Goal: Task Accomplishment & Management: Complete application form

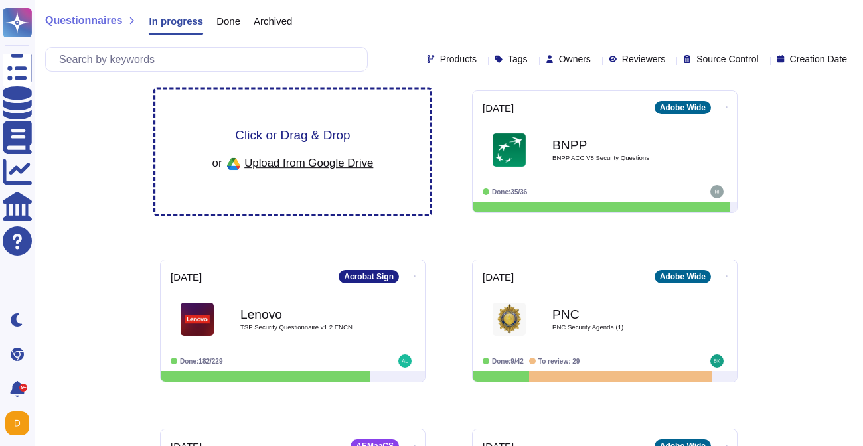
click at [279, 174] on div "Click or Drag & Drop or Upload from Google Drive" at bounding box center [292, 152] width 275 height 125
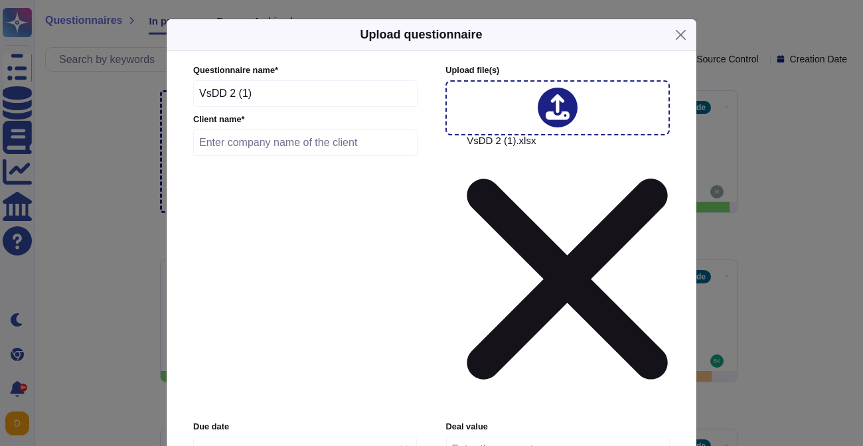
click at [283, 146] on input "text" at bounding box center [305, 142] width 224 height 27
paste input "Godrej Capital"
type input "Godrej Capital"
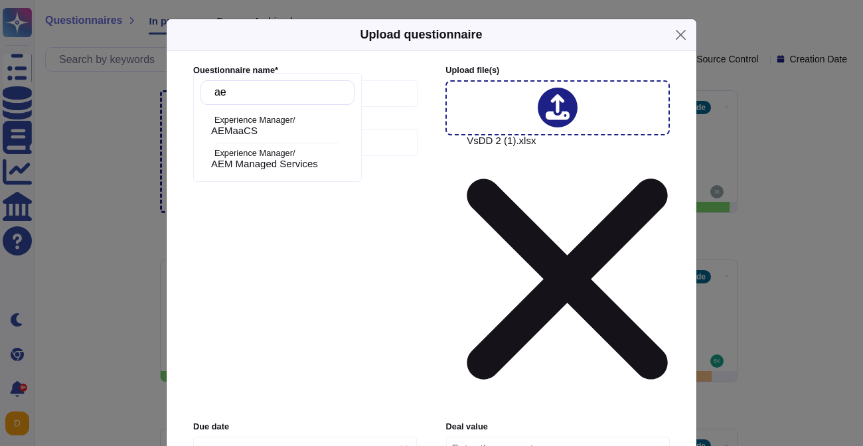
type input "aem"
click at [272, 121] on p "Experience Manager/" at bounding box center [281, 120] width 135 height 9
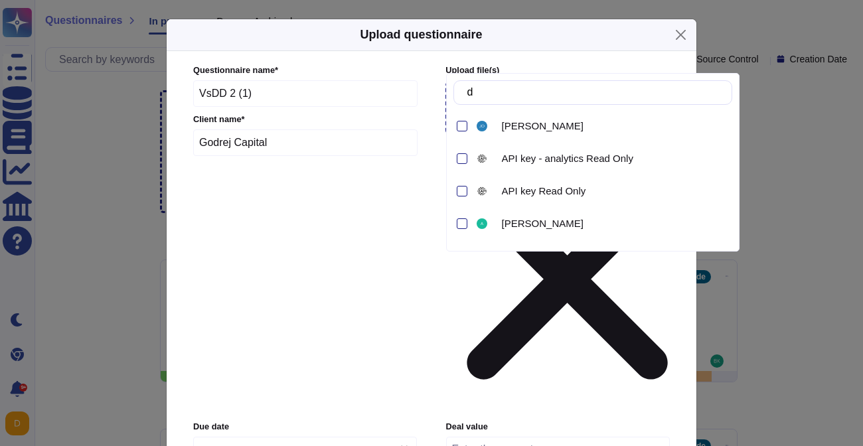
type input "dr"
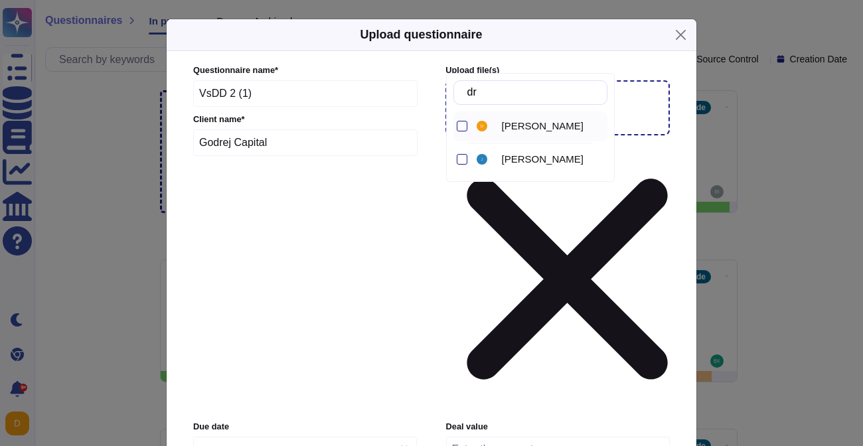
click at [518, 125] on span "[PERSON_NAME]" at bounding box center [543, 126] width 82 height 12
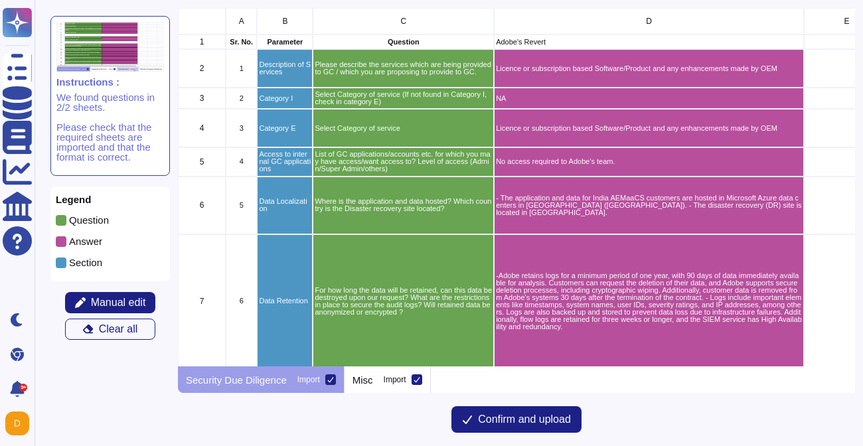
scroll to position [358, 677]
click at [420, 380] on icon at bounding box center [416, 379] width 7 height 7
click at [0, 0] on input "Import" at bounding box center [0, 0] width 0 height 0
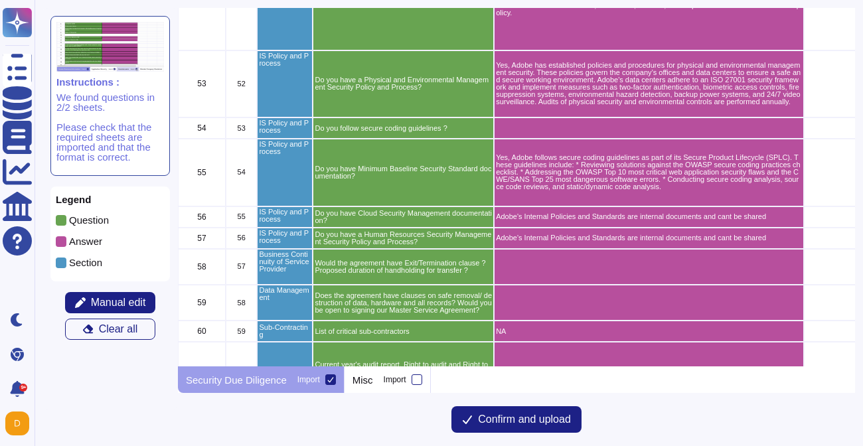
scroll to position [2956, 0]
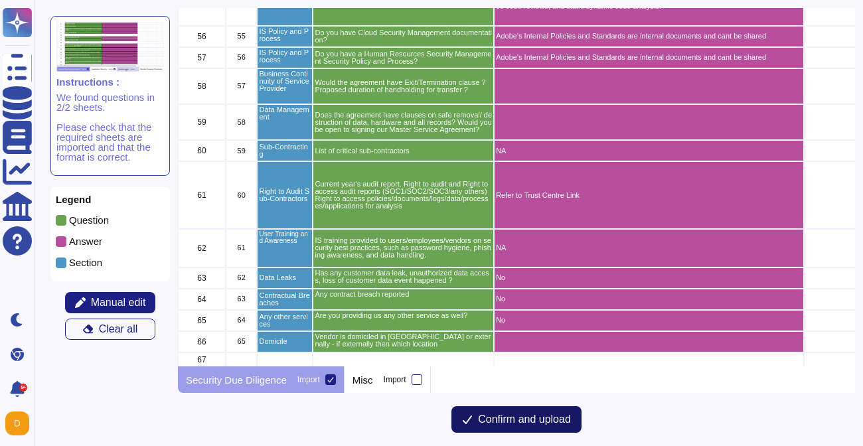
click at [520, 416] on span "Confirm and upload" at bounding box center [524, 419] width 93 height 11
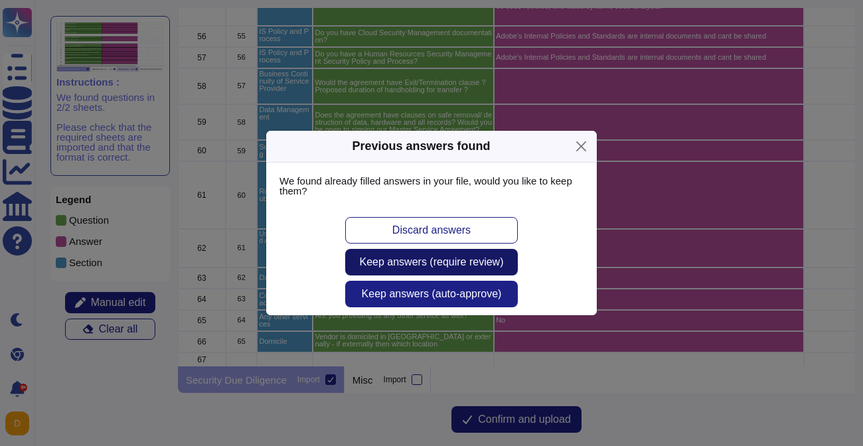
click at [407, 265] on span "Keep answers (require review)" at bounding box center [432, 262] width 144 height 11
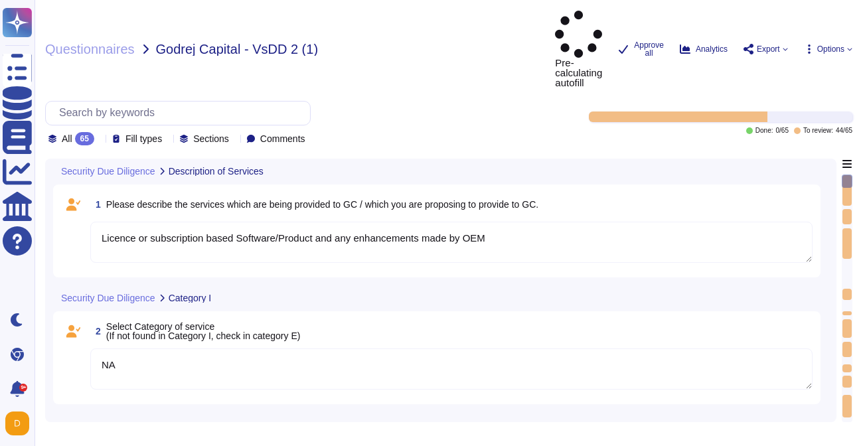
type textarea "Licence or subscription based Software/Product and any enhancements made by OEM"
type textarea "NA"
type textarea "Licence or subscription based Software/Product and any enhancements made by OEM"
type textarea "No access required to Adobe's team."
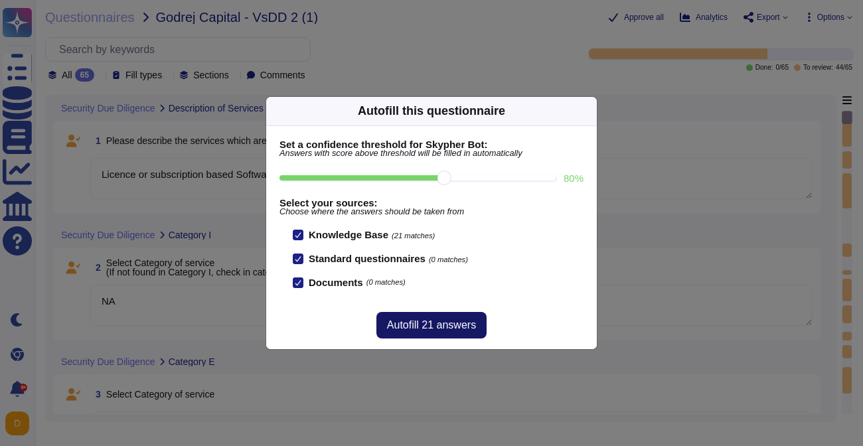
click at [441, 320] on span "Autofill 21 answers" at bounding box center [431, 325] width 89 height 11
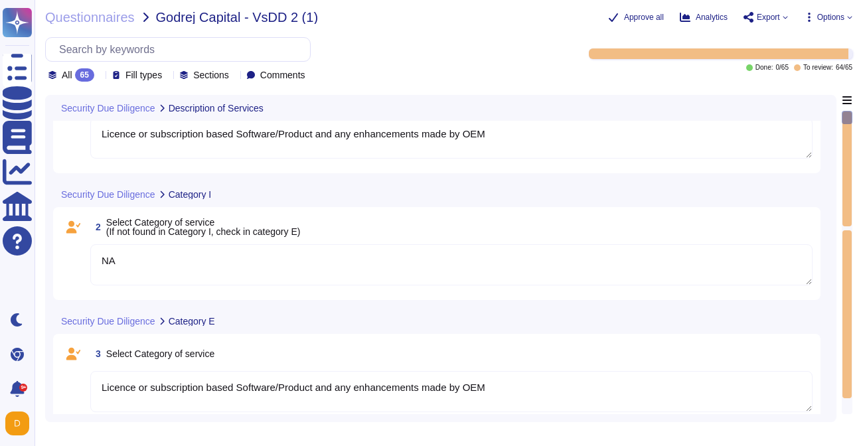
type textarea "- The application and data for India AEMaaCS customers are hosted in Microsoft …"
type textarea "-Adobe retains logs for a minimum period of one year, with 90 days of data imme…"
type textarea "- The application and data for India AEMaaCS customers are hosted in Microsoft …"
type textarea "-Adobe retains logs for a minimum period of one year, with 90 days of data imme…"
type textarea "- The application and data for India AEMaaCS customers are hosted in Microsoft …"
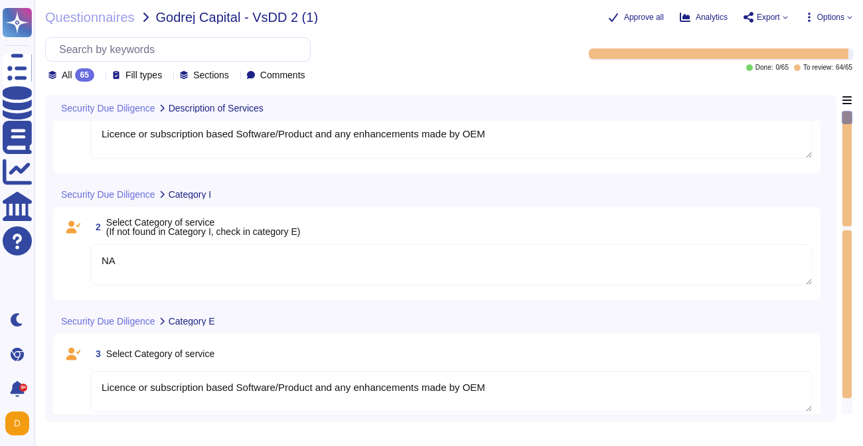
type textarea "-Adobe retains logs for a minimum period of one year, with 90 days of data imme…"
type textarea "- The application and data for India AEMaaCS customers are hosted in Microsoft …"
type textarea "-Adobe retains logs for a minimum period of one year, with 90 days of data imme…"
type textarea "- The application and data for India AEMaaCS customers are hosted in Microsoft …"
type textarea "-Adobe retains logs for a minimum period of one year, with 90 days of data imme…"
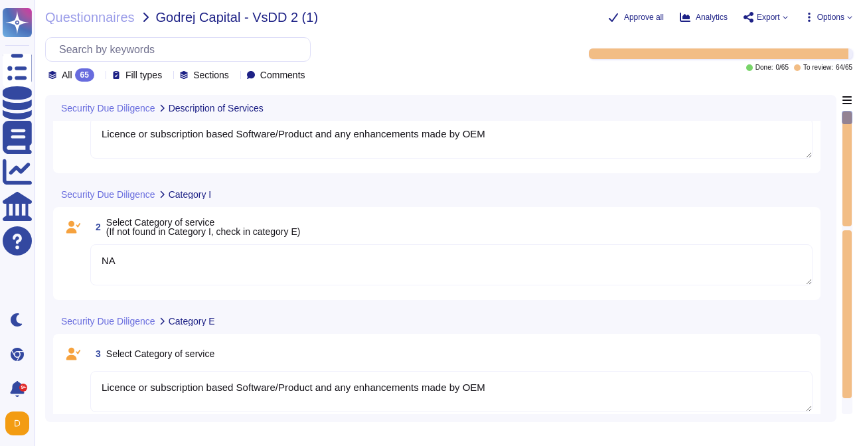
type textarea "- The application and data for India AEMaaCS customers are hosted in Microsoft …"
type textarea "-Adobe retains logs for a minimum period of one year, with 90 days of data imme…"
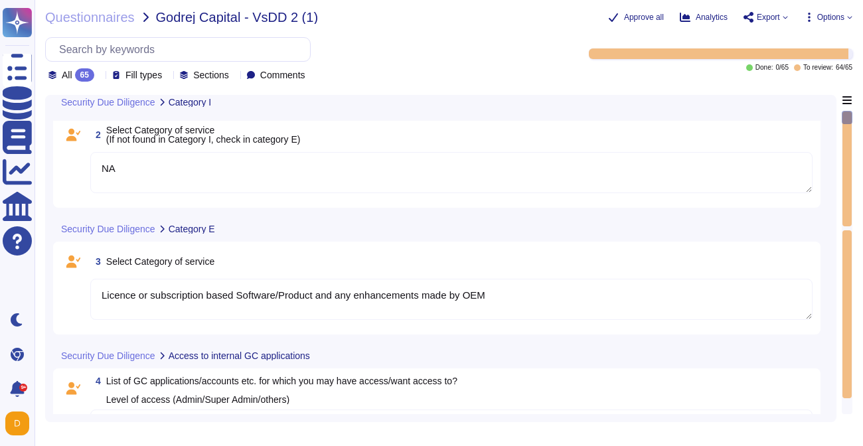
type textarea "- The application and data for India AEMaaCS customers are hosted in Microsoft …"
type textarea "-Adobe retains logs for a minimum period of one year, with 90 days of data imme…"
type textarea "- The application and data for India AEMaaCS customers are hosted in Microsoft …"
type textarea "-Adobe retains logs for a minimum period of one year, with 90 days of data imme…"
type textarea "- The application and data for India AEMaaCS customers are hosted in Microsoft …"
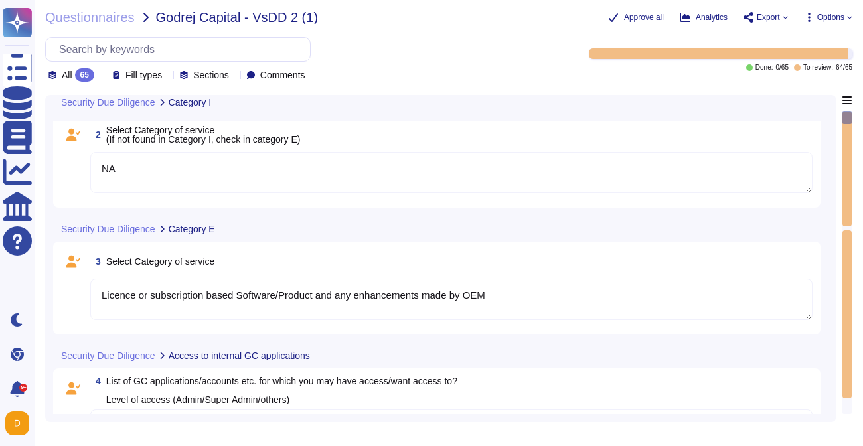
type textarea "-Adobe retains logs for a minimum period of one year, with 90 days of data imme…"
type textarea "- The application and data for India AEMaaCS customers are hosted in Microsoft …"
type textarea "-Adobe retains logs for a minimum period of one year, with 90 days of data imme…"
type textarea "- The application and data for India AEMaaCS customers are hosted in Microsoft …"
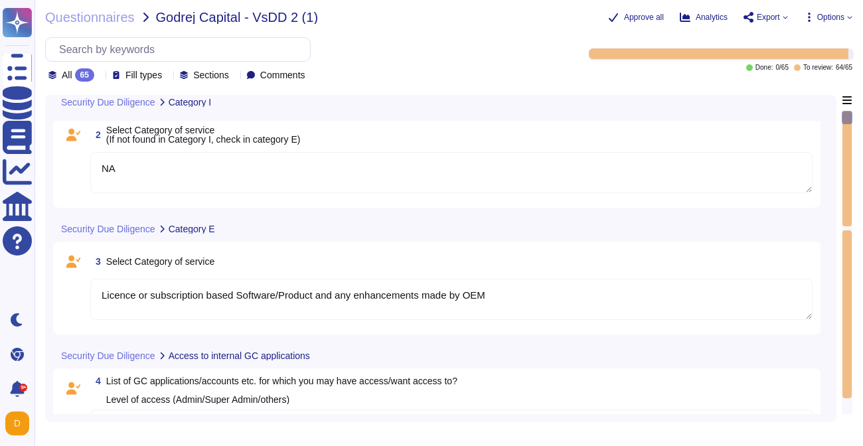
type textarea "-Adobe retains logs for a minimum period of one year, with 90 days of data imme…"
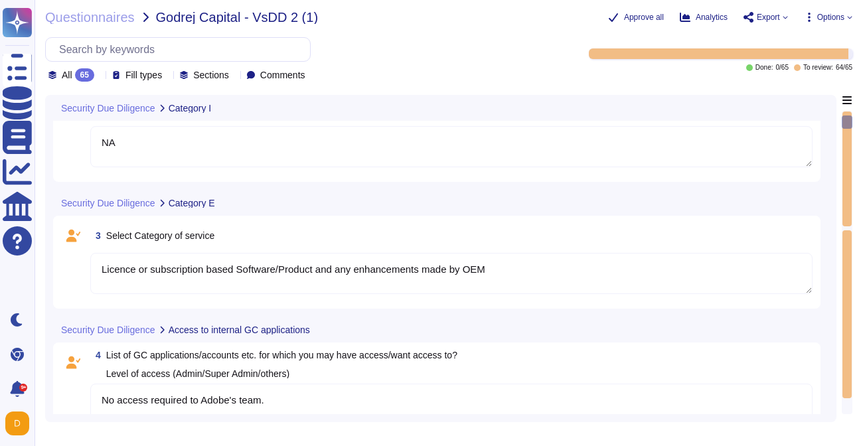
type textarea "- The application and data for India AEMaaCS customers are hosted in Microsoft …"
type textarea "-Adobe retains logs for a minimum period of one year, with 90 days of data imme…"
type textarea "- The application and data for India AEMaaCS customers are hosted in Microsoft …"
type textarea "-Adobe retains logs for a minimum period of one year, with 90 days of data imme…"
type textarea "- The application and data for India AEMaaCS customers are hosted in Microsoft …"
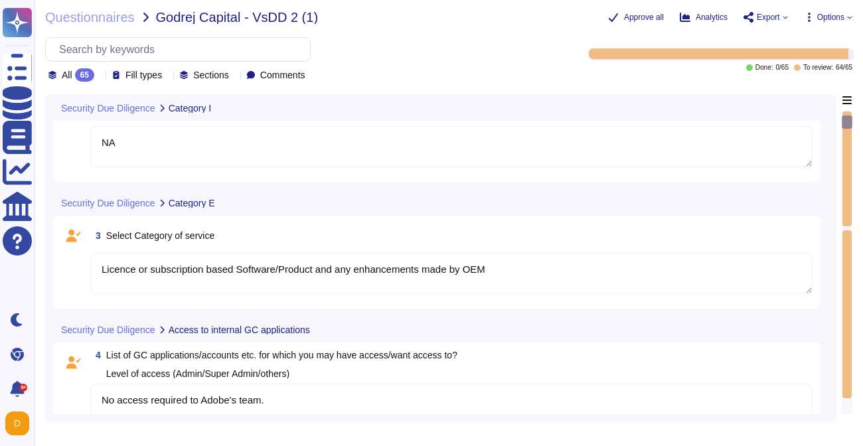
type textarea "-Adobe retains logs for a minimum period of one year, with 90 days of data imme…"
type textarea "- The application and data for India AEMaaCS customers are hosted in Microsoft …"
type textarea "-Adobe retains logs for a minimum period of one year, with 90 days of data imme…"
type textarea "- The application and data for India AEMaaCS customers are hosted in Microsoft …"
type textarea "-Adobe retains logs for a minimum period of one year, with 90 days of data imme…"
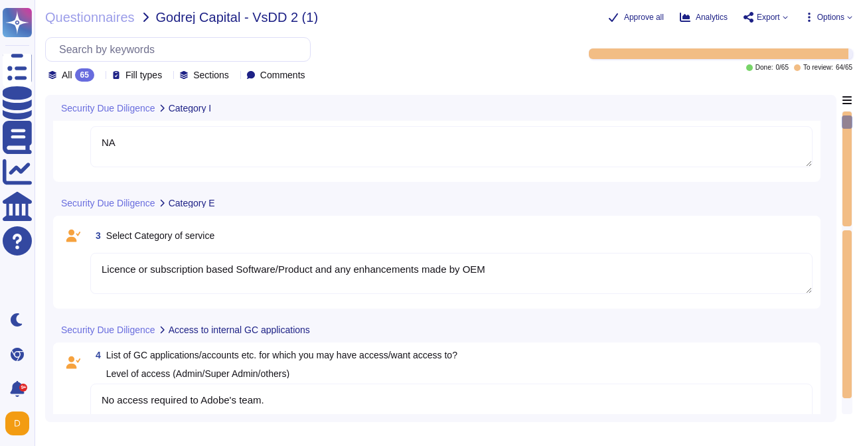
type textarea "- The application and data for India AEMaaCS customers are hosted in Microsoft …"
type textarea "-Adobe retains logs for a minimum period of one year, with 90 days of data imme…"
type textarea "- The application and data for India AEMaaCS customers are hosted in Microsoft …"
type textarea "-Adobe retains logs for a minimum period of one year, with 90 days of data imme…"
type textarea "- The application and data for India AEMaaCS customers are hosted in Microsoft …"
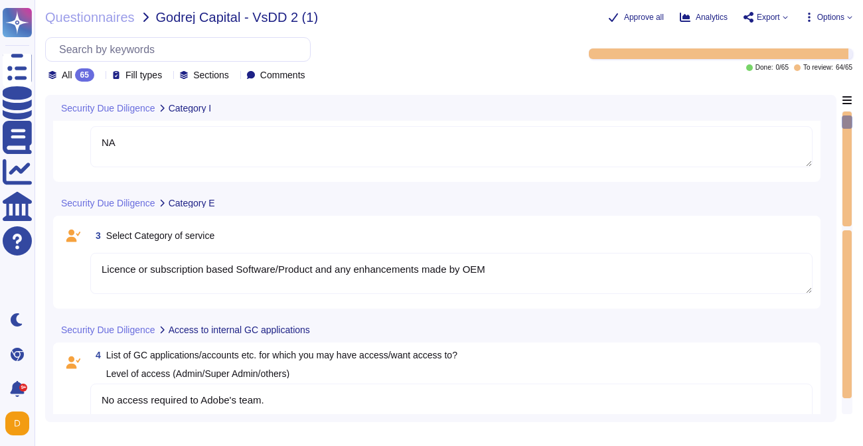
type textarea "-Adobe retains logs for a minimum period of one year, with 90 days of data imme…"
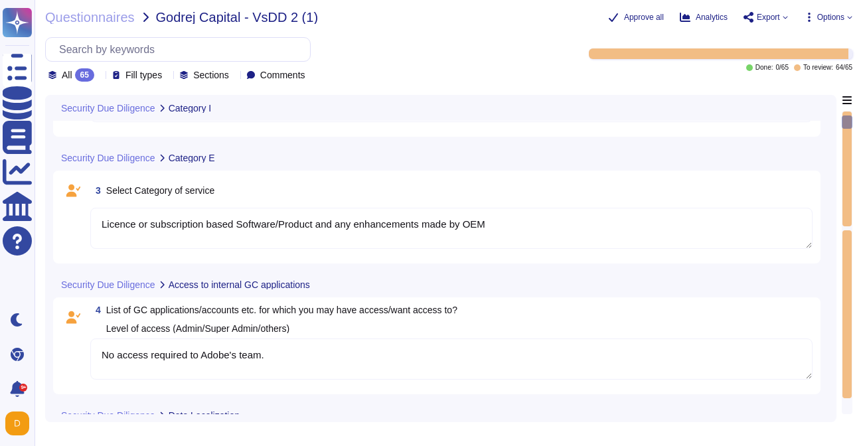
type textarea "- The application and data for India AEMaaCS customers are hosted in Microsoft …"
type textarea "-Adobe retains logs for a minimum period of one year, with 90 days of data imme…"
type textarea "- The application and data for India AEMaaCS customers are hosted in Microsoft …"
type textarea "-Adobe retains logs for a minimum period of one year, with 90 days of data imme…"
type textarea "- The application and data for India AEMaaCS customers are hosted in Microsoft …"
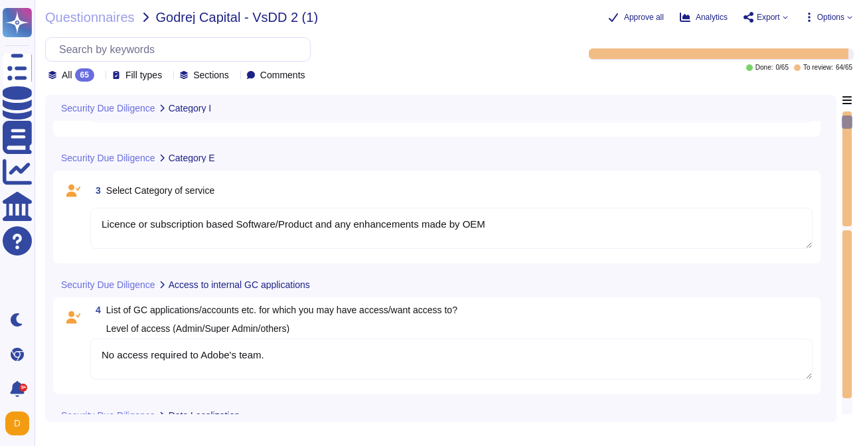
type textarea "-Adobe retains logs for a minimum period of one year, with 90 days of data imme…"
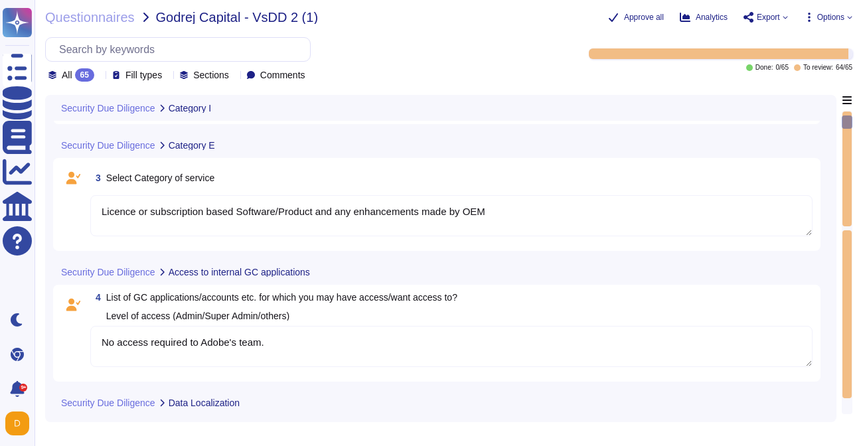
type textarea "- The application and data for India AEMaaCS customers are hosted in Microsoft …"
type textarea "-Adobe retains logs for a minimum period of one year, with 90 days of data imme…"
type textarea "- The application and data for India AEMaaCS customers are hosted in Microsoft …"
type textarea "-Adobe retains logs for a minimum period of one year, with 90 days of data imme…"
type textarea "- The application and data for India AEMaaCS customers are hosted in Microsoft …"
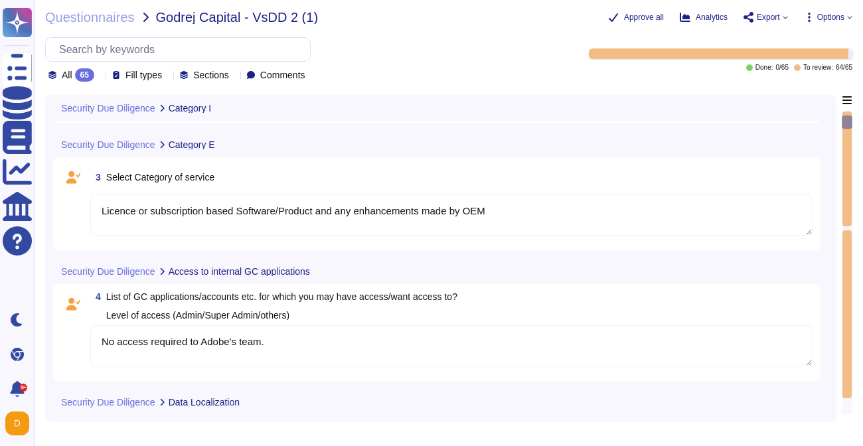
type textarea "-Adobe retains logs for a minimum period of one year, with 90 days of data imme…"
type textarea "- The application and data for India AEMaaCS customers are hosted in Microsoft …"
type textarea "-Adobe retains logs for a minimum period of one year, with 90 days of data imme…"
type textarea "- The application and data for India AEMaaCS customers are hosted in Microsoft …"
type textarea "-Adobe retains logs for a minimum period of one year, with 90 days of data imme…"
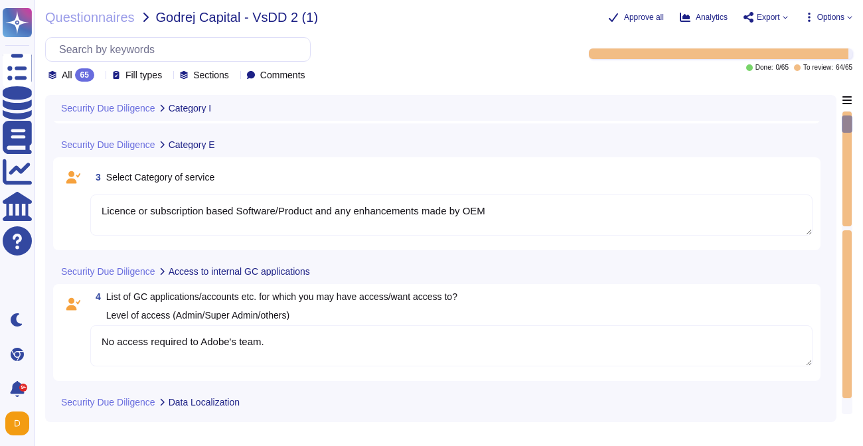
scroll to position [210, 0]
type textarea "- The application and data for India AEMaaCS customers are hosted in Microsoft …"
type textarea "-Adobe retains logs for a minimum period of one year, with 90 days of data imme…"
type textarea "- The application and data for India AEMaaCS customers are hosted in Microsoft …"
type textarea "-Adobe retains logs for a minimum period of one year, with 90 days of data imme…"
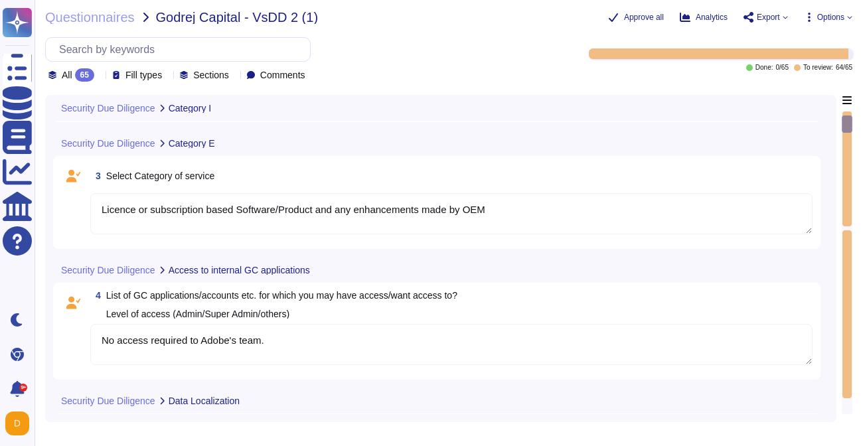
type textarea "- The application and data for India AEMaaCS customers are hosted in Microsoft …"
type textarea "-Adobe retains logs for a minimum period of one year, with 90 days of data imme…"
type textarea "- The application and data for India AEMaaCS customers are hosted in Microsoft …"
type textarea "-Adobe retains logs for a minimum period of one year, with 90 days of data imme…"
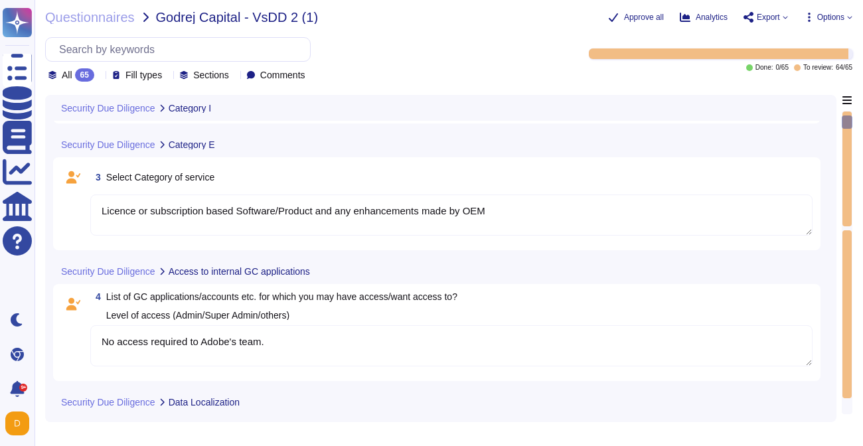
type textarea "- The application and data for India AEMaaCS customers are hosted in Microsoft …"
type textarea "-Adobe retains logs for a minimum period of one year, with 90 days of data imme…"
type textarea "- The application and data for India AEMaaCS customers are hosted in Microsoft …"
type textarea "-Adobe retains logs for a minimum period of one year, with 90 days of data imme…"
type textarea "- The application and data for India AEMaaCS customers are hosted in Microsoft …"
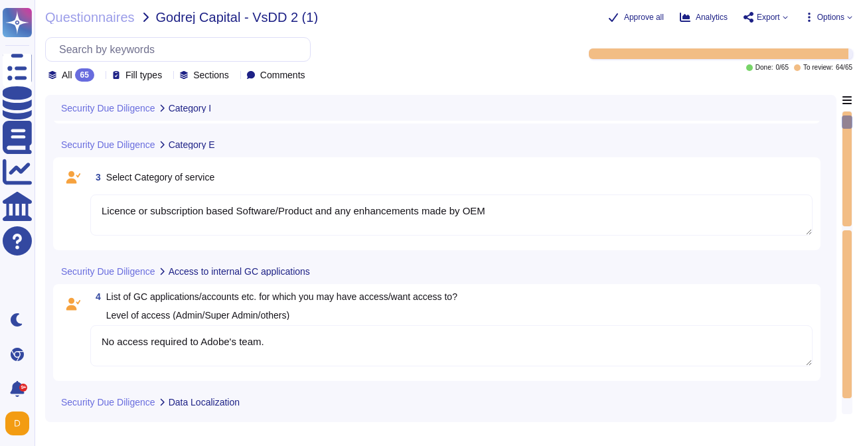
type textarea "-Adobe retains logs for a minimum period of one year, with 90 days of data imme…"
type textarea "- The application and data for India AEMaaCS customers are hosted in Microsoft …"
type textarea "-Adobe retains logs for a minimum period of one year, with 90 days of data imme…"
type textarea "- The application and data for India AEMaaCS customers are hosted in Microsoft …"
type textarea "-Adobe retains logs for a minimum period of one year, with 90 days of data imme…"
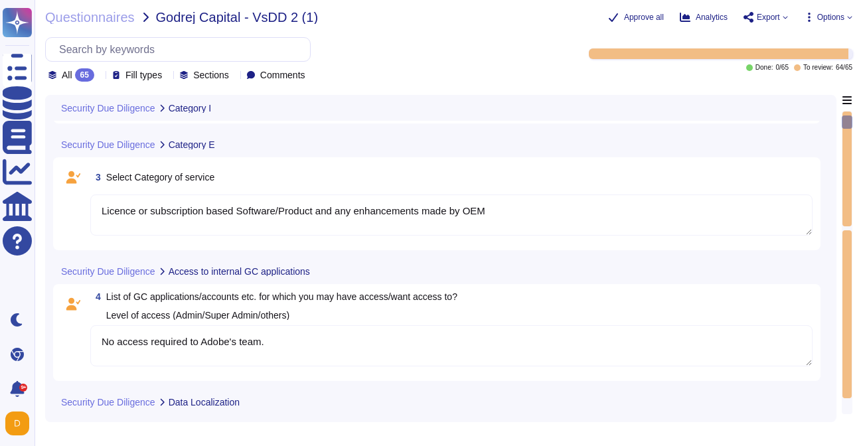
type textarea "- The application and data for India AEMaaCS customers are hosted in Microsoft …"
type textarea "-Adobe retains logs for a minimum period of one year, with 90 days of data imme…"
type textarea "- The application and data for India AEMaaCS customers are hosted in Microsoft …"
type textarea "-Adobe retains logs for a minimum period of one year, with 90 days of data imme…"
type textarea "- The application and data for India AEMaaCS customers are hosted in Microsoft …"
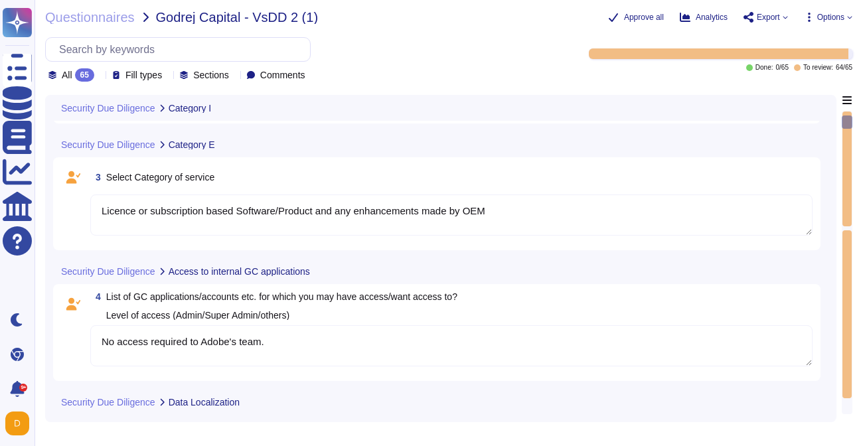
type textarea "-Adobe retains logs for a minimum period of one year, with 90 days of data imme…"
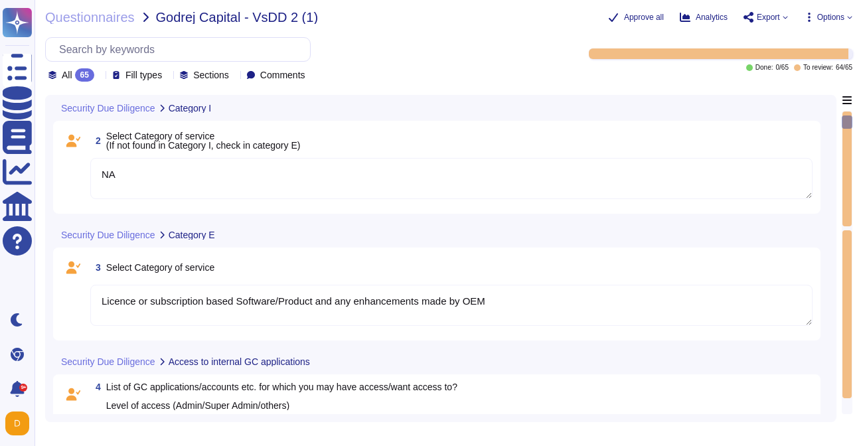
type textarea "- The application and data for India AEMaaCS customers are hosted in Microsoft …"
type textarea "-Adobe retains logs for a minimum period of one year, with 90 days of data imme…"
type textarea "- The application and data for India AEMaaCS customers are hosted in Microsoft …"
type textarea "-Adobe retains logs for a minimum period of one year, with 90 days of data imme…"
type textarea "- The application and data for India AEMaaCS customers are hosted in Microsoft …"
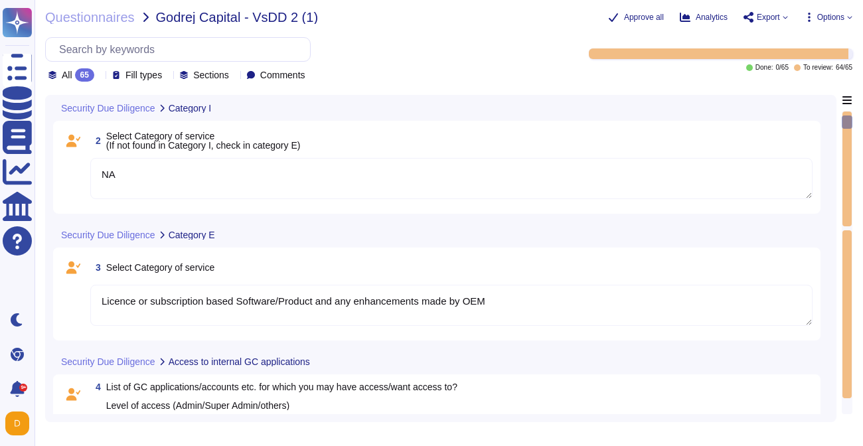
type textarea "-Adobe retains logs for a minimum period of one year, with 90 days of data imme…"
type textarea "- The application and data for India AEMaaCS customers are hosted in Microsoft …"
type textarea "-Adobe retains logs for a minimum period of one year, with 90 days of data imme…"
type textarea "- The application and data for India AEMaaCS customers are hosted in Microsoft …"
type textarea "-Adobe retains logs for a minimum period of one year, with 90 days of data imme…"
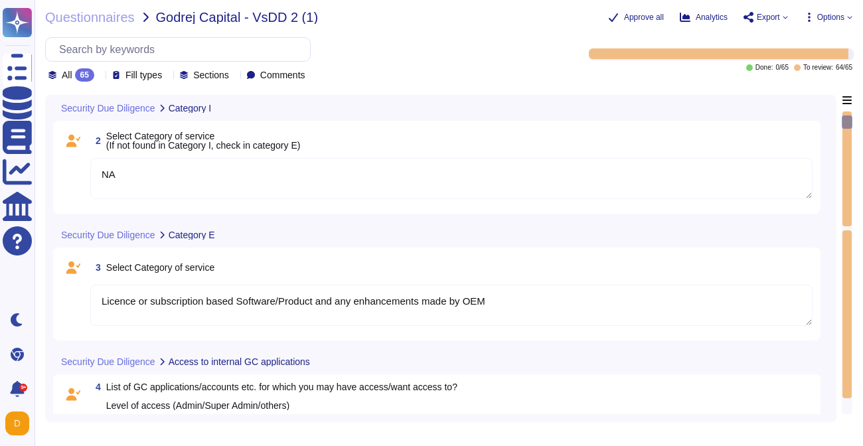
type textarea "- The application and data for India AEMaaCS customers are hosted in Microsoft …"
type textarea "-Adobe retains logs for a minimum period of one year, with 90 days of data imme…"
type textarea "- The application and data for India AEMaaCS customers are hosted in Microsoft …"
type textarea "-Adobe retains logs for a minimum period of one year, with 90 days of data imme…"
type textarea "- The application and data for India AEMaaCS customers are hosted in Microsoft …"
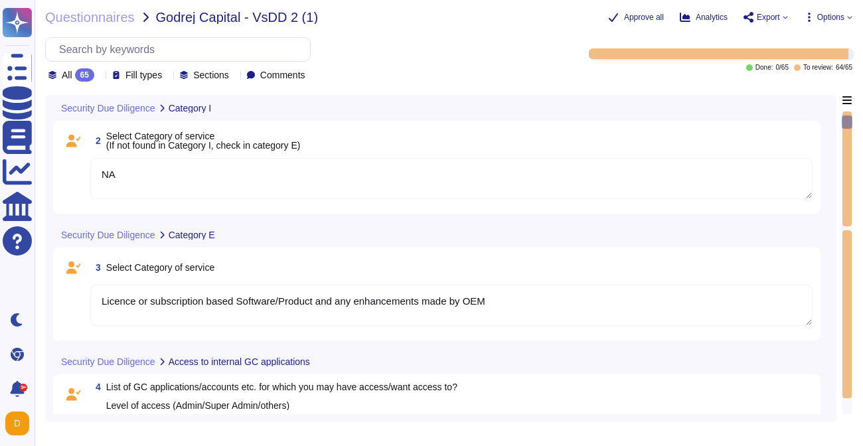
type textarea "-Adobe retains logs for a minimum period of one year, with 90 days of data imme…"
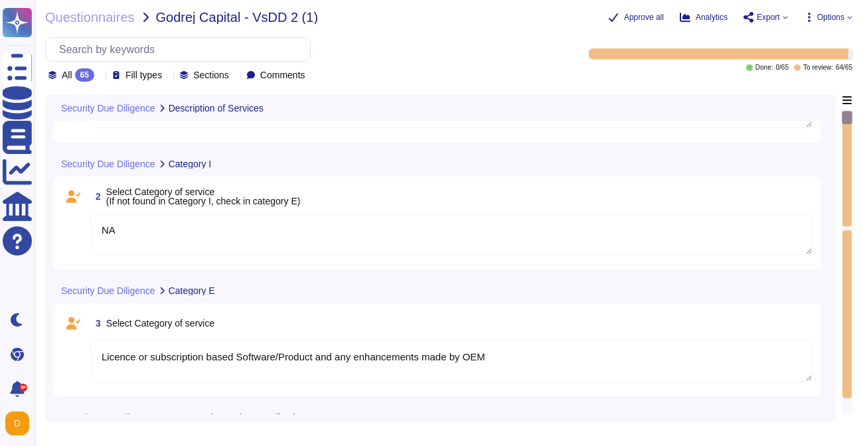
type textarea "- The application and data for India AEMaaCS customers are hosted in Microsoft …"
type textarea "-Adobe retains logs for a minimum period of one year, with 90 days of data imme…"
type textarea "- The application and data for India AEMaaCS customers are hosted in Microsoft …"
type textarea "-Adobe retains logs for a minimum period of one year, with 90 days of data imme…"
type textarea "- The application and data for India AEMaaCS customers are hosted in Microsoft …"
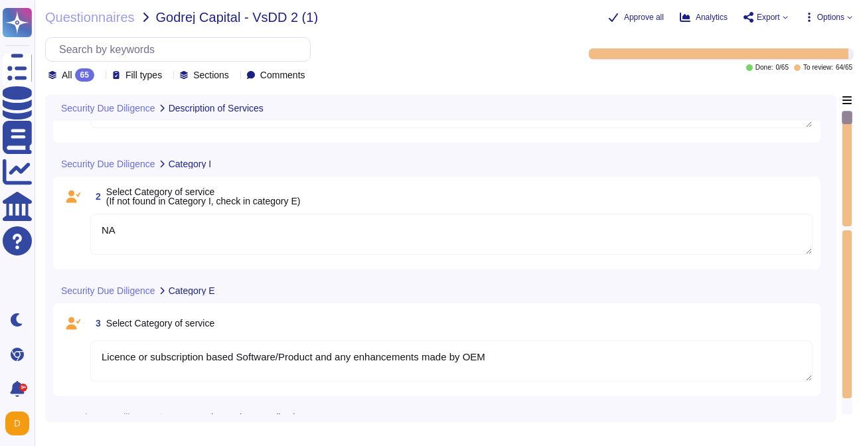
type textarea "-Adobe retains logs for a minimum period of one year, with 90 days of data imme…"
type textarea "Licence or subscription based Software/Product and any enhancements made by OEM"
type textarea "- The application and data for India AEMaaCS customers are hosted in Microsoft …"
type textarea "-Adobe retains logs for a minimum period of one year, with 90 days of data imme…"
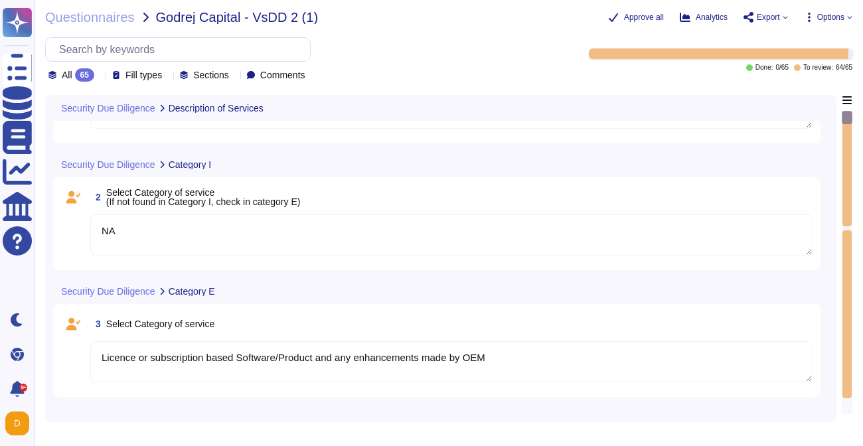
type textarea "- The application and data for India AEMaaCS customers are hosted in Microsoft …"
type textarea "-Adobe retains logs for a minimum period of one year, with 90 days of data imme…"
type textarea "- The application and data for India AEMaaCS customers are hosted in Microsoft …"
type textarea "-Adobe retains logs for a minimum period of one year, with 90 days of data imme…"
type textarea "- The application and data for India AEMaaCS customers are hosted in Microsoft …"
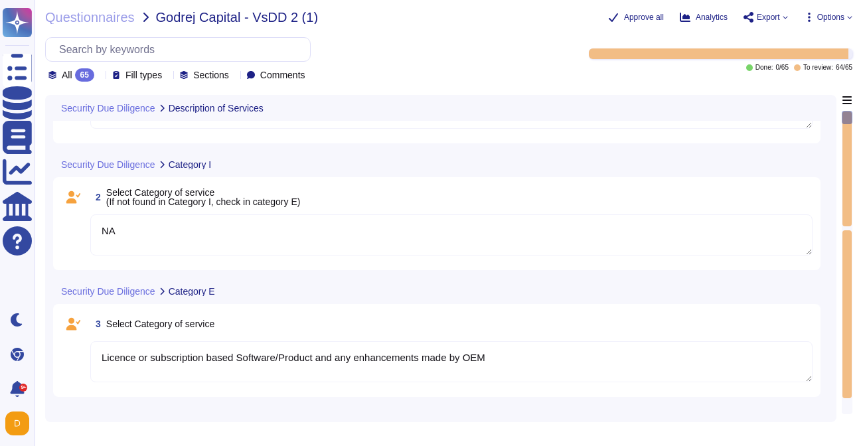
type textarea "-Adobe retains logs for a minimum period of one year, with 90 days of data imme…"
type textarea "- The application and data for India AEMaaCS customers are hosted in Microsoft …"
type textarea "-Adobe retains logs for a minimum period of one year, with 90 days of data imme…"
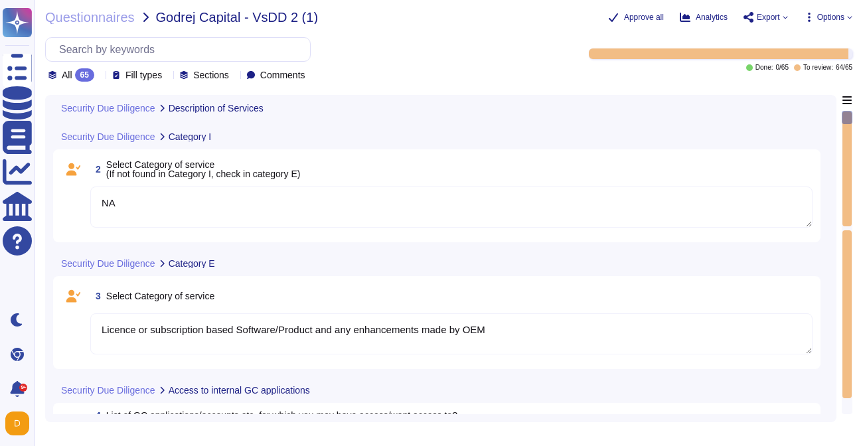
type textarea "- The application and data for India AEMaaCS customers are hosted in Microsoft …"
type textarea "-Adobe retains logs for a minimum period of one year, with 90 days of data imme…"
type textarea "- The application and data for India AEMaaCS customers are hosted in Microsoft …"
type textarea "-Adobe retains logs for a minimum period of one year, with 90 days of data imme…"
type textarea "- The application and data for India AEMaaCS customers are hosted in Microsoft …"
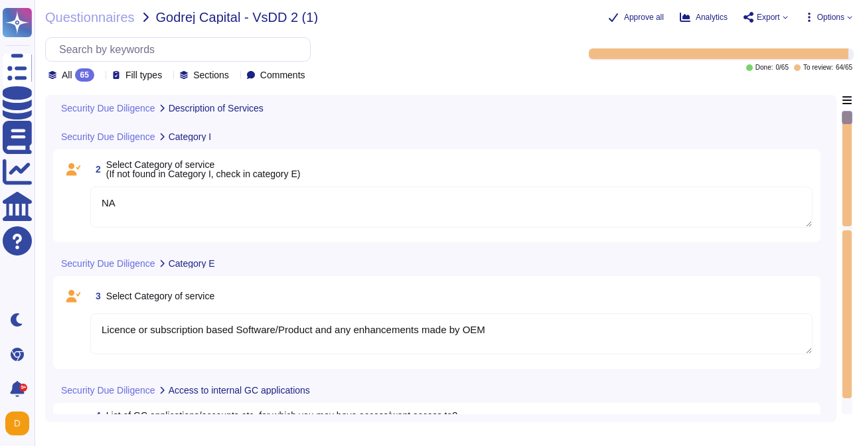
type textarea "-Adobe retains logs for a minimum period of one year, with 90 days of data imme…"
type textarea "- The application and data for India AEMaaCS customers are hosted in Microsoft …"
type textarea "-Adobe retains logs for a minimum period of one year, with 90 days of data imme…"
type textarea "- The application and data for India AEMaaCS customers are hosted in Microsoft …"
type textarea "-Adobe retains logs for a minimum period of one year, with 90 days of data imme…"
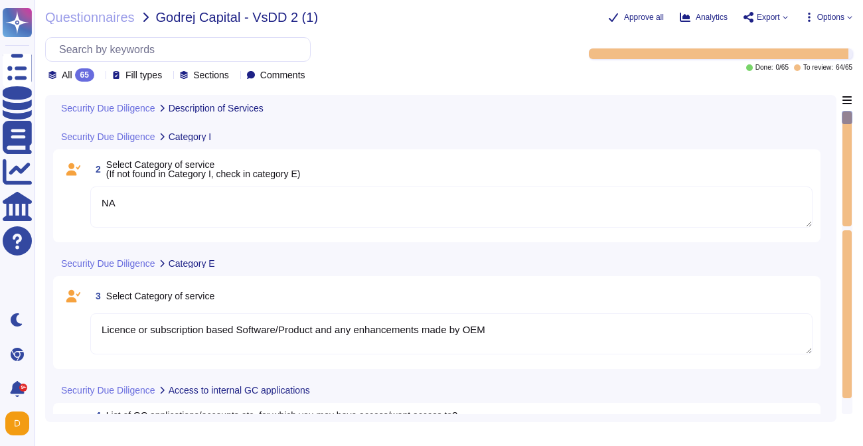
type textarea "- The application and data for India AEMaaCS customers are hosted in Microsoft …"
type textarea "-Adobe retains logs for a minimum period of one year, with 90 days of data imme…"
type textarea "- The application and data for India AEMaaCS customers are hosted in Microsoft …"
type textarea "-Adobe retains logs for a minimum period of one year, with 90 days of data imme…"
type textarea "- The application and data for India AEMaaCS customers are hosted in Microsoft …"
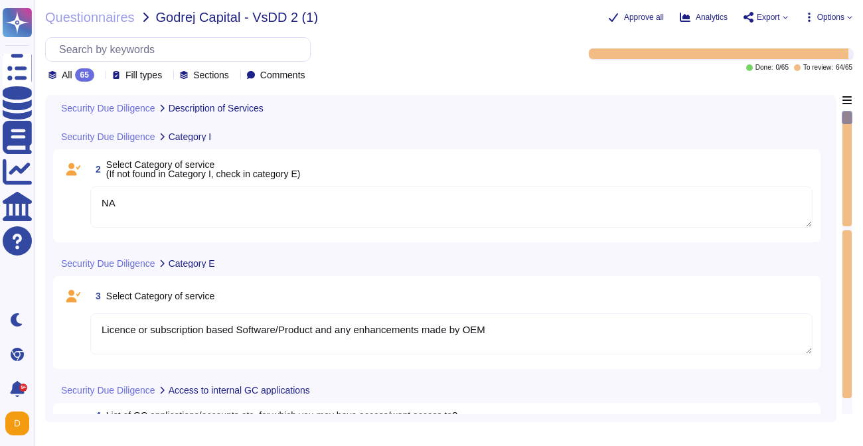
type textarea "-Adobe retains logs for a minimum period of one year, with 90 days of data imme…"
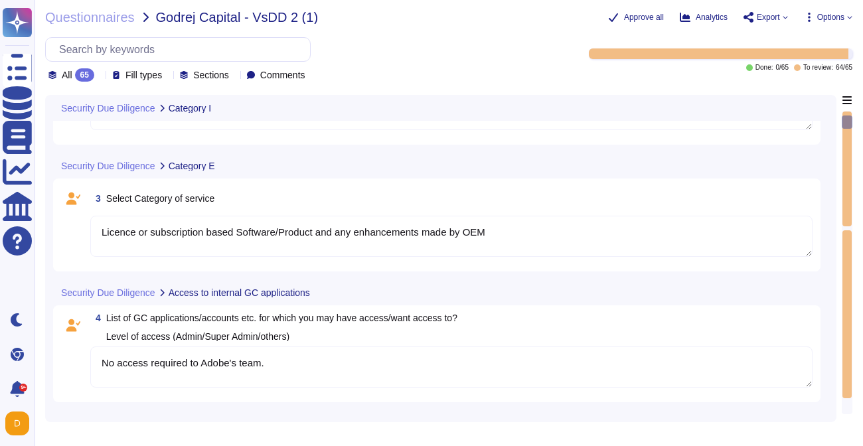
type textarea "- The application and data for India AEMaaCS customers are hosted in Microsoft …"
type textarea "-Adobe retains logs for a minimum period of one year, with 90 days of data imme…"
type textarea "- The application and data for India AEMaaCS customers are hosted in Microsoft …"
type textarea "-Adobe retains logs for a minimum period of one year, with 90 days of data imme…"
type textarea "- The application and data for India AEMaaCS customers are hosted in Microsoft …"
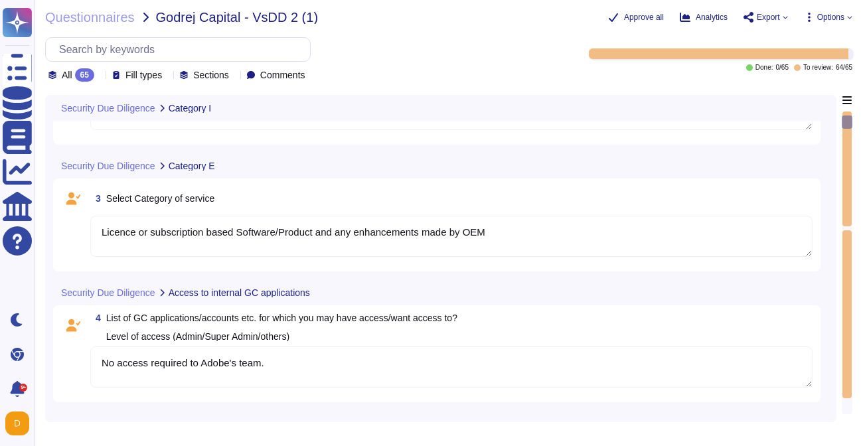
type textarea "-Adobe retains logs for a minimum period of one year, with 90 days of data imme…"
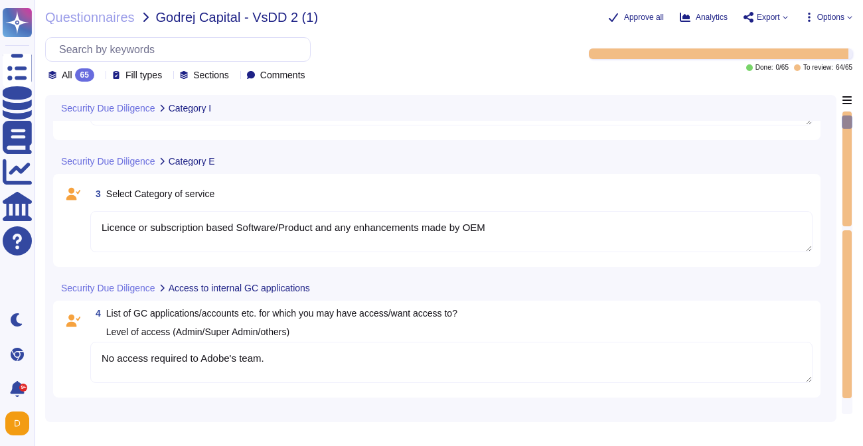
type textarea "- The application and data for India AEMaaCS customers are hosted in Microsoft …"
type textarea "-Adobe retains logs for a minimum period of one year, with 90 days of data imme…"
type textarea "- The application and data for India AEMaaCS customers are hosted in Microsoft …"
type textarea "-Adobe retains logs for a minimum period of one year, with 90 days of data imme…"
type textarea "- The application and data for India AEMaaCS customers are hosted in Microsoft …"
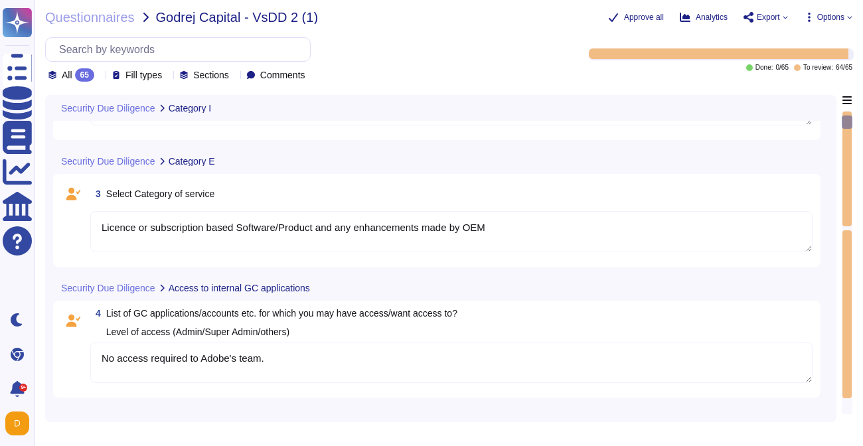
type textarea "-Adobe retains logs for a minimum period of one year, with 90 days of data imme…"
type textarea "- The application and data for India AEMaaCS customers are hosted in Microsoft …"
type textarea "-Adobe retains logs for a minimum period of one year, with 90 days of data imme…"
type textarea "- The application and data for India AEMaaCS customers are hosted in Microsoft …"
type textarea "-Adobe retains logs for a minimum period of one year, with 90 days of data imme…"
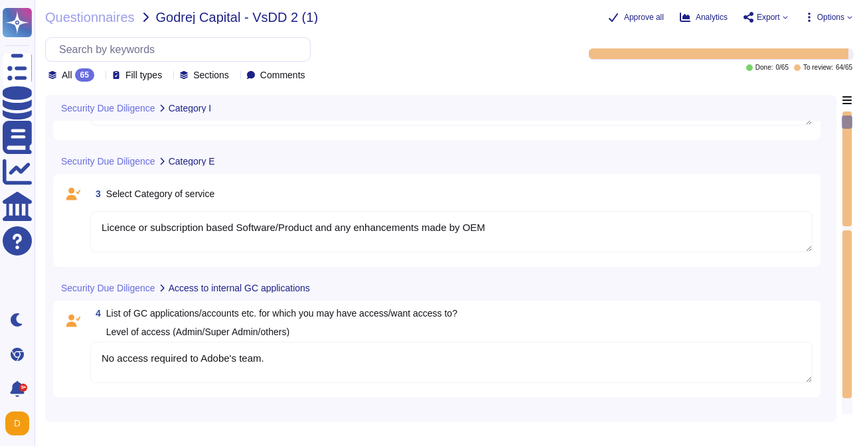
type textarea "- The application and data for India AEMaaCS customers are hosted in Microsoft …"
type textarea "-Adobe retains logs for a minimum period of one year, with 90 days of data imme…"
type textarea "- The application and data for India AEMaaCS customers are hosted in Microsoft …"
type textarea "-Adobe retains logs for a minimum period of one year, with 90 days of data imme…"
type textarea "- The application and data for India AEMaaCS customers are hosted in Microsoft …"
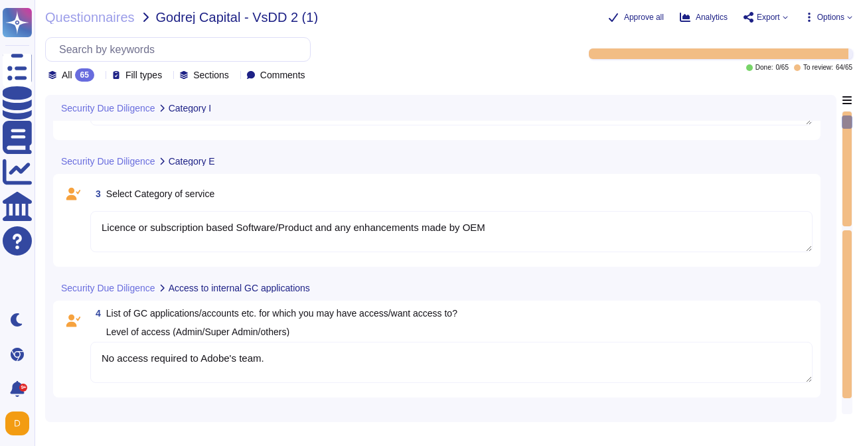
type textarea "-Adobe retains logs for a minimum period of one year, with 90 days of data imme…"
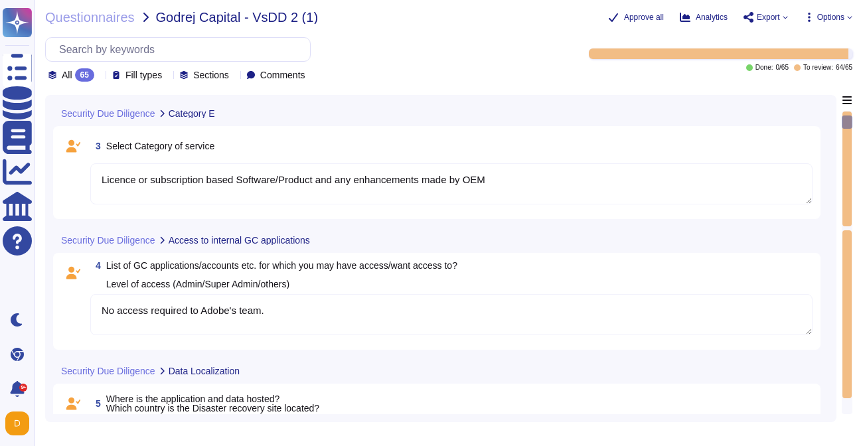
type textarea "- The application and data for India AEMaaCS customers are hosted in Microsoft …"
type textarea "-Adobe retains logs for a minimum period of one year, with 90 days of data imme…"
type textarea "- The application and data for India AEMaaCS customers are hosted in Microsoft …"
type textarea "-Adobe retains logs for a minimum period of one year, with 90 days of data imme…"
type textarea "- The application and data for India AEMaaCS customers are hosted in Microsoft …"
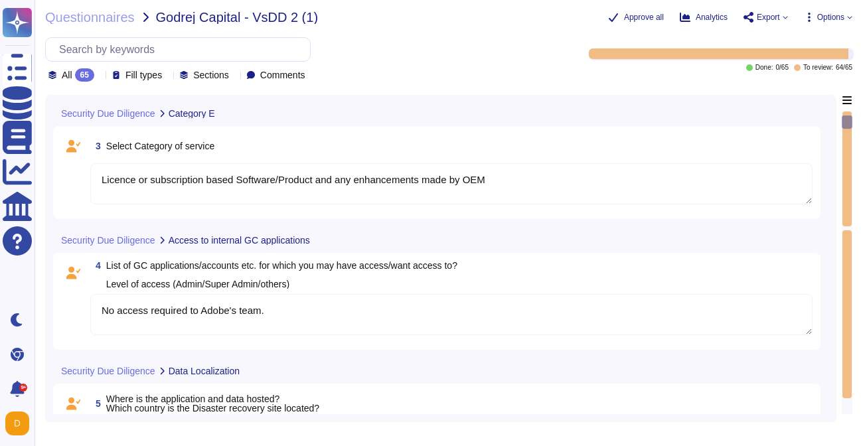
type textarea "-Adobe retains logs for a minimum period of one year, with 90 days of data imme…"
type textarea "- The application and data for India AEMaaCS customers are hosted in Microsoft …"
type textarea "-Adobe retains logs for a minimum period of one year, with 90 days of data imme…"
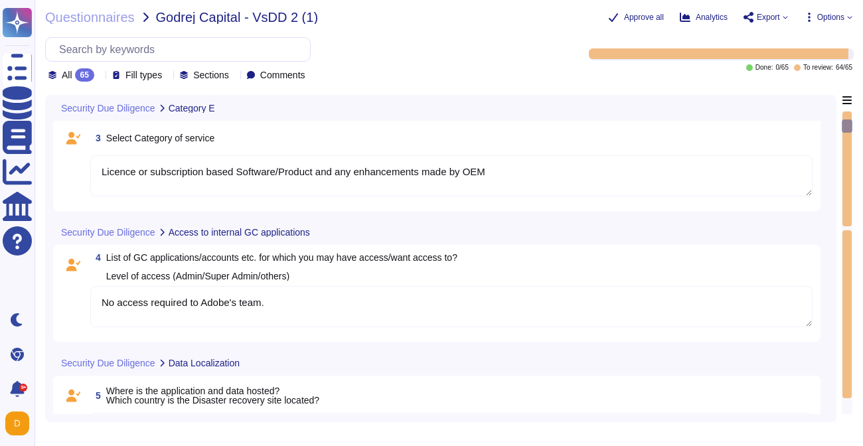
type textarea "Yes, customer data is kept segregated in Adobe's systems. Adobe employs mechani…"
type textarea "- The application and data for India AEMaaCS customers are hosted in Microsoft …"
type textarea "-Adobe retains logs for a minimum period of one year, with 90 days of data imme…"
type textarea "- The application and data for India AEMaaCS customers are hosted in Microsoft …"
type textarea "-Adobe retains logs for a minimum period of one year, with 90 days of data imme…"
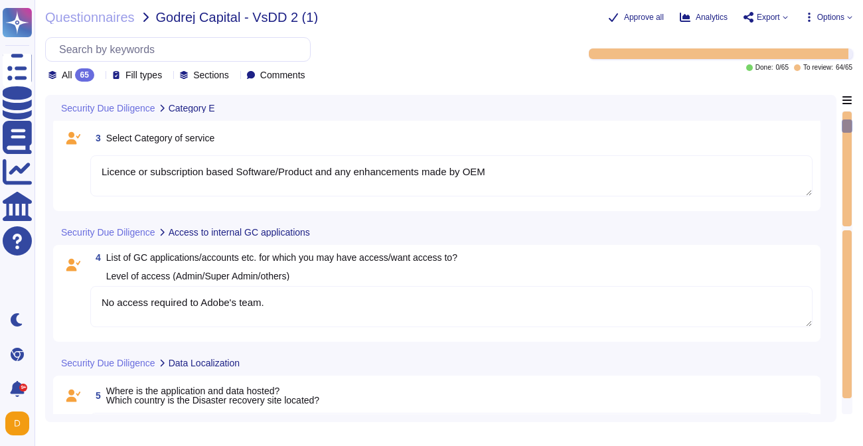
type textarea "- The application and data for India AEMaaCS customers are hosted in Microsoft …"
type textarea "-Adobe retains logs for a minimum period of one year, with 90 days of data imme…"
type textarea "- The application and data for India AEMaaCS customers are hosted in Microsoft …"
type textarea "-Adobe retains logs for a minimum period of one year, with 90 days of data imme…"
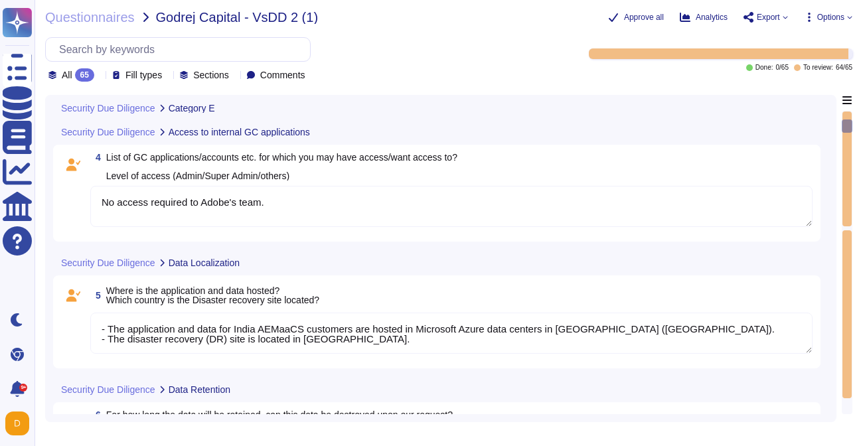
type textarea "- The application and data for India AEMaaCS customers are hosted in Microsoft …"
type textarea "-Adobe retains logs for a minimum period of one year, with 90 days of data imme…"
type textarea "- The application and data for India AEMaaCS customers are hosted in Microsoft …"
type textarea "-Adobe retains logs for a minimum period of one year, with 90 days of data imme…"
type textarea "- The application and data for India AEMaaCS customers are hosted in Microsoft …"
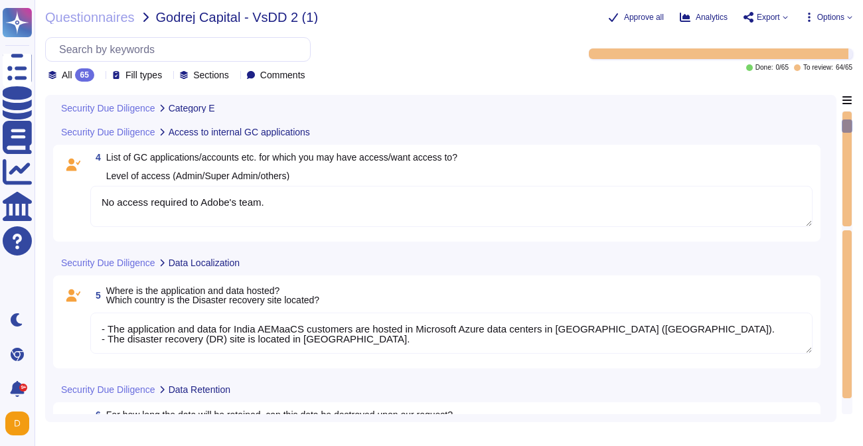
type textarea "-Adobe retains logs for a minimum period of one year, with 90 days of data imme…"
type textarea "- The application and data for India AEMaaCS customers are hosted in Microsoft …"
type textarea "-Adobe retains logs for a minimum period of one year, with 90 days of data imme…"
type textarea "- The application and data for India AEMaaCS customers are hosted in Microsoft …"
type textarea "-Adobe retains logs for a minimum period of one year, with 90 days of data imme…"
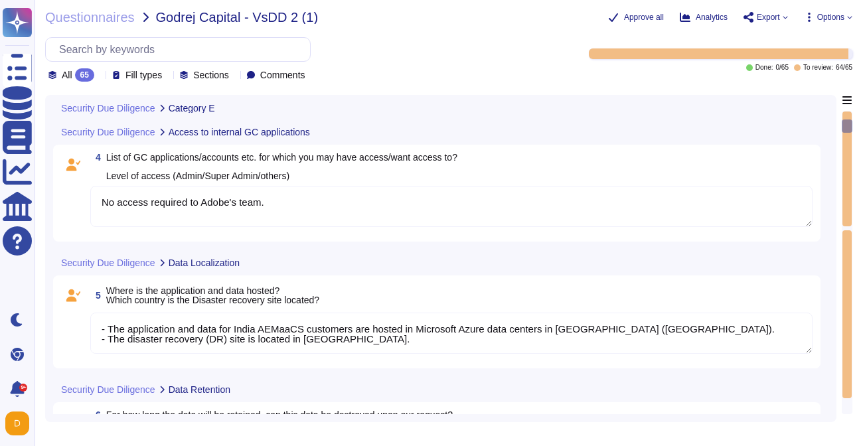
type textarea "- The application and data for India AEMaaCS customers are hosted in Microsoft …"
type textarea "-Adobe retains logs for a minimum period of one year, with 90 days of data imme…"
type textarea "- The application and data for India AEMaaCS customers are hosted in Microsoft …"
type textarea "-Adobe retains logs for a minimum period of one year, with 90 days of data imme…"
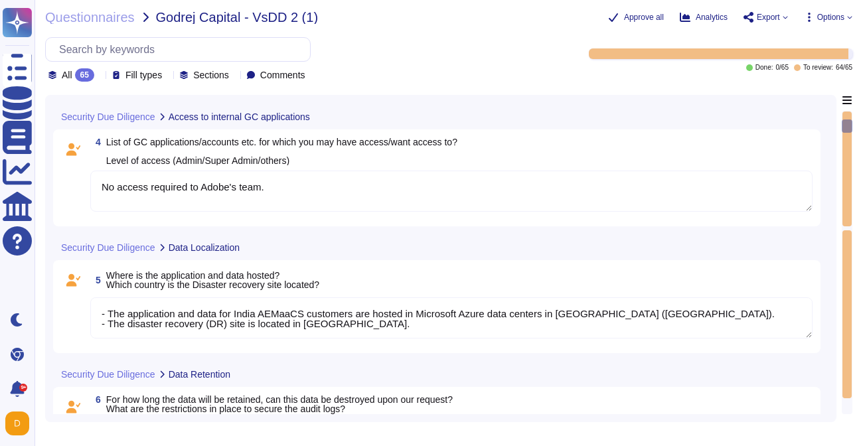
type textarea "- The application and data for India AEMaaCS customers are hosted in Microsoft …"
type textarea "-Adobe retains logs for a minimum period of one year, with 90 days of data imme…"
type textarea "- The application and data for India AEMaaCS customers are hosted in Microsoft …"
type textarea "-Adobe retains logs for a minimum period of one year, with 90 days of data imme…"
type textarea "- The application and data for India AEMaaCS customers are hosted in Microsoft …"
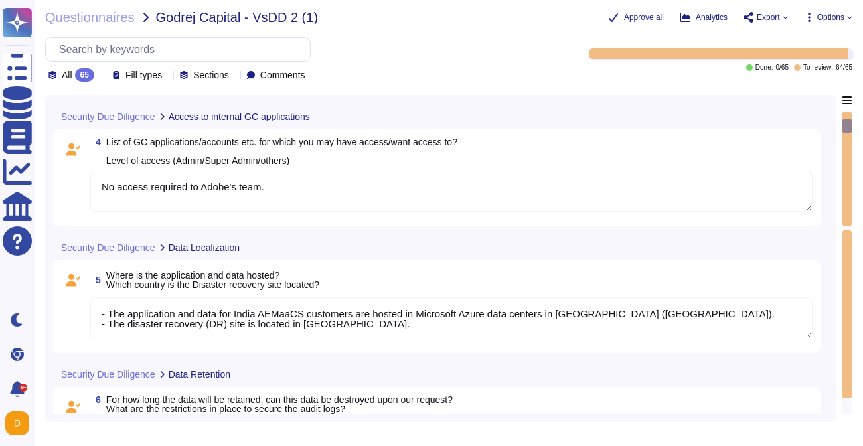
type textarea "-Adobe retains logs for a minimum period of one year, with 90 days of data imme…"
type textarea "- The application and data for India AEMaaCS customers are hosted in Microsoft …"
type textarea "-Adobe retains logs for a minimum period of one year, with 90 days of data imme…"
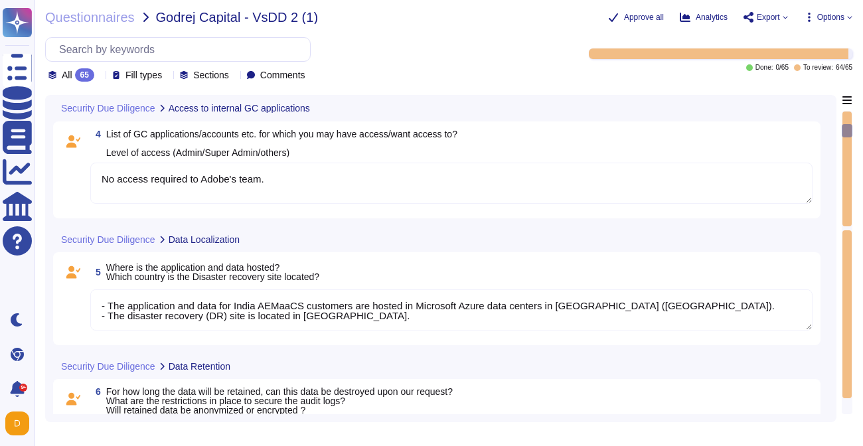
type textarea "- The application and data for India AEMaaCS customers are hosted in Microsoft …"
type textarea "-Adobe retains logs for a minimum period of one year, with 90 days of data imme…"
type textarea "Advanced Encryption Standard (AES): AES is exclusively used for block ciphers t…"
type textarea "- The application and data for India AEMaaCS customers are hosted in Microsoft …"
type textarea "-Adobe retains logs for a minimum period of one year, with 90 days of data imme…"
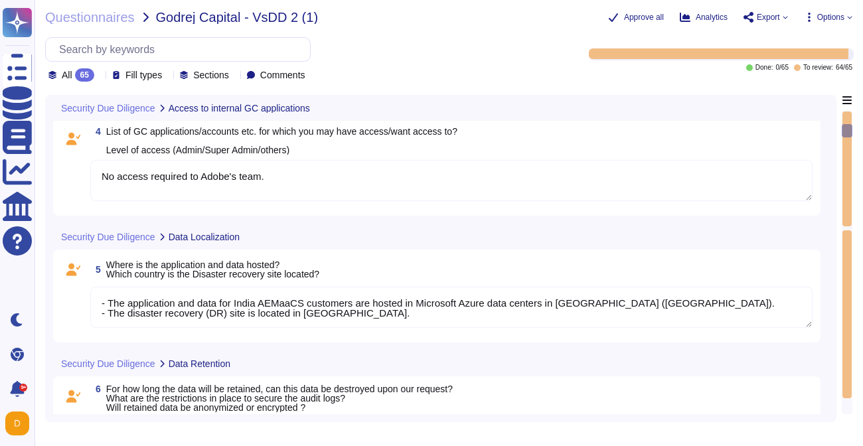
scroll to position [358, 0]
click at [323, 178] on textarea "No access required to Adobe's team." at bounding box center [451, 180] width 722 height 41
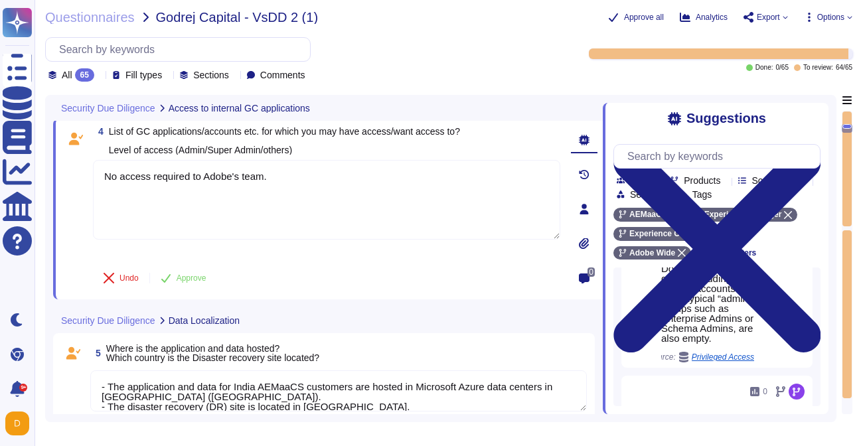
scroll to position [173, 0]
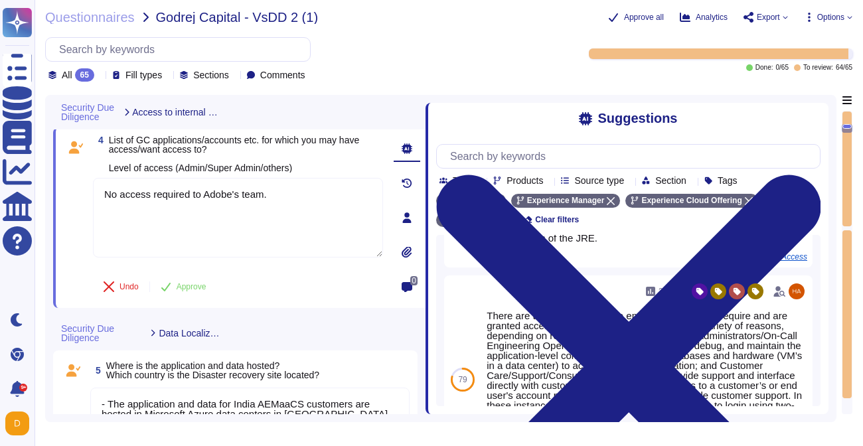
drag, startPoint x: 604, startPoint y: 267, endPoint x: 418, endPoint y: 266, distance: 185.8
click at [423, 266] on span at bounding box center [425, 254] width 5 height 319
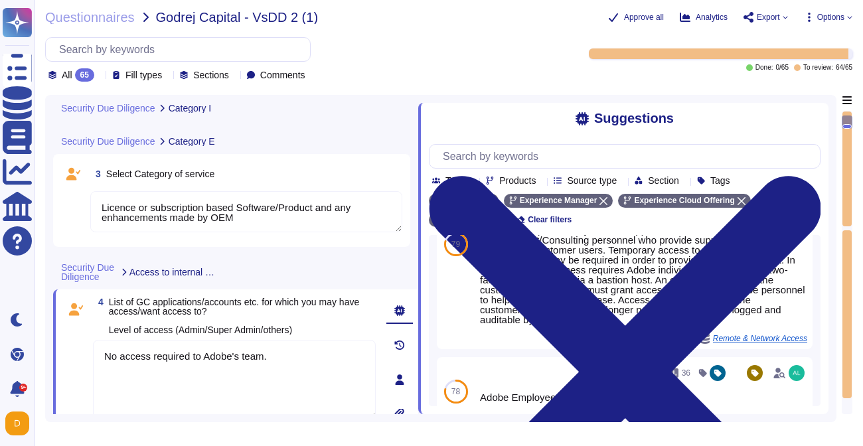
scroll to position [293, 0]
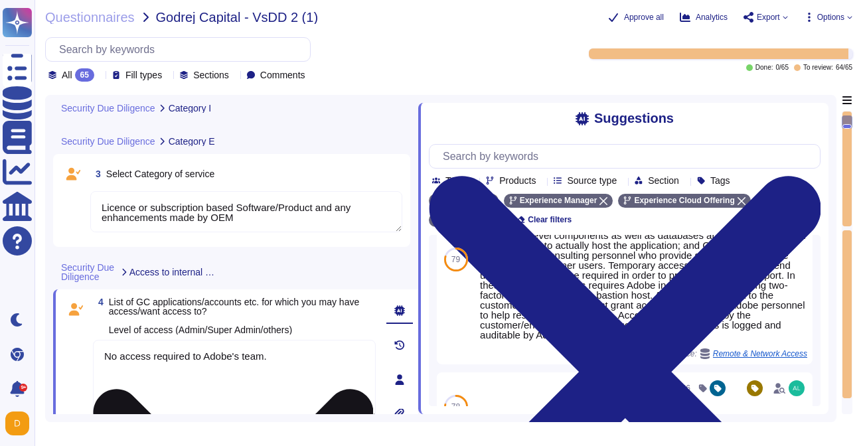
click at [279, 378] on textarea "No access required to Adobe's team." at bounding box center [234, 380] width 283 height 80
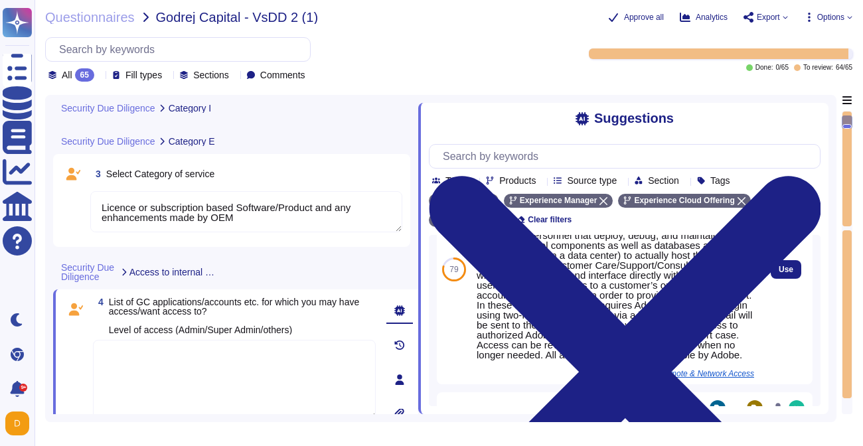
scroll to position [308, 0]
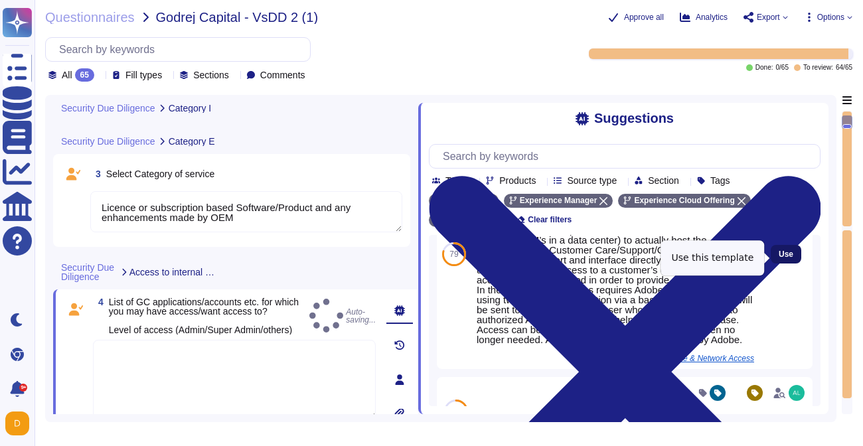
click at [778, 258] on span "Use" at bounding box center [785, 254] width 15 height 8
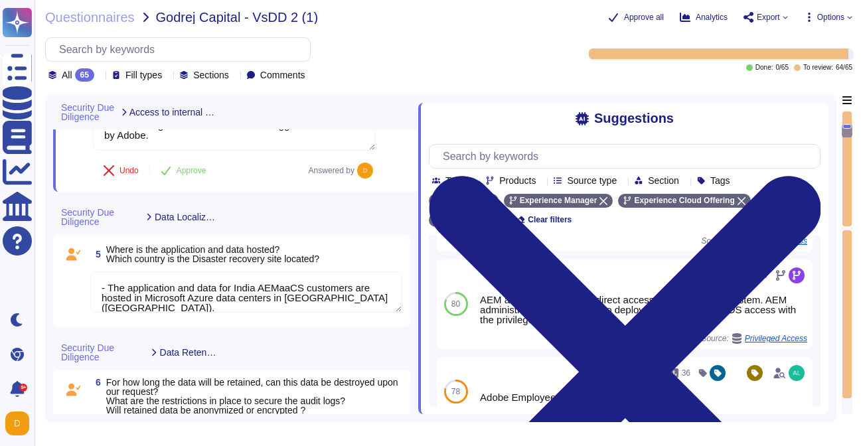
scroll to position [11, 0]
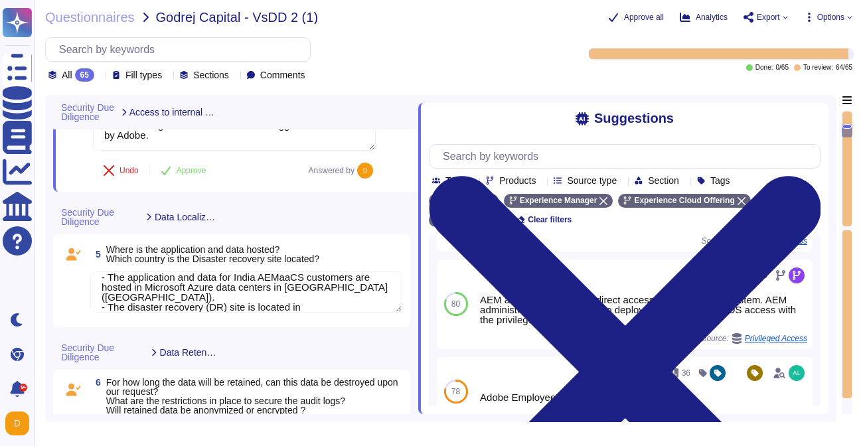
click at [212, 293] on textarea "- The application and data for India AEMaaCS customers are hosted in Microsoft …" at bounding box center [246, 291] width 312 height 41
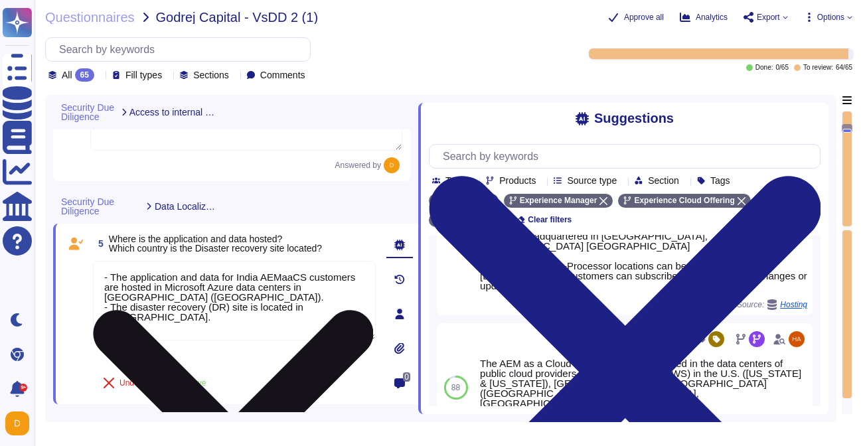
scroll to position [519, 0]
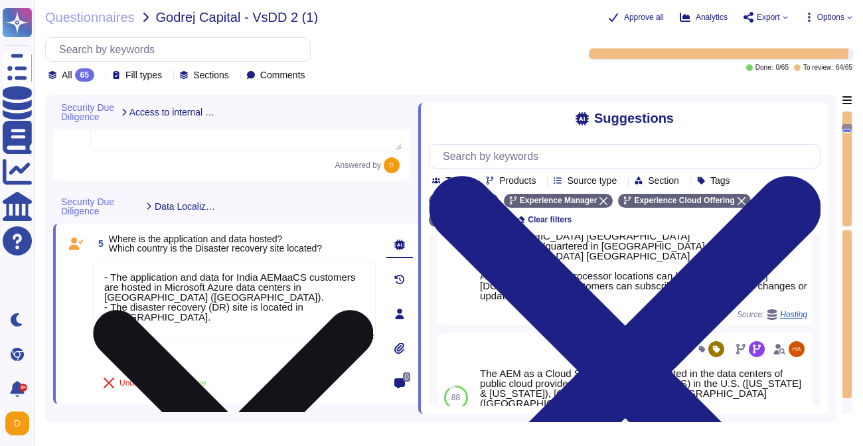
click at [102, 275] on textarea "- The application and data for India AEMaaCS customers are hosted in Microsoft …" at bounding box center [234, 301] width 283 height 80
paste textarea "The AEM as a Cloud Service solution is hosted by cloud providers in: [GEOGRAPHI…"
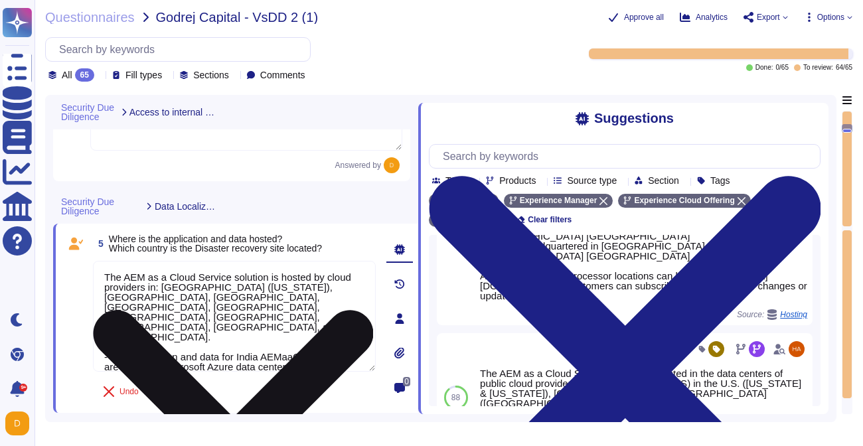
click at [211, 305] on textarea "The AEM as a Cloud Service solution is hosted by cloud providers in: [GEOGRAPHI…" at bounding box center [234, 316] width 283 height 111
click at [248, 305] on textarea "The AEM as a Cloud Service solution is hosted by cloud providers in: [GEOGRAPHI…" at bounding box center [234, 316] width 283 height 111
paste textarea "Hosting location is determined during the implementation phase based on the cus…"
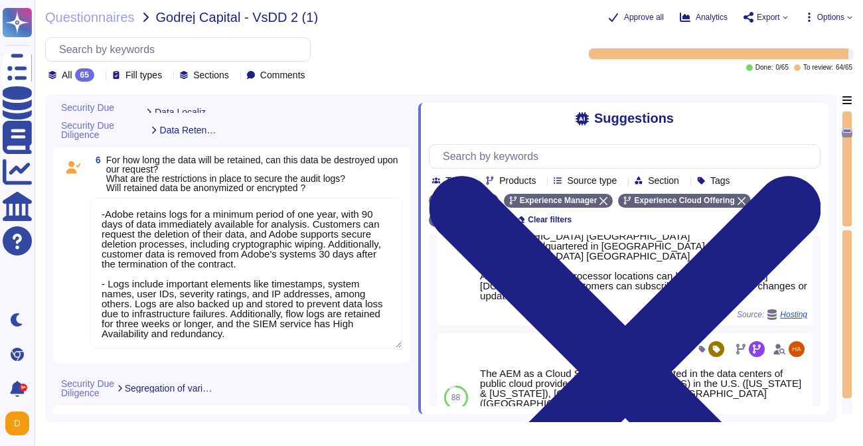
scroll to position [942, 0]
click at [262, 232] on textarea "-Adobe retains logs for a minimum period of one year, with 90 days of data imme…" at bounding box center [246, 273] width 312 height 151
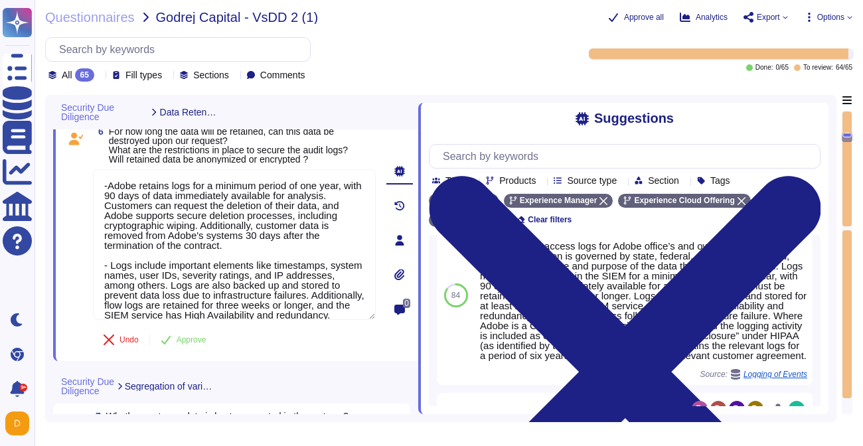
drag, startPoint x: 269, startPoint y: 245, endPoint x: 42, endPoint y: 155, distance: 244.8
click at [42, 155] on div "Questionnaires Godrej Capital - VsDD 2 (1) Approve all Analytics Export Options…" at bounding box center [449, 223] width 828 height 446
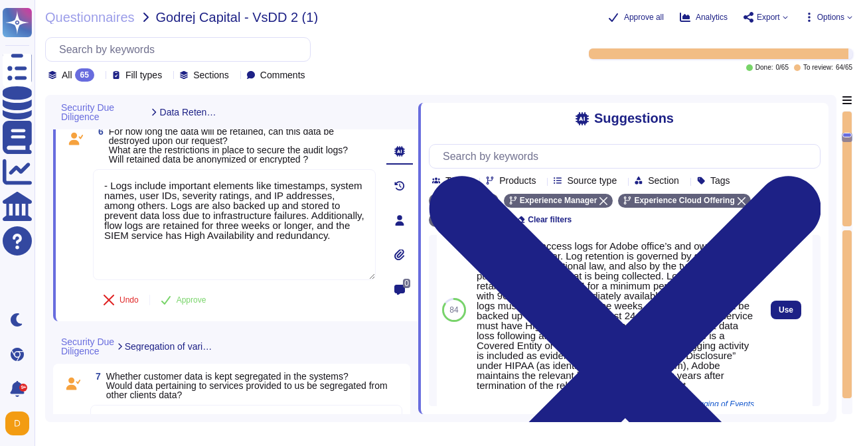
scroll to position [47, 0]
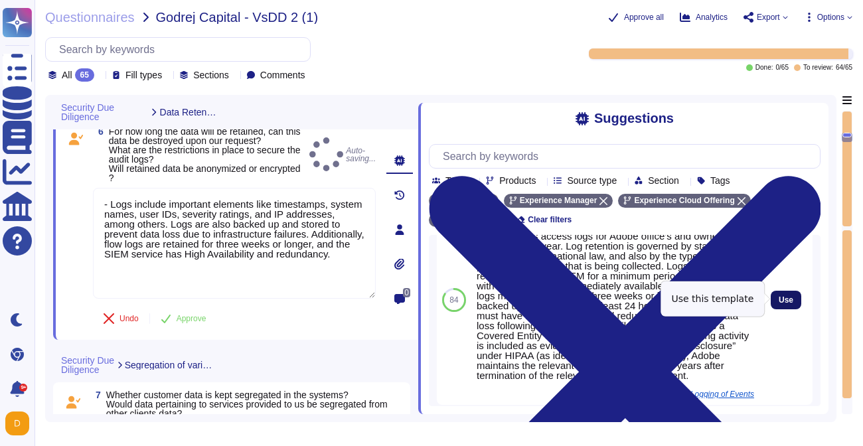
click at [772, 303] on button "Use" at bounding box center [785, 300] width 31 height 19
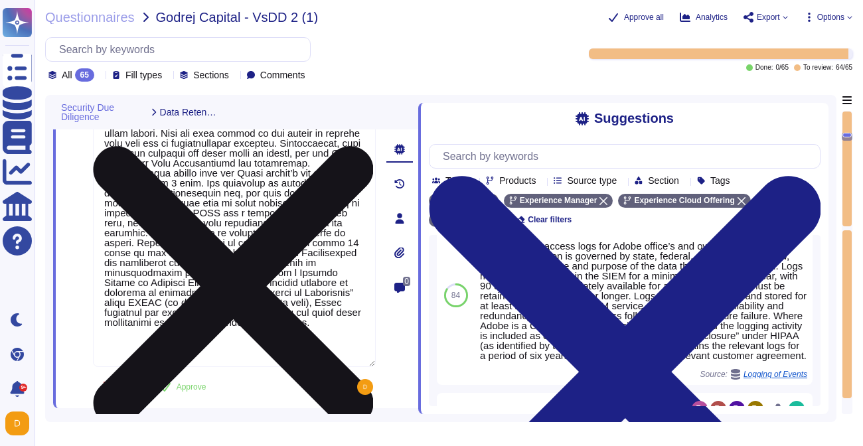
scroll to position [1035, 0]
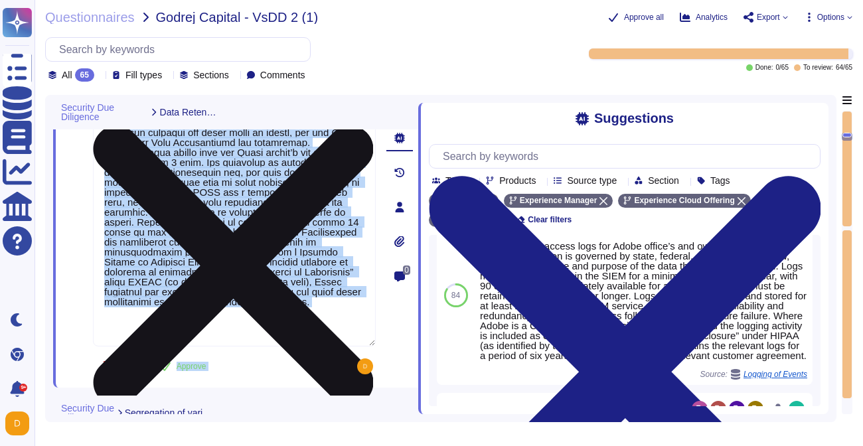
drag, startPoint x: 333, startPoint y: 351, endPoint x: 140, endPoint y: 200, distance: 244.9
click at [140, 200] on div "6 For how long the data will be retained, can this data be destroyed upon our r…" at bounding box center [220, 207] width 312 height 346
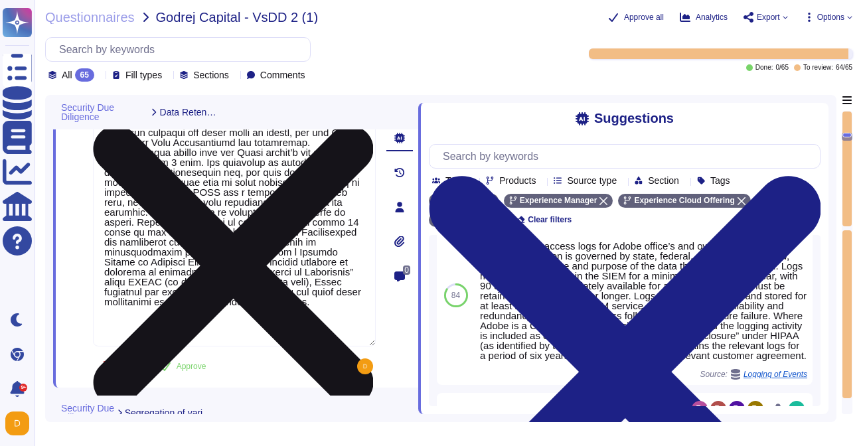
click at [163, 167] on textarea at bounding box center [234, 211] width 283 height 270
drag, startPoint x: 106, startPoint y: 184, endPoint x: 344, endPoint y: 331, distance: 280.1
click at [344, 331] on textarea at bounding box center [234, 211] width 283 height 270
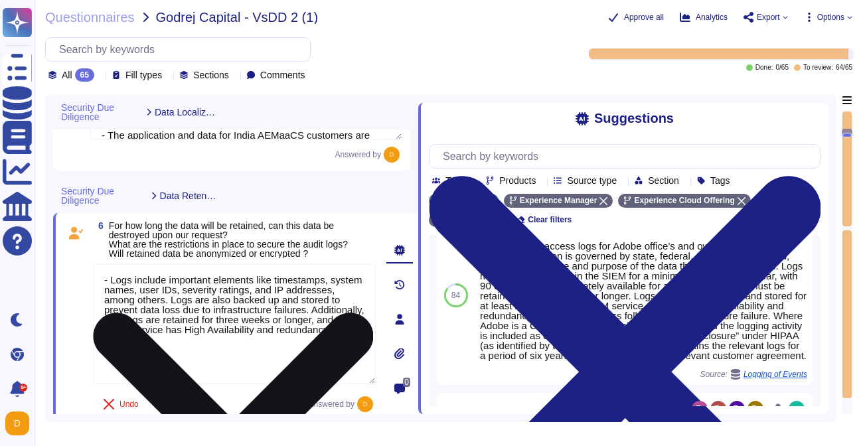
scroll to position [847, 0]
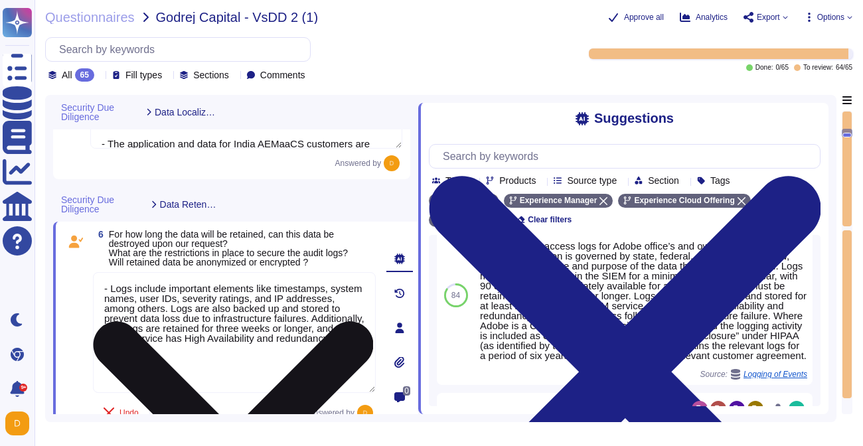
click at [118, 297] on textarea "- Logs include important elements like timestamps, system names, user IDs, seve…" at bounding box center [234, 332] width 283 height 121
click at [113, 282] on textarea "- Logs include important elements like timestamps, system names, user IDs, seve…" at bounding box center [234, 332] width 283 height 121
paste textarea "Adobe retains access logs for Adobe office’s and owned locations for 1 year. Lo…"
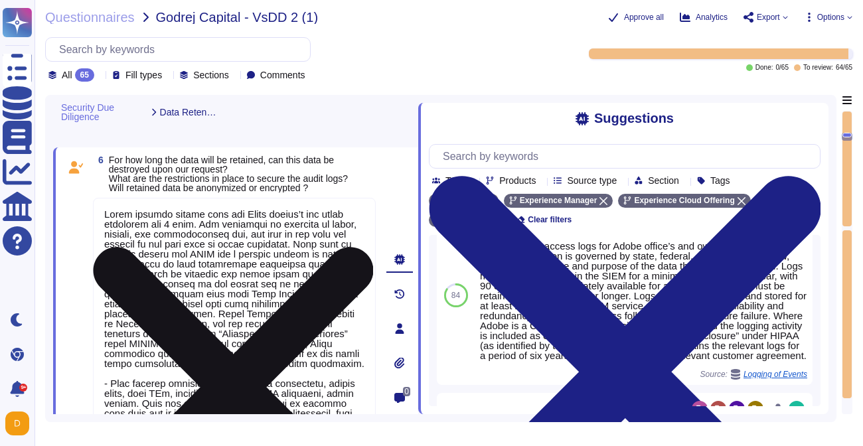
scroll to position [912, 0]
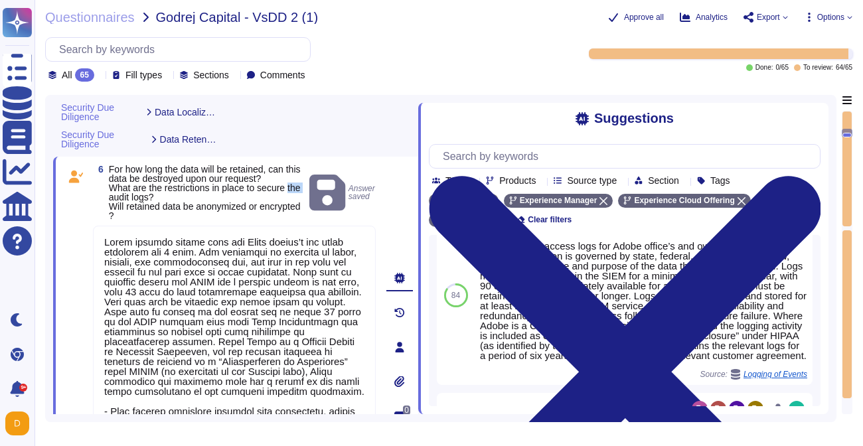
drag, startPoint x: 109, startPoint y: 196, endPoint x: 126, endPoint y: 193, distance: 16.9
click at [127, 194] on span "For how long the data will be retained, can this data be destroyed upon our req…" at bounding box center [205, 192] width 192 height 57
drag, startPoint x: 112, startPoint y: 208, endPoint x: 176, endPoint y: 212, distance: 63.8
click at [177, 212] on span "For how long the data will be retained, can this data be destroyed upon our req…" at bounding box center [206, 193] width 195 height 56
copy span "Will retained data be anonymized or encrypted ?"
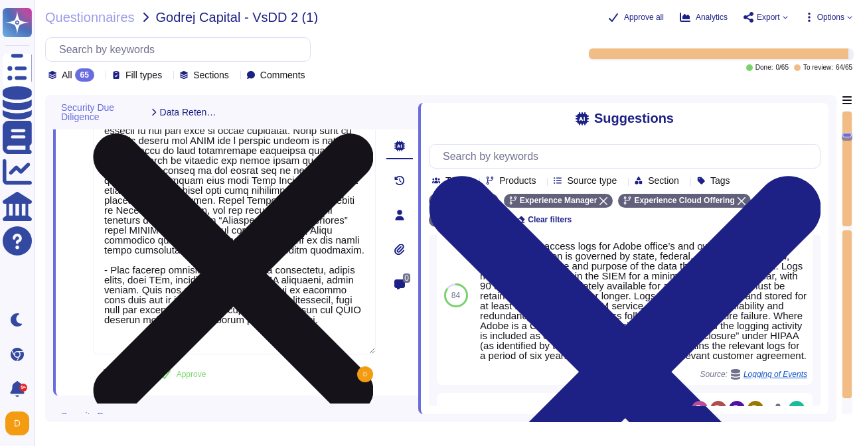
scroll to position [1040, 0]
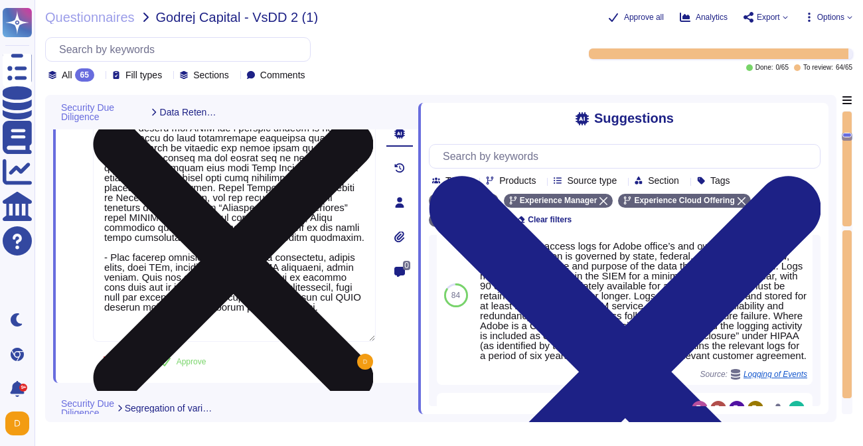
click at [184, 319] on textarea at bounding box center [234, 207] width 283 height 270
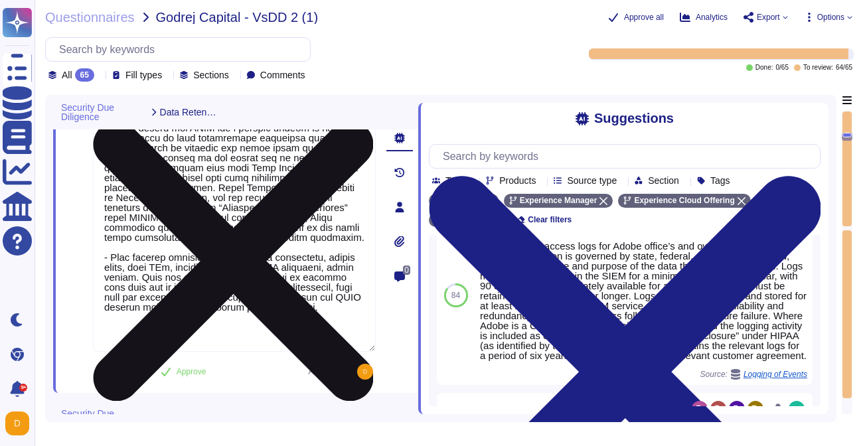
paste textarea "All data at-rest is encrypted by the cloud service provider."
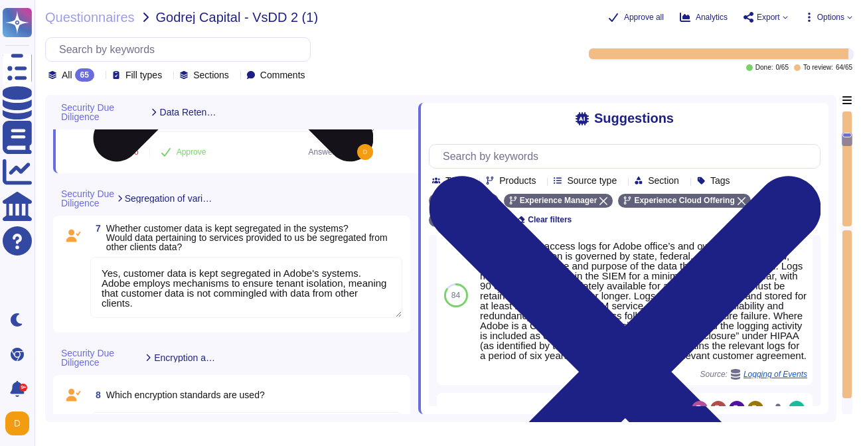
scroll to position [1295, 0]
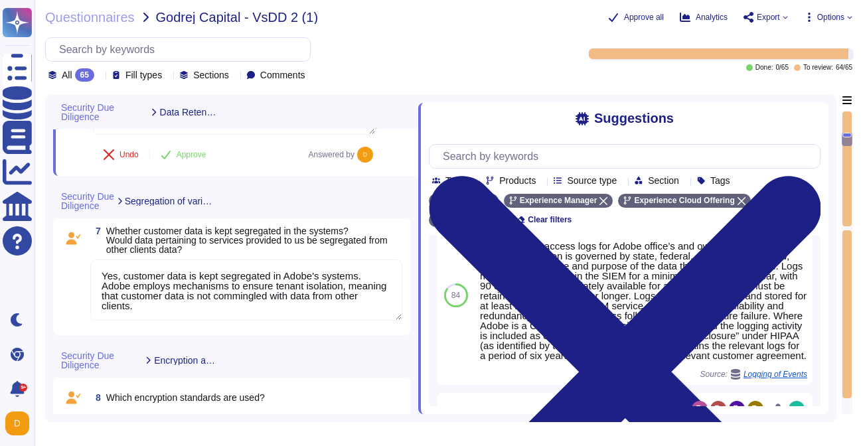
click at [212, 299] on textarea "Yes, customer data is kept segregated in Adobe's systems. Adobe employs mechani…" at bounding box center [246, 289] width 312 height 61
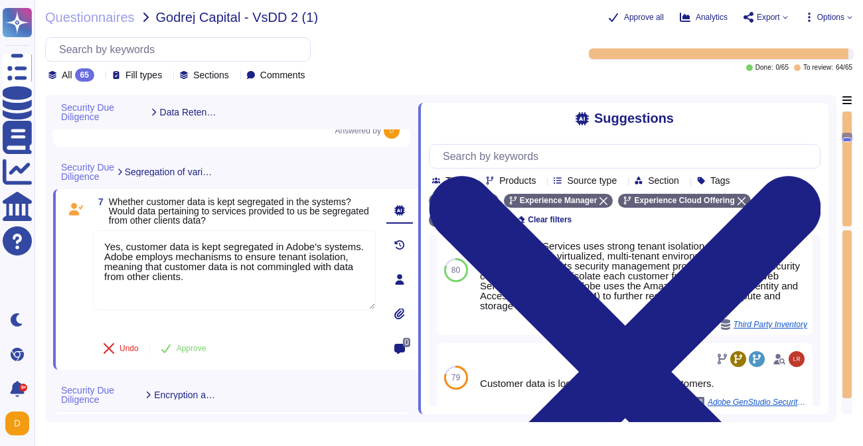
scroll to position [32, 0]
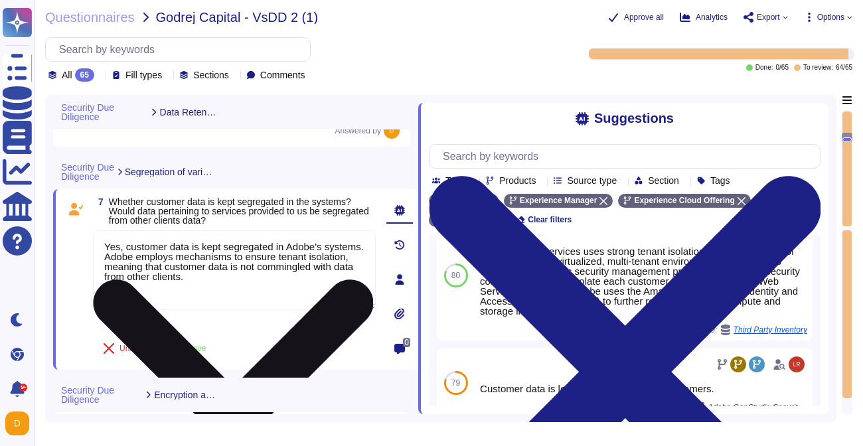
drag, startPoint x: 251, startPoint y: 300, endPoint x: 236, endPoint y: 301, distance: 15.3
click at [236, 301] on textarea "Yes, customer data is kept segregated in Adobe's systems. Adobe employs mechani…" at bounding box center [234, 270] width 283 height 80
drag, startPoint x: 127, startPoint y: 255, endPoint x: 150, endPoint y: 268, distance: 26.4
click at [150, 268] on textarea "Yes, customer data is kept segregated in Adobe's systems. Adobe employs mechani…" at bounding box center [234, 270] width 283 height 80
click at [246, 283] on textarea "Yes, customer data is kept segregated in Adobe's systems. Adobe employs mechani…" at bounding box center [234, 270] width 283 height 80
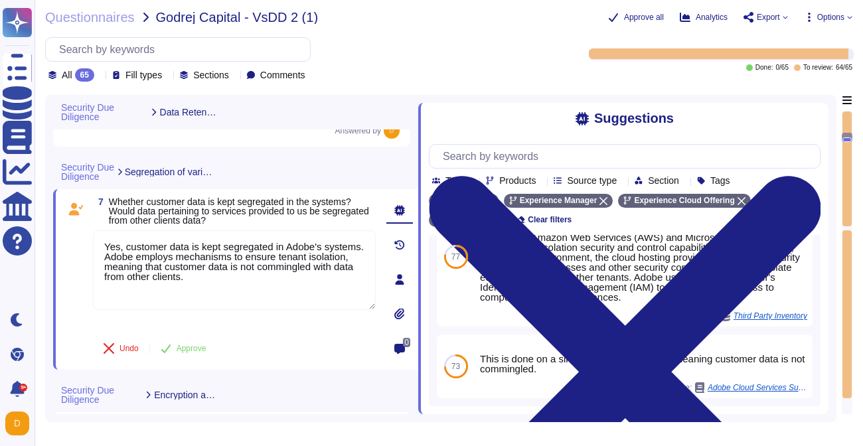
scroll to position [269, 0]
drag, startPoint x: 368, startPoint y: 209, endPoint x: 88, endPoint y: 211, distance: 280.0
click at [88, 211] on div "7 Whether customer data is kept segregated in the systems? Would data pertainin…" at bounding box center [220, 279] width 312 height 165
click at [161, 209] on span "Whether customer data is kept segregated in the systems? Would data pertaining …" at bounding box center [239, 210] width 260 height 29
drag, startPoint x: 112, startPoint y: 210, endPoint x: 366, endPoint y: 214, distance: 254.2
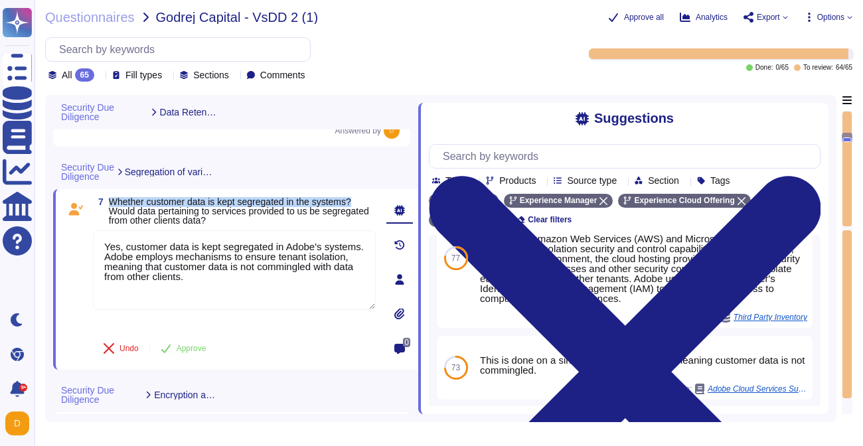
click at [366, 214] on span "Whether customer data is kept segregated in the systems? Would data pertaining …" at bounding box center [242, 211] width 267 height 28
copy span "Whether customer data is kept segregated in the systems?"
drag, startPoint x: 234, startPoint y: 293, endPoint x: 87, endPoint y: 240, distance: 156.6
click at [87, 240] on div "7 Whether customer data is kept segregated in the systems? Would data pertainin…" at bounding box center [220, 279] width 312 height 165
paste textarea "Multi User content is placed into separate databases. In some cases, more than …"
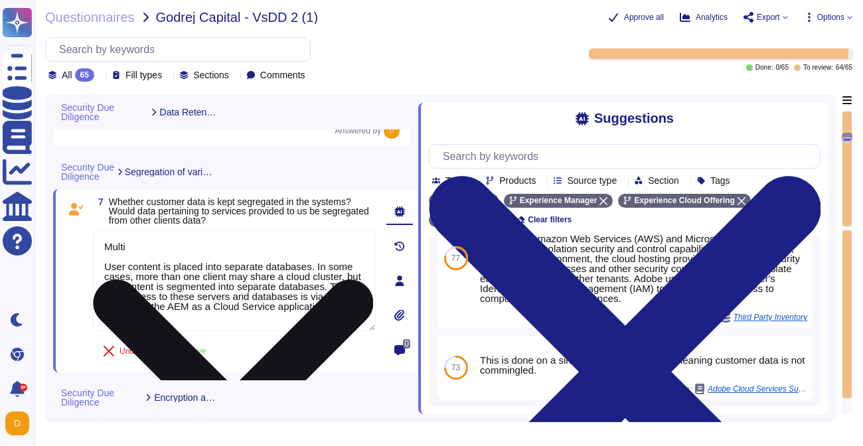
scroll to position [1, 0]
click at [135, 257] on textarea "Multi User content is placed into separate databases. In some cases, more than …" at bounding box center [234, 280] width 283 height 101
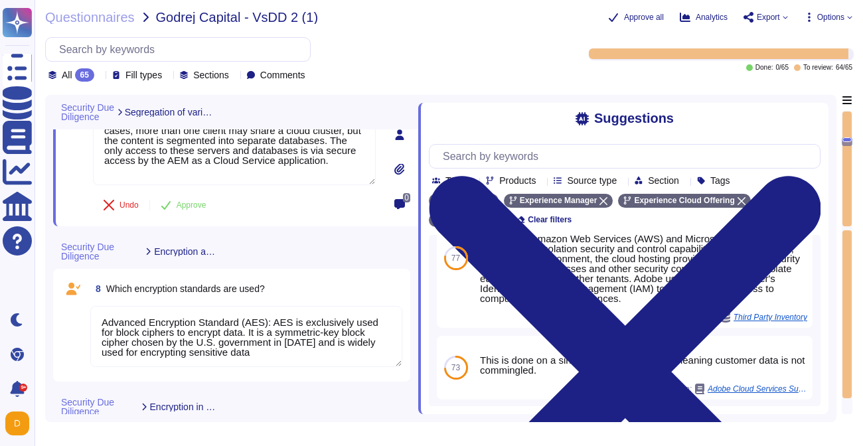
scroll to position [1447, 0]
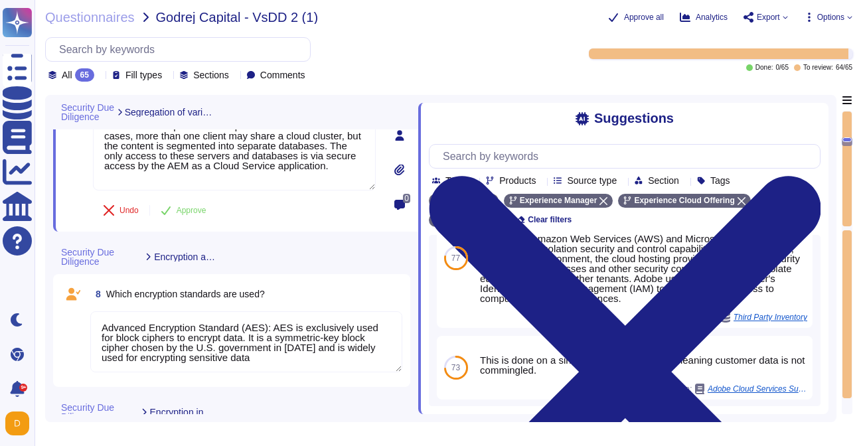
click at [218, 248] on div "Security Due Diligence Encryption at rest" at bounding box center [142, 257] width 179 height 35
click at [224, 258] on icon at bounding box center [224, 258] width 0 height 0
click at [248, 255] on div "Security Due Diligence Encryption at rest" at bounding box center [235, 257] width 365 height 35
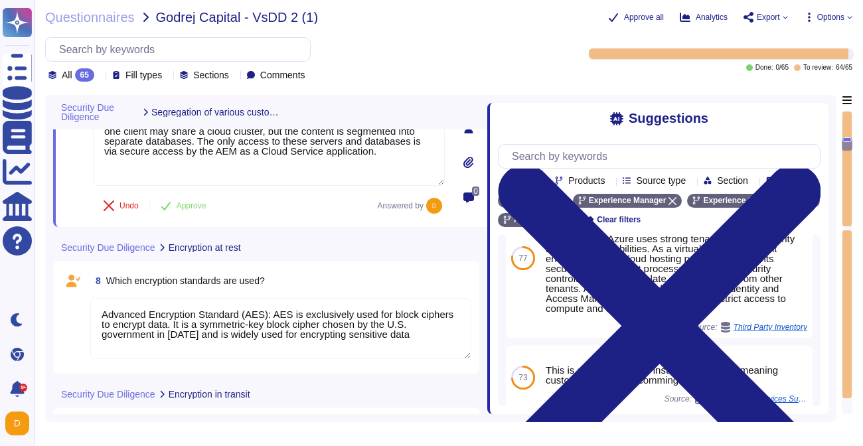
scroll to position [294, 0]
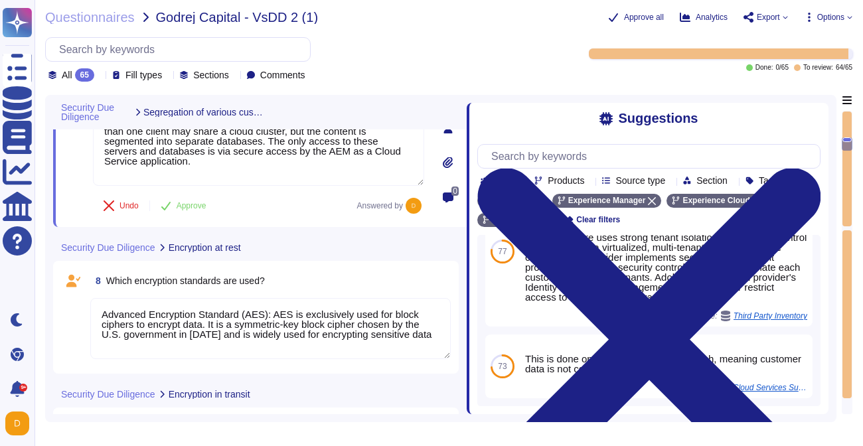
drag, startPoint x: 420, startPoint y: 201, endPoint x: 466, endPoint y: 195, distance: 46.8
click at [466, 195] on span at bounding box center [466, 254] width 5 height 319
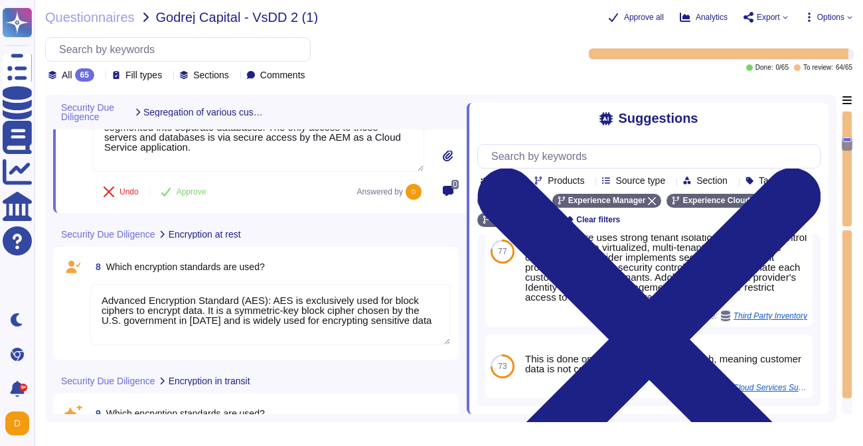
click at [225, 307] on textarea "Advanced Encryption Standard (AES): AES is exclusively used for block ciphers t…" at bounding box center [270, 314] width 360 height 61
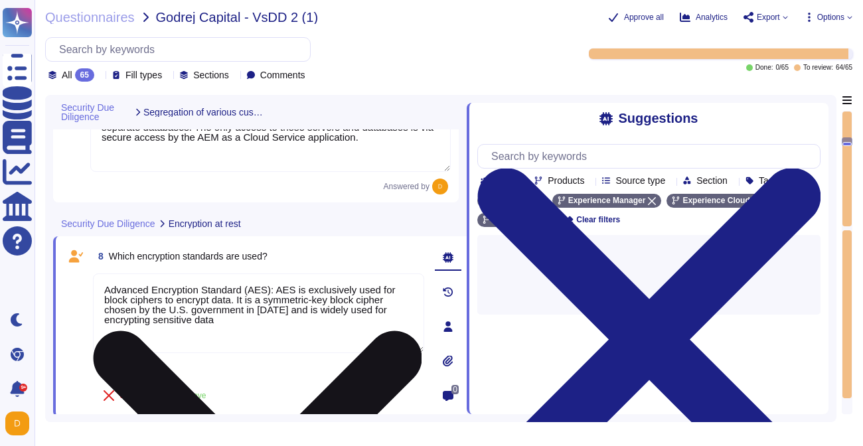
scroll to position [0, 0]
click at [225, 307] on textarea "Advanced Encryption Standard (AES): AES is exclusively used for block ciphers t…" at bounding box center [258, 313] width 331 height 80
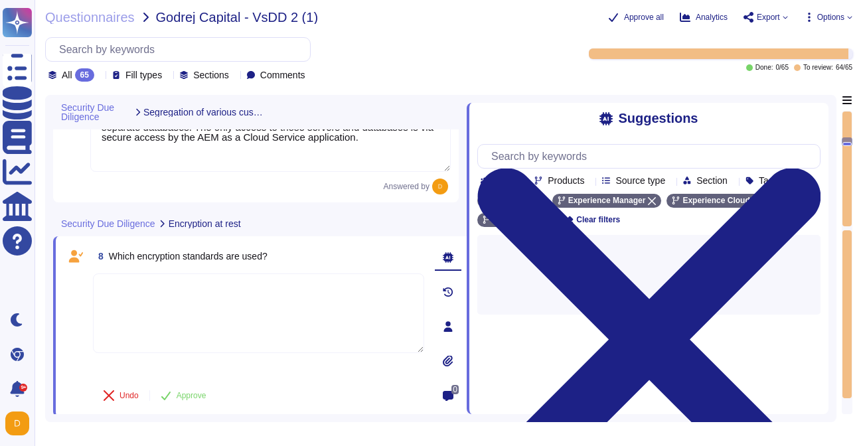
paste textarea "All data at-rest is encrypted by the cloud service provider. This includes any …"
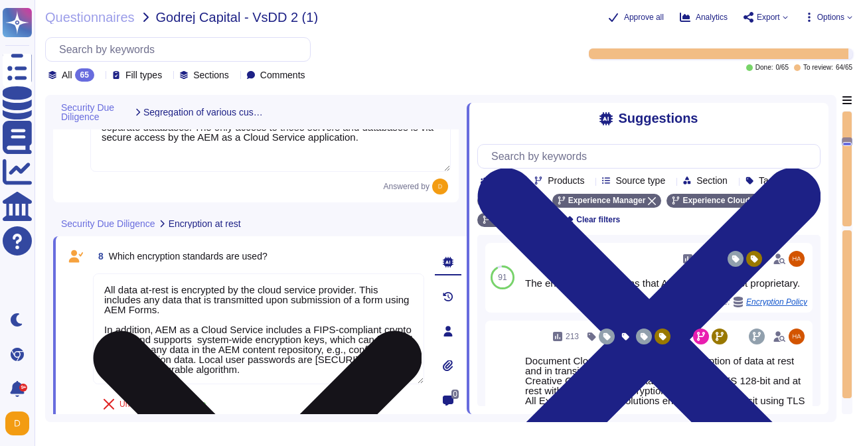
drag, startPoint x: 206, startPoint y: 311, endPoint x: 372, endPoint y: 288, distance: 166.9
click at [372, 288] on textarea "All data at-rest is encrypted by the cloud service provider. This includes any …" at bounding box center [258, 328] width 331 height 111
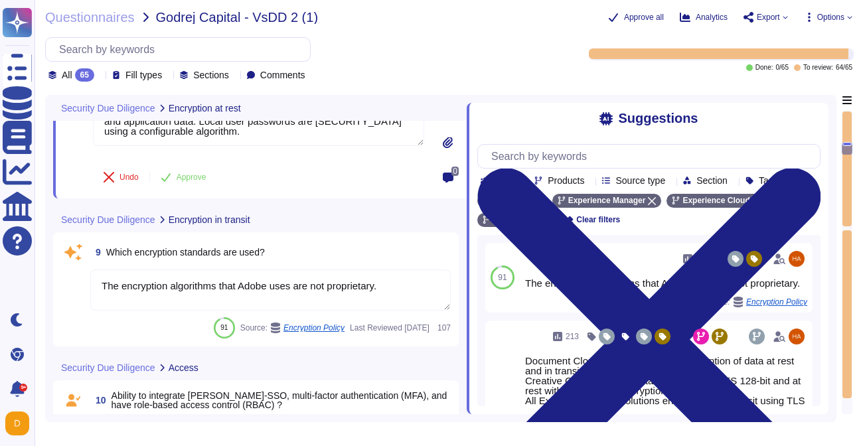
scroll to position [1658, 0]
click at [267, 292] on textarea "The encryption algorithms that Adobe uses are not proprietary." at bounding box center [270, 289] width 360 height 41
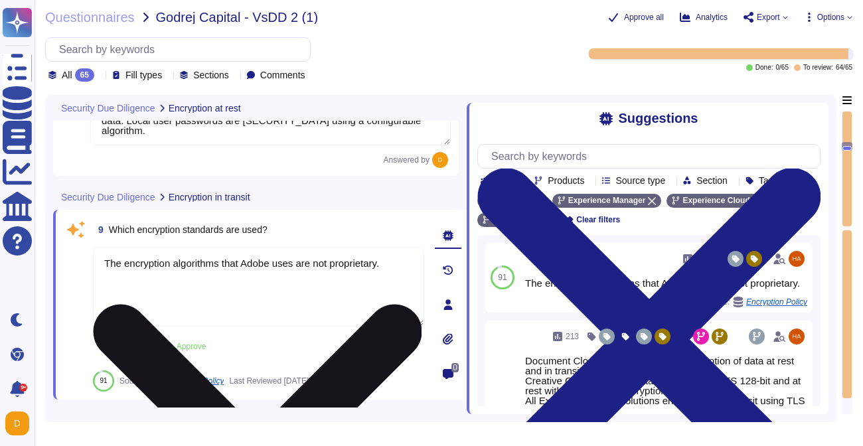
click at [267, 292] on textarea "The encryption algorithms that Adobe uses are not proprietary." at bounding box center [258, 287] width 331 height 80
paste textarea "All data in transit between AEM as a Cloud Service and external components is c…"
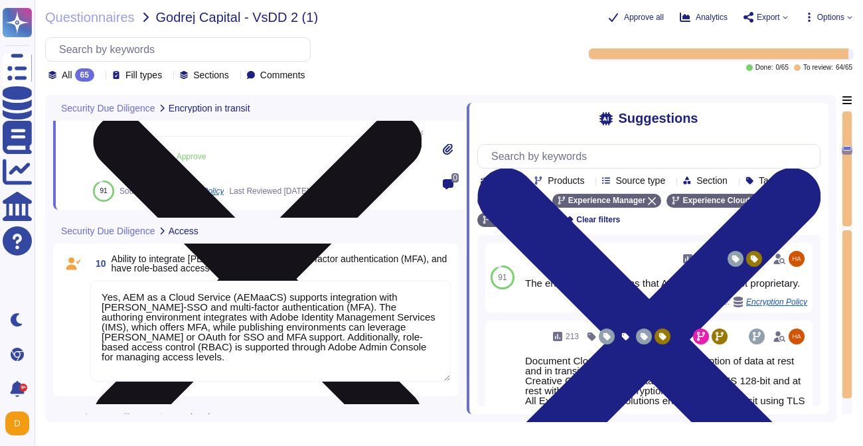
scroll to position [1849, 0]
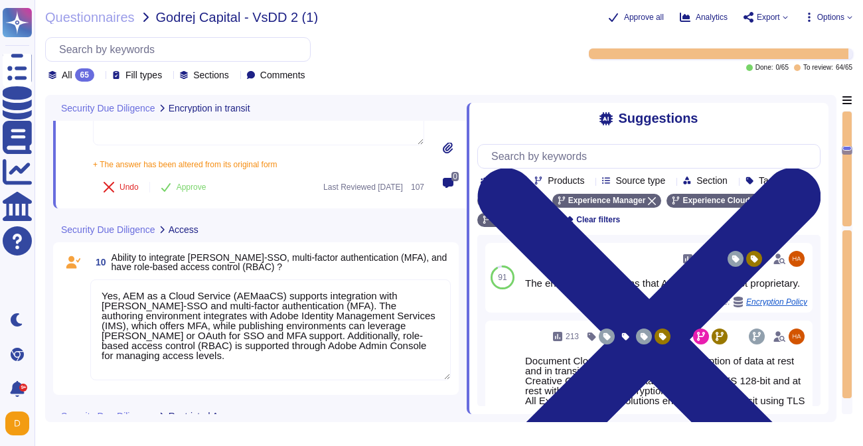
click at [280, 319] on textarea "Yes, AEM as a Cloud Service (AEMaaCS) supports integration with [PERSON_NAME]-S…" at bounding box center [270, 329] width 360 height 101
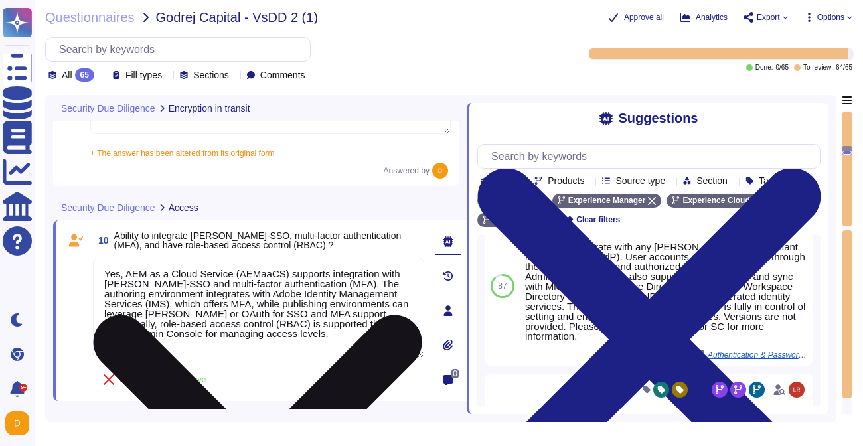
scroll to position [154, 0]
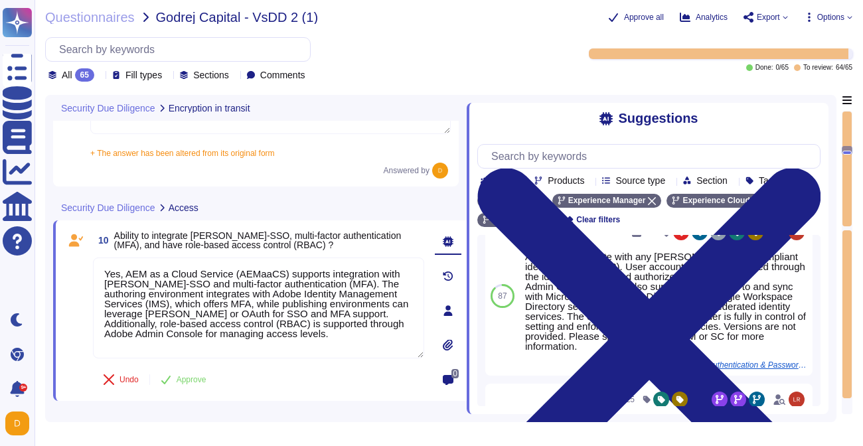
drag, startPoint x: 350, startPoint y: 342, endPoint x: -33, endPoint y: 209, distance: 405.9
click at [0, 209] on html "Questionnaires Knowledge Base Documents Analytics CAIQ / SIG Help Center Dark m…" at bounding box center [431, 223] width 863 height 446
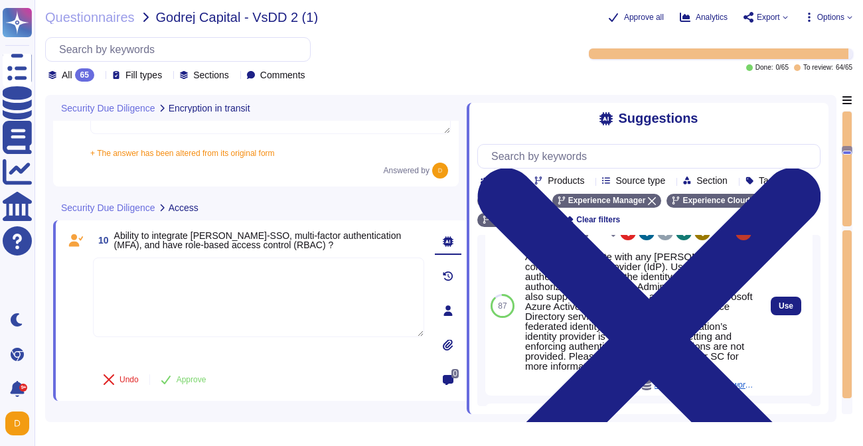
scroll to position [164, 0]
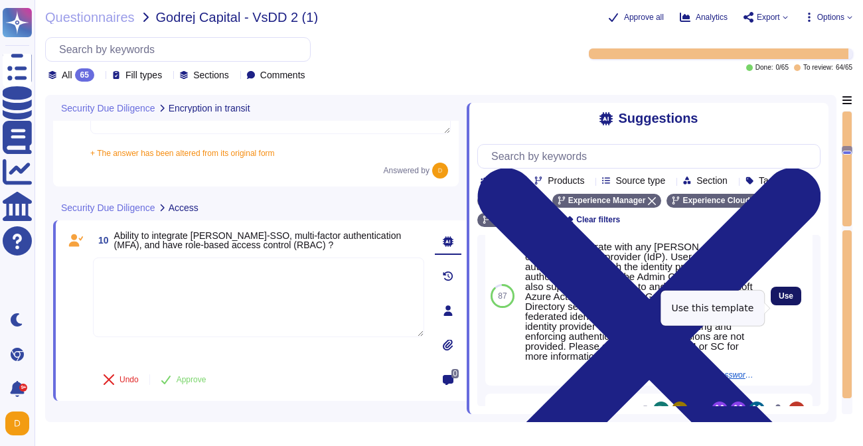
click at [781, 300] on span "Use" at bounding box center [785, 296] width 15 height 8
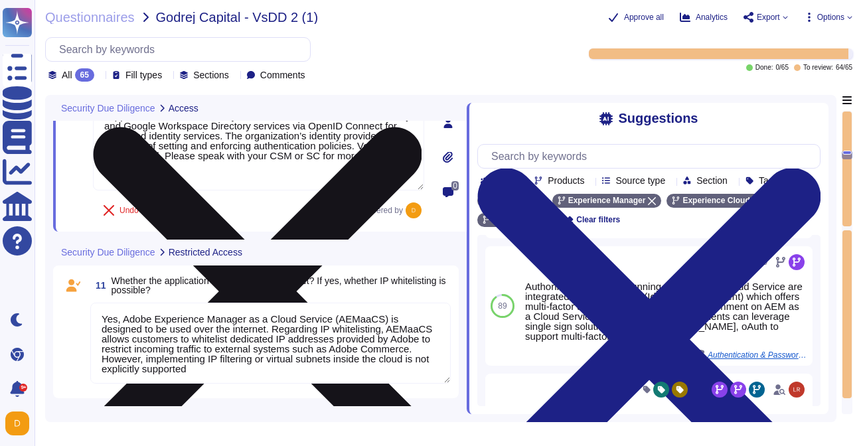
scroll to position [1, 0]
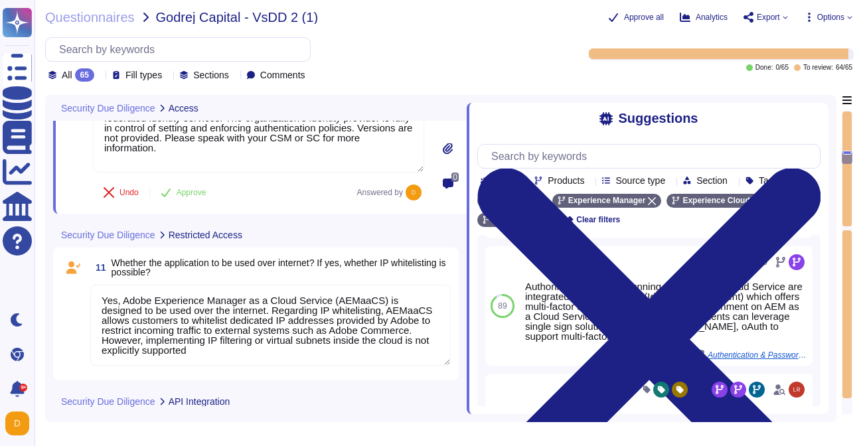
click at [364, 322] on textarea "Yes, Adobe Experience Manager as a Cloud Service (AEMaaCS) is designed to be us…" at bounding box center [270, 325] width 360 height 81
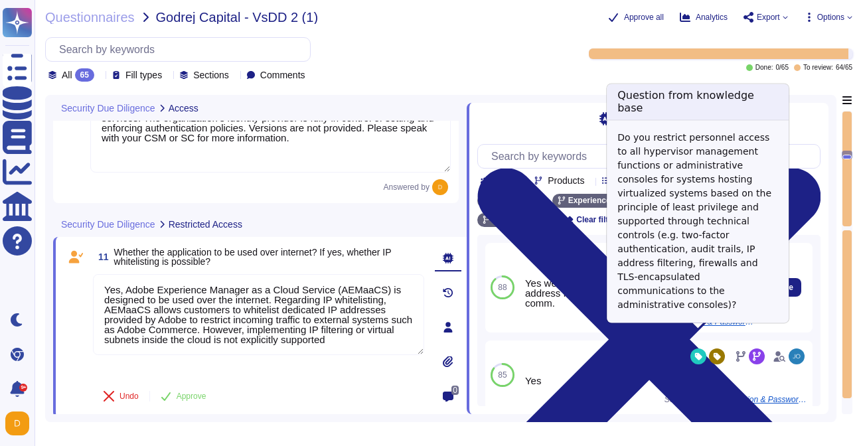
click at [699, 326] on span "Authentication & Password Policy" at bounding box center [704, 322] width 100 height 8
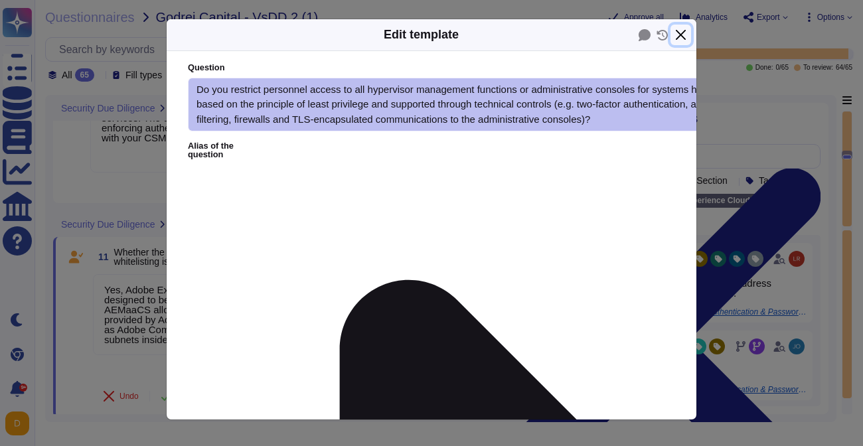
click at [681, 29] on button "Close" at bounding box center [680, 35] width 21 height 21
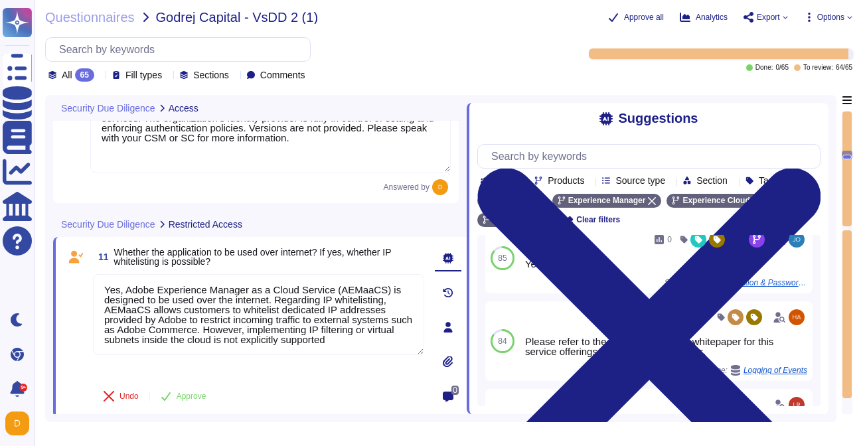
scroll to position [107, 0]
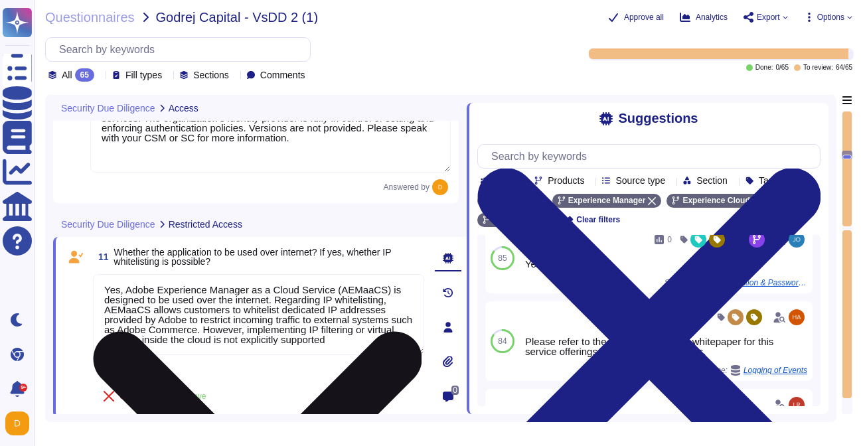
drag, startPoint x: 226, startPoint y: 330, endPoint x: 149, endPoint y: 331, distance: 77.7
click at [149, 331] on textarea "Yes, Adobe Experience Manager as a Cloud Service (AEMaaCS) is designed to be us…" at bounding box center [258, 314] width 331 height 81
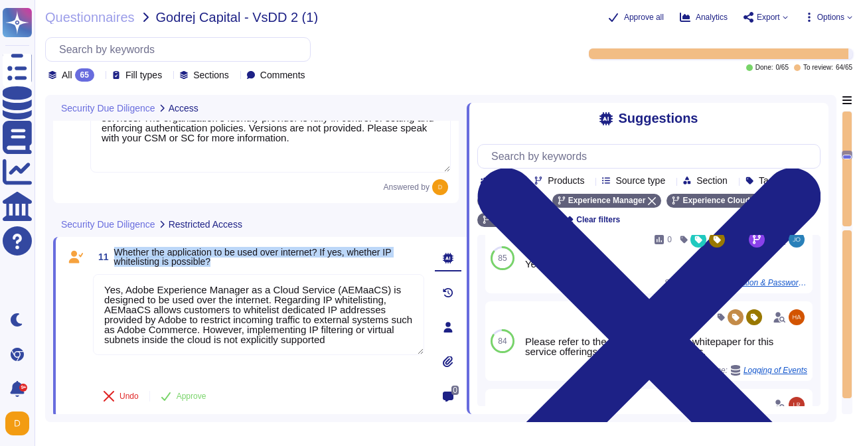
drag, startPoint x: 111, startPoint y: 251, endPoint x: 229, endPoint y: 264, distance: 118.2
click at [230, 265] on span "11 Whether the application to be used over internet? If yes, whether IP whiteli…" at bounding box center [258, 257] width 331 height 24
copy span "Whether the application to be used over internet? If yes, whether IP whitelisti…"
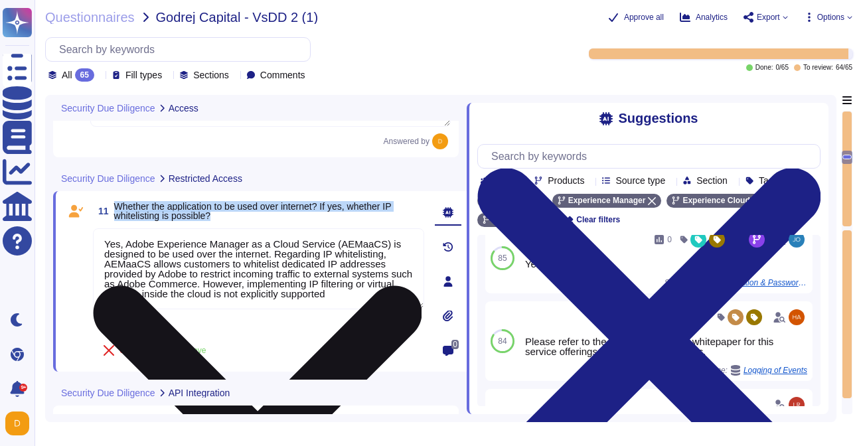
scroll to position [2094, 0]
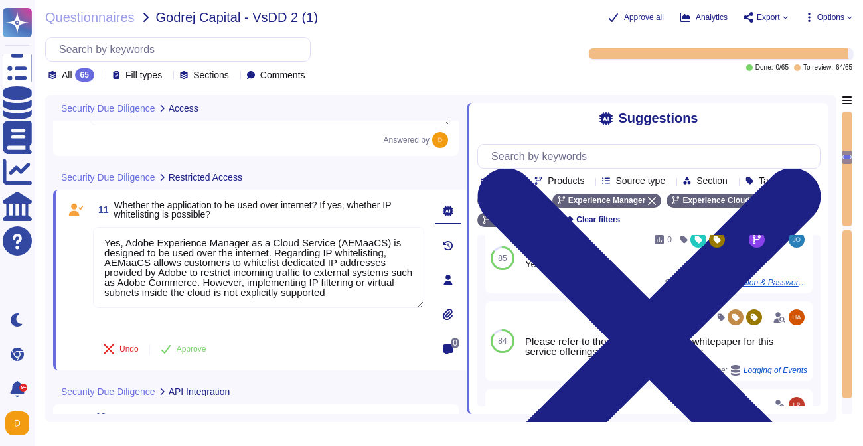
click at [273, 219] on span "11 Whether the application to be used over internet? If yes, whether IP whiteli…" at bounding box center [258, 210] width 331 height 24
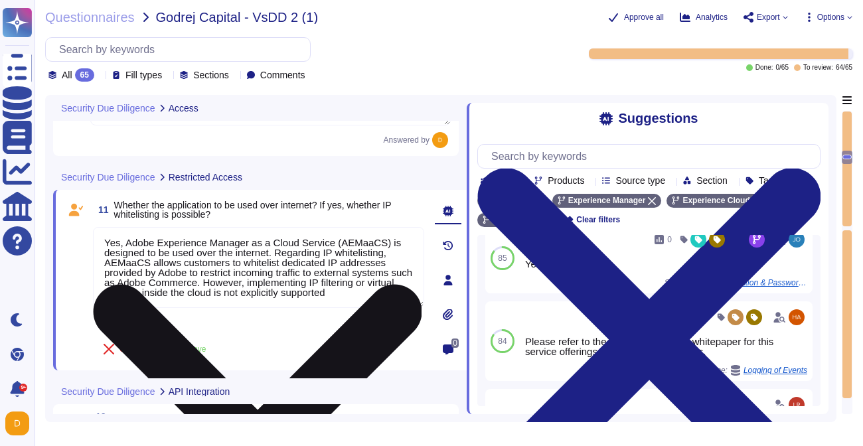
drag, startPoint x: 392, startPoint y: 288, endPoint x: 94, endPoint y: 236, distance: 302.5
click at [94, 236] on textarea "Yes, Adobe Experience Manager as a Cloud Service (AEMaaCS) is designed to be us…" at bounding box center [258, 267] width 331 height 81
paste textarea "AEM as a Cloud Service comes with an integrated CDN, designed to reduce latency…"
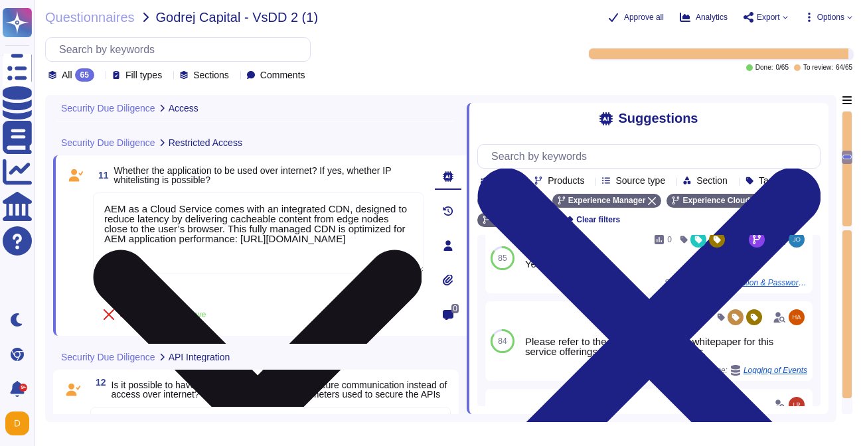
scroll to position [2129, 0]
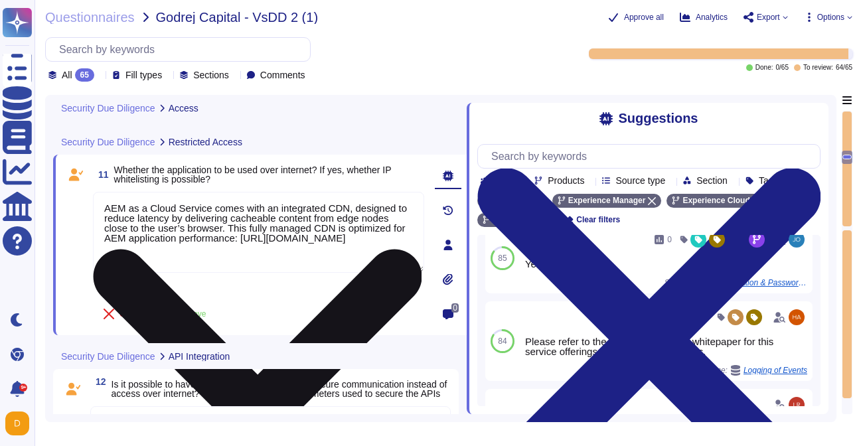
click at [380, 259] on textarea "AEM as a Cloud Service comes with an integrated CDN, designed to reduce latency…" at bounding box center [258, 232] width 331 height 81
click at [266, 235] on textarea "AEM as a Cloud Service comes with an integrated CDN, designed to reduce latency…" at bounding box center [258, 232] width 331 height 81
click at [130, 216] on textarea "AEM as a Cloud Service comes with an integrated CDN, designed to reduce latency…" at bounding box center [258, 232] width 331 height 81
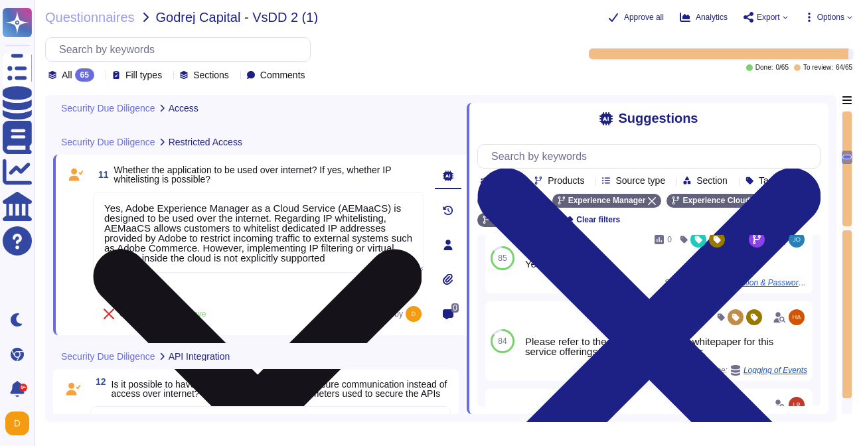
click at [265, 222] on textarea "Yes, Adobe Experience Manager as a Cloud Service (AEMaaCS) is designed to be us…" at bounding box center [258, 232] width 331 height 81
drag, startPoint x: 102, startPoint y: 227, endPoint x: 380, endPoint y: 259, distance: 279.9
click at [380, 259] on textarea "Yes, Adobe Experience Manager as a Cloud Service (AEMaaCS) is designed to be us…" at bounding box center [258, 232] width 331 height 81
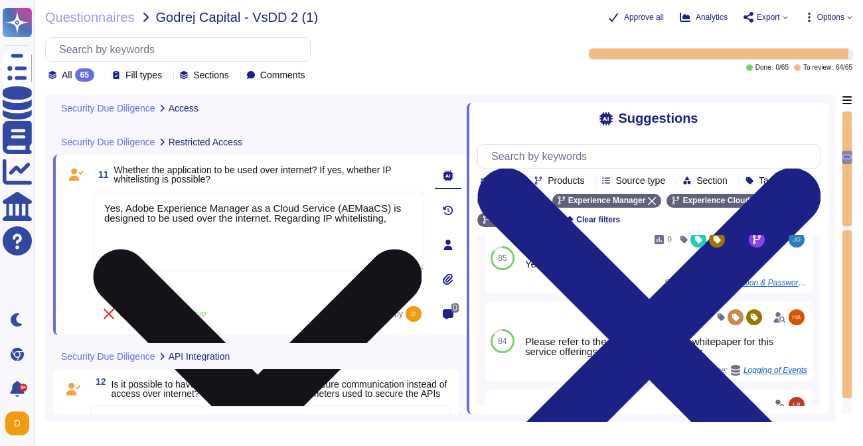
click at [398, 222] on textarea "Yes, Adobe Experience Manager as a Cloud Service (AEMaaCS) is designed to be us…" at bounding box center [258, 232] width 331 height 80
paste textarea "AEM as a Cloud Service comes with an integrated CDN, designed to reduce latency…"
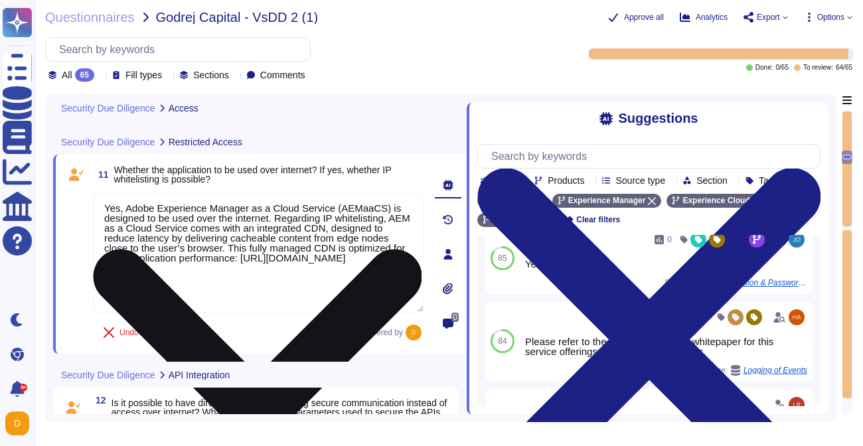
click at [271, 261] on textarea "Yes, Adobe Experience Manager as a Cloud Service (AEMaaCS) is designed to be us…" at bounding box center [258, 252] width 331 height 121
click at [276, 289] on textarea "Yes, Adobe Experience Manager as a Cloud Service (AEMaaCS) is designed to be us…" at bounding box center [258, 252] width 331 height 121
click at [411, 280] on textarea "Yes, Adobe Experience Manager as a Cloud Service (AEMaaCS) is designed to be us…" at bounding box center [258, 252] width 331 height 121
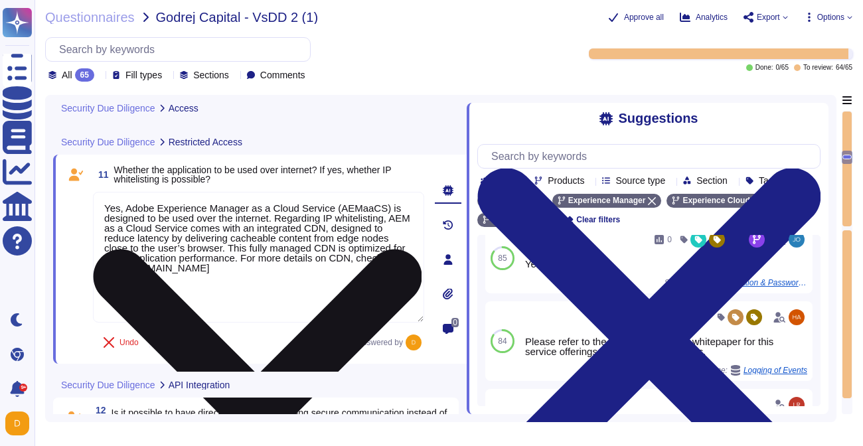
click at [161, 300] on textarea "Yes, Adobe Experience Manager as a Cloud Service (AEMaaCS) is designed to be us…" at bounding box center [258, 257] width 331 height 131
paste textarea "Traffic Filter Rules Including WAF Rules"
click at [307, 300] on textarea "Yes, Adobe Experience Manager as a Cloud Service (AEMaaCS) is designed to be us…" at bounding box center [258, 257] width 331 height 131
click at [375, 297] on textarea "Yes, Adobe Experience Manager as a Cloud Service (AEMaaCS) is designed to be us…" at bounding box center [258, 257] width 331 height 131
paste textarea "[URL][DOMAIN_NAME]"
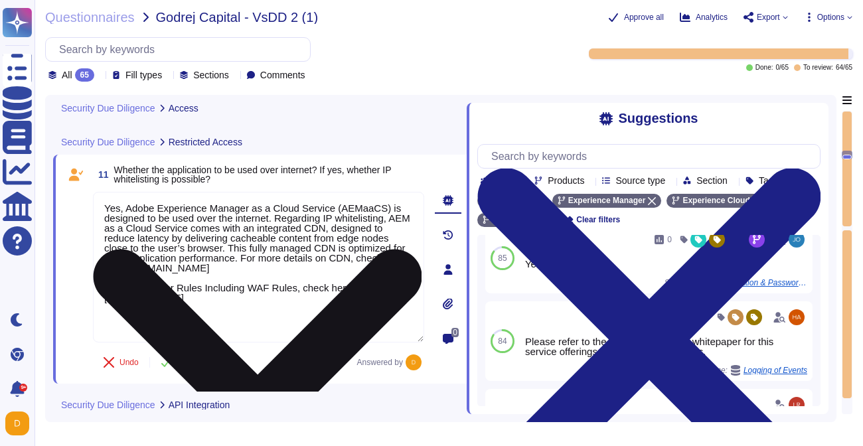
click at [260, 259] on textarea "Yes, Adobe Experience Manager as a Cloud Service (AEMaaCS) is designed to be us…" at bounding box center [258, 267] width 331 height 151
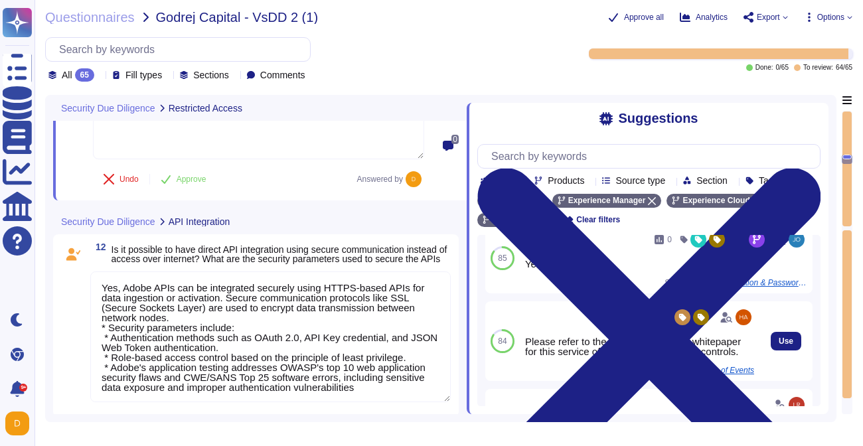
scroll to position [2327, 0]
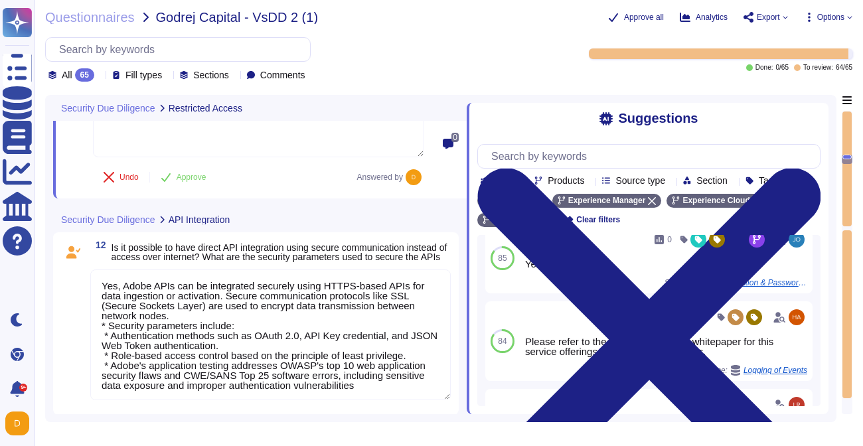
click at [195, 364] on textarea "Yes, Adobe APIs can be integrated securely using HTTPS-based APIs for data inge…" at bounding box center [270, 334] width 360 height 131
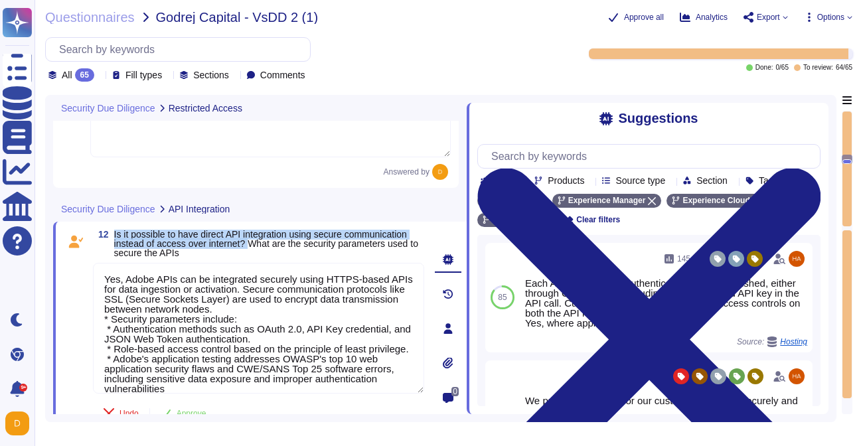
drag, startPoint x: 113, startPoint y: 232, endPoint x: 326, endPoint y: 244, distance: 212.7
click at [326, 244] on span "Is it possible to have direct API integration using secure communication instea…" at bounding box center [266, 243] width 304 height 29
copy span "Is it possible to have direct API integration using secure communication instea…"
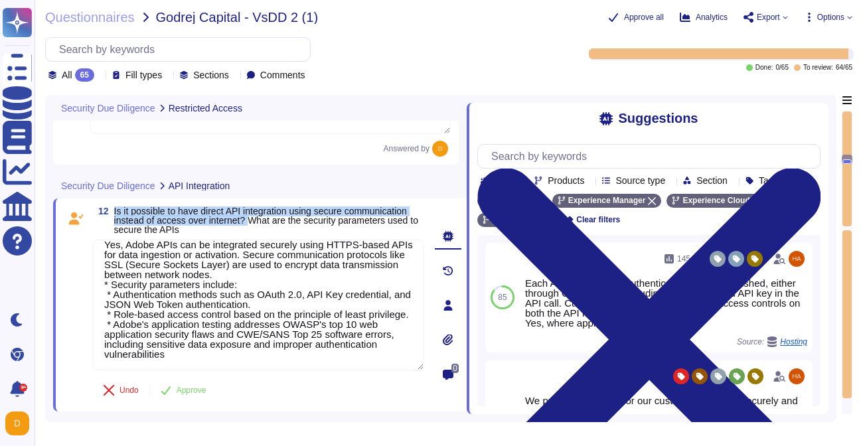
scroll to position [2347, 0]
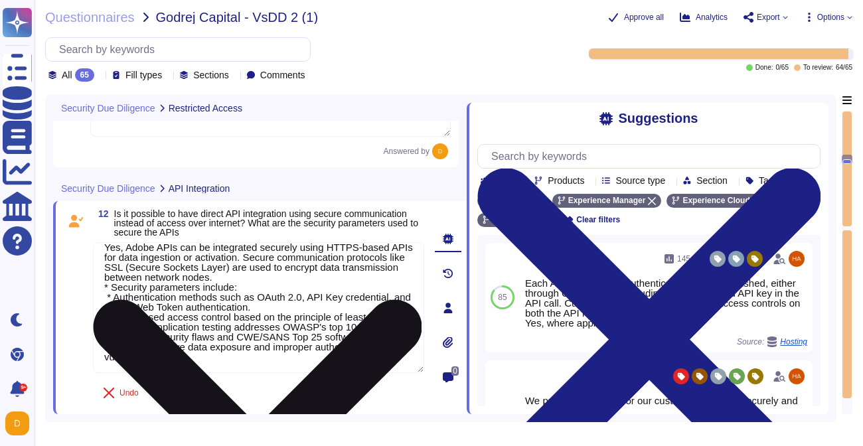
click at [271, 274] on textarea "Yes, Adobe APIs can be integrated securely using HTTPS-based APIs for data inge…" at bounding box center [258, 307] width 331 height 131
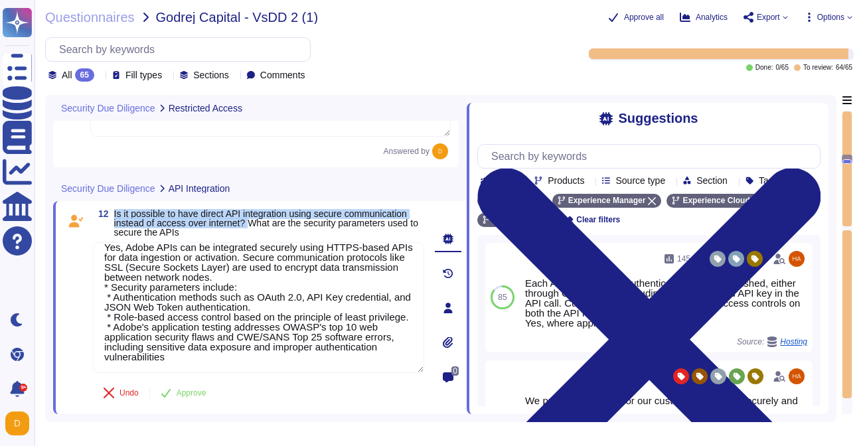
drag, startPoint x: 114, startPoint y: 210, endPoint x: 324, endPoint y: 223, distance: 210.1
click at [324, 223] on span "Is it possible to have direct API integration using secure communication instea…" at bounding box center [266, 222] width 304 height 29
copy span "Is it possible to have direct API integration using secure communication instea…"
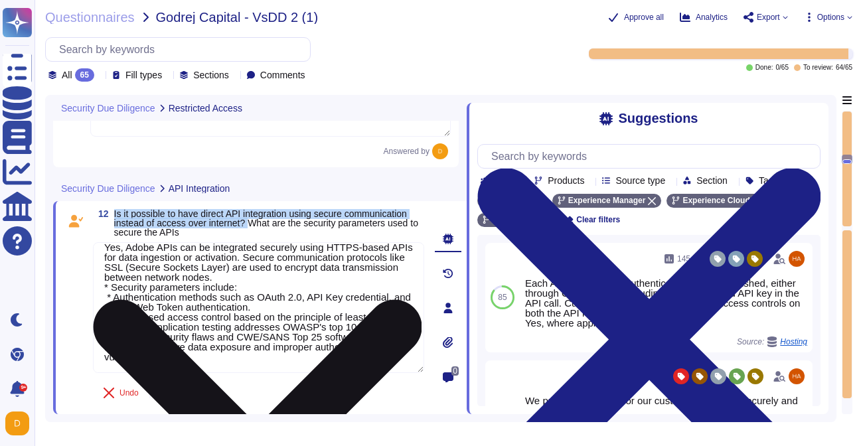
scroll to position [0, 0]
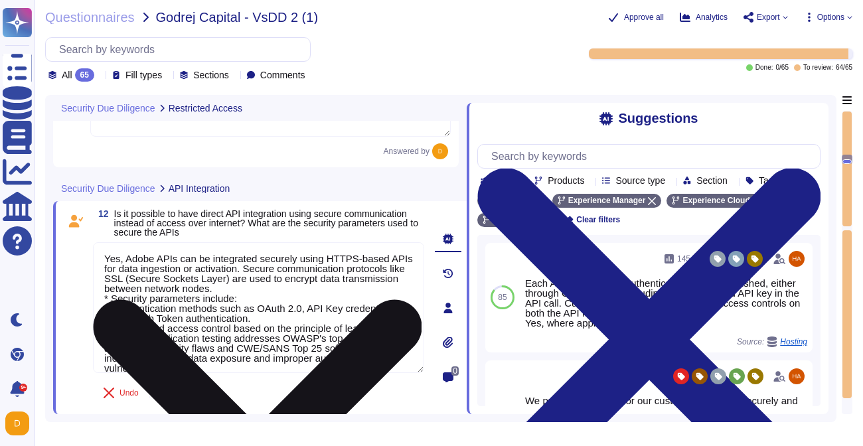
click at [283, 291] on textarea "Yes, Adobe APIs can be integrated securely using HTTPS-based APIs for data inge…" at bounding box center [258, 307] width 331 height 131
paste textarea "[URL][DOMAIN_NAME]"
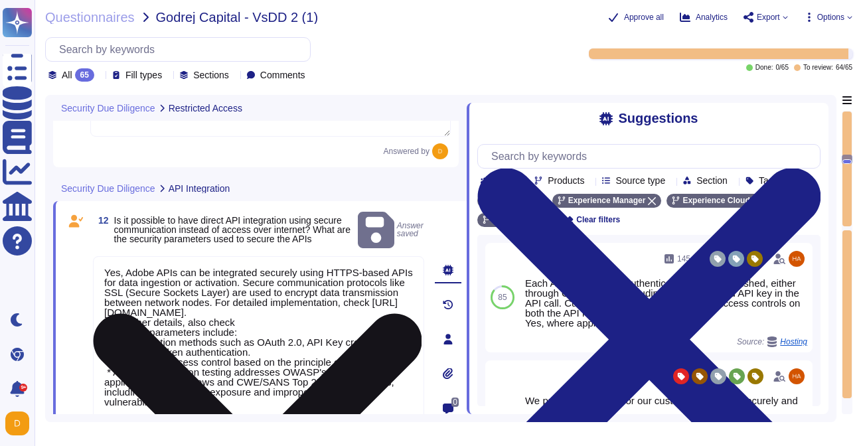
scroll to position [1, 0]
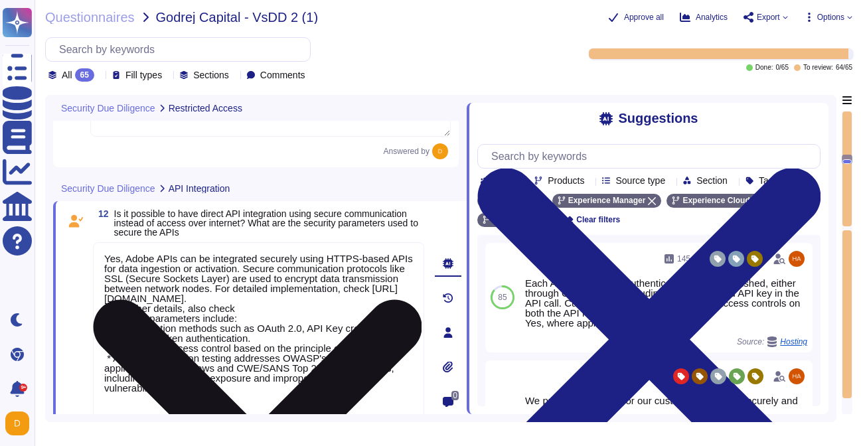
click at [241, 321] on textarea "Yes, Adobe APIs can be integrated securely using HTTPS-based APIs for data inge…" at bounding box center [258, 332] width 331 height 180
paste textarea "[URL][DOMAIN_NAME]"
click at [279, 288] on textarea "Yes, Adobe APIs can be integrated securely using HTTPS-based APIs for data inge…" at bounding box center [258, 347] width 331 height 210
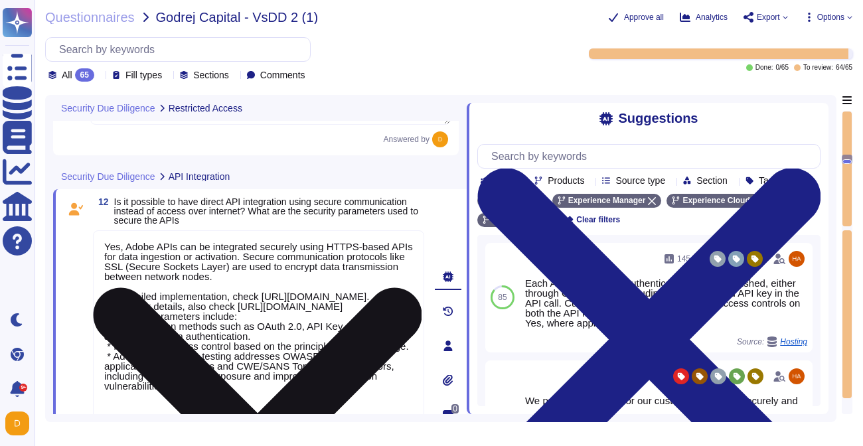
scroll to position [2376, 0]
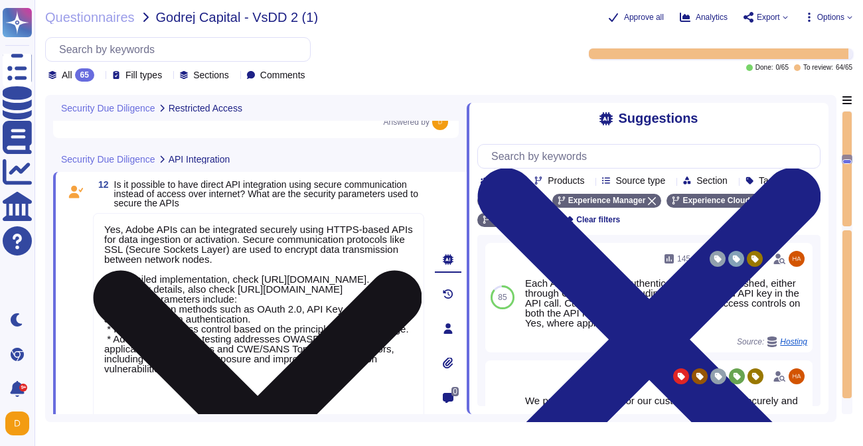
click at [287, 302] on textarea "Yes, Adobe APIs can be integrated securely using HTTPS-based APIs for data inge…" at bounding box center [258, 328] width 331 height 230
click at [289, 299] on textarea "Yes, Adobe APIs can be integrated securely using HTTPS-based APIs for data inge…" at bounding box center [258, 328] width 331 height 230
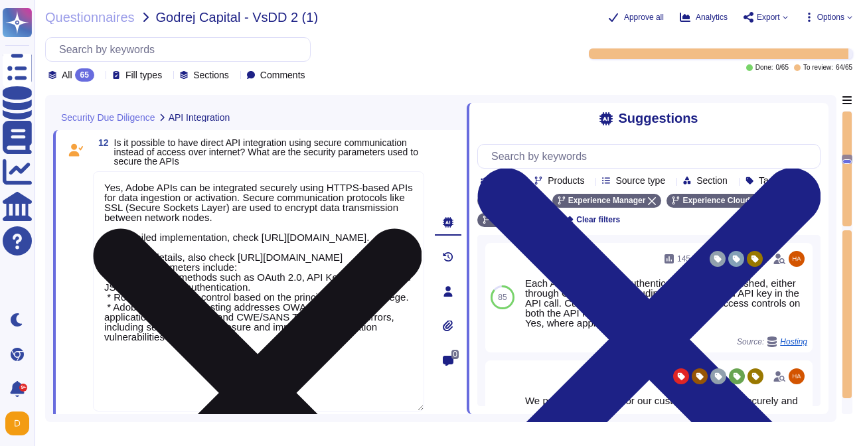
scroll to position [2434, 0]
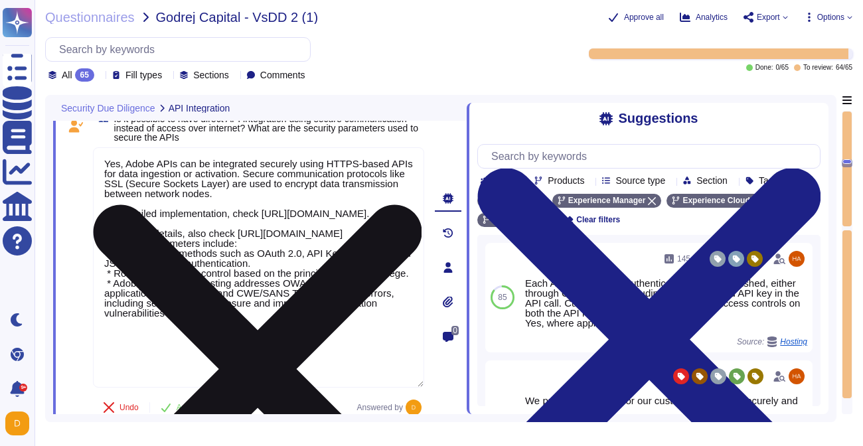
click at [161, 273] on textarea "Yes, Adobe APIs can be integrated securely using HTTPS-based APIs for data inge…" at bounding box center [258, 267] width 331 height 240
click at [154, 279] on textarea "Yes, Adobe APIs can be integrated securely using HTTPS-based APIs for data inge…" at bounding box center [258, 267] width 331 height 240
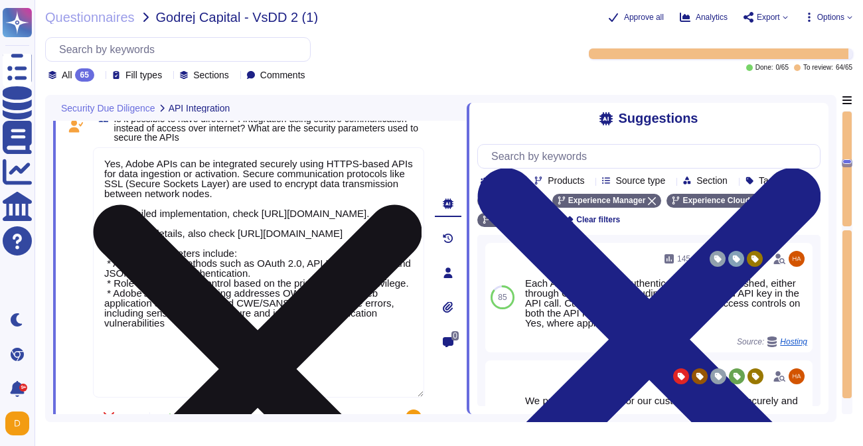
click at [113, 300] on textarea "Yes, Adobe APIs can be integrated securely using HTTPS-based APIs for data inge…" at bounding box center [258, 272] width 331 height 250
click at [113, 309] on textarea "Yes, Adobe APIs can be integrated securely using HTTPS-based APIs for data inge…" at bounding box center [258, 272] width 331 height 250
click at [112, 334] on textarea "Yes, Adobe APIs can be integrated securely using HTTPS-based APIs for data inge…" at bounding box center [258, 272] width 331 height 250
click at [112, 352] on textarea "Yes, Adobe APIs can be integrated securely using HTTPS-based APIs for data inge…" at bounding box center [258, 272] width 331 height 250
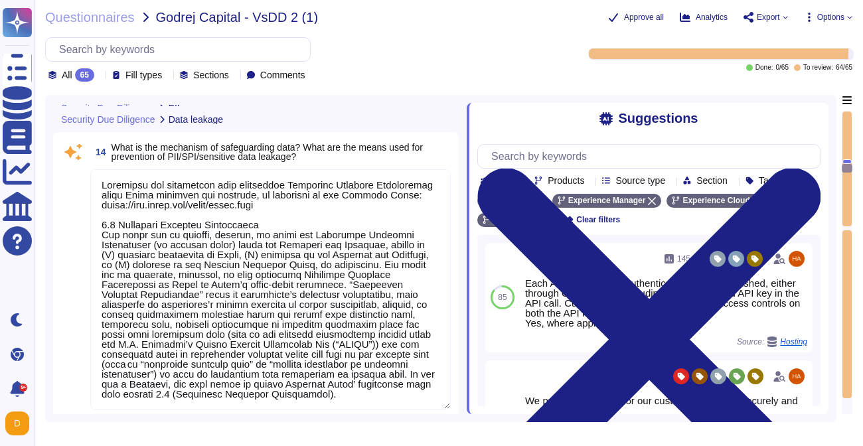
scroll to position [2978, 0]
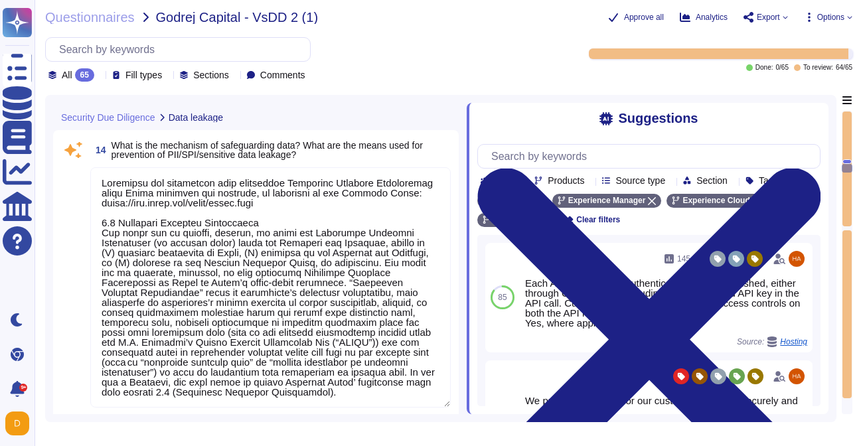
click at [256, 218] on textarea at bounding box center [270, 287] width 360 height 240
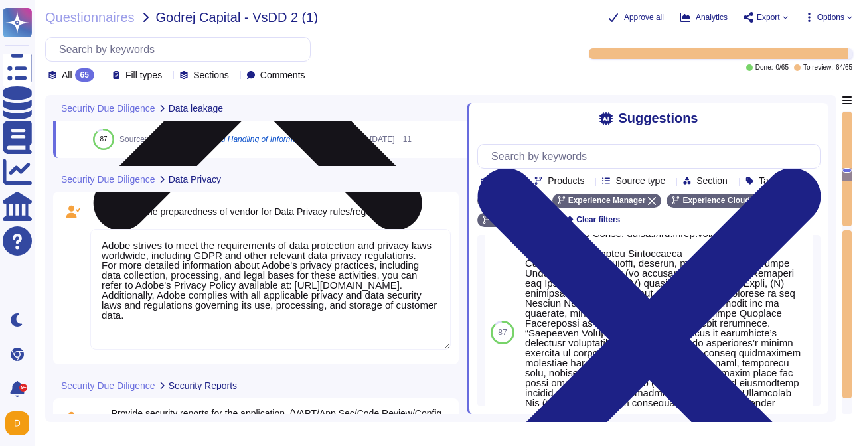
scroll to position [3312, 0]
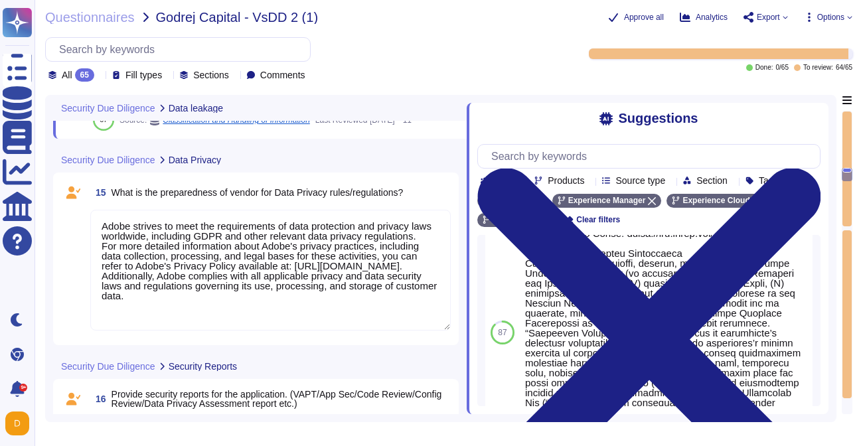
click at [253, 274] on textarea "Adobe strives to meet the requirements of data protection and privacy laws worl…" at bounding box center [270, 270] width 360 height 121
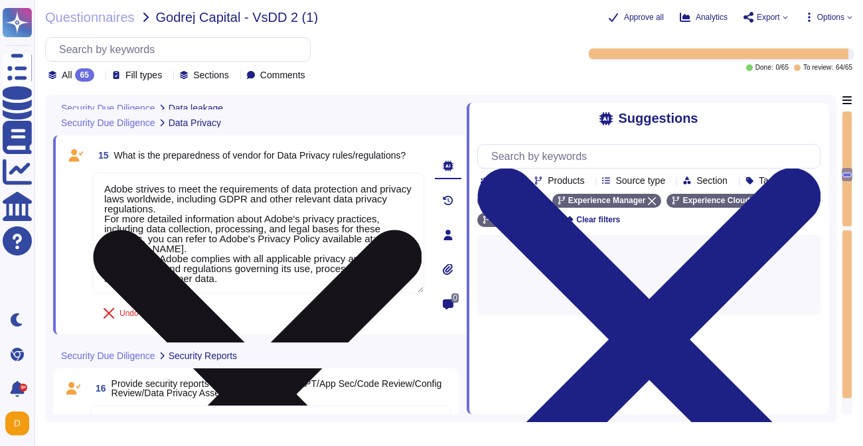
scroll to position [1, 0]
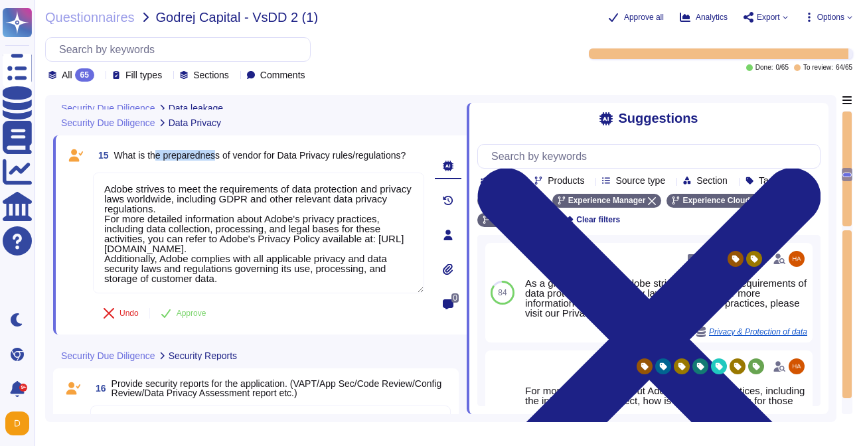
drag, startPoint x: 158, startPoint y: 165, endPoint x: 224, endPoint y: 163, distance: 65.7
click at [224, 161] on span "What is the preparedness of vendor for Data Privacy rules/regulations?" at bounding box center [260, 155] width 292 height 11
click at [202, 167] on span "15 What is the preparedness of vendor for Data Privacy rules/regulations?" at bounding box center [249, 155] width 313 height 24
drag, startPoint x: 167, startPoint y: 167, endPoint x: 226, endPoint y: 164, distance: 59.1
click at [227, 161] on span "What is the preparedness of vendor for Data Privacy rules/regulations?" at bounding box center [260, 155] width 292 height 11
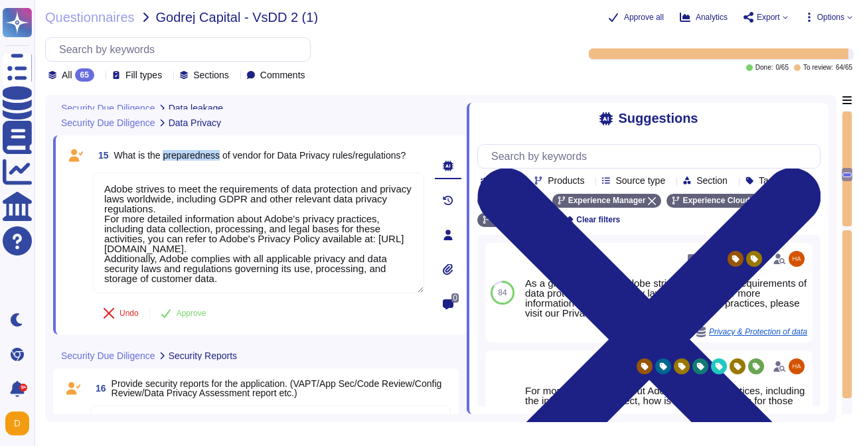
copy span "preparedness"
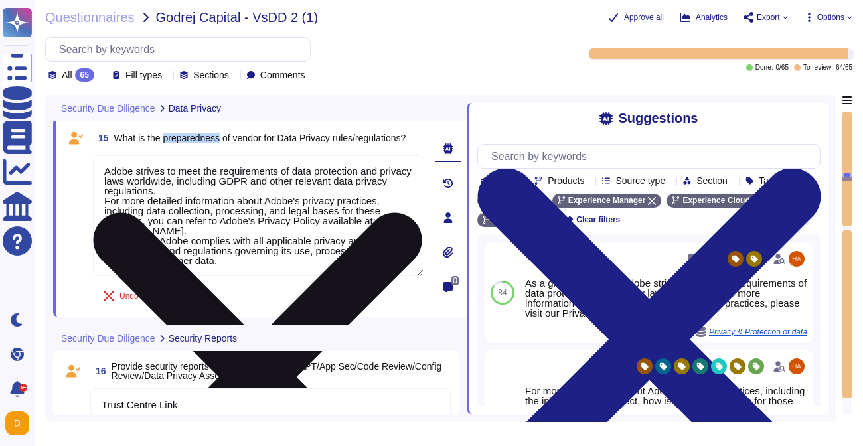
scroll to position [3422, 0]
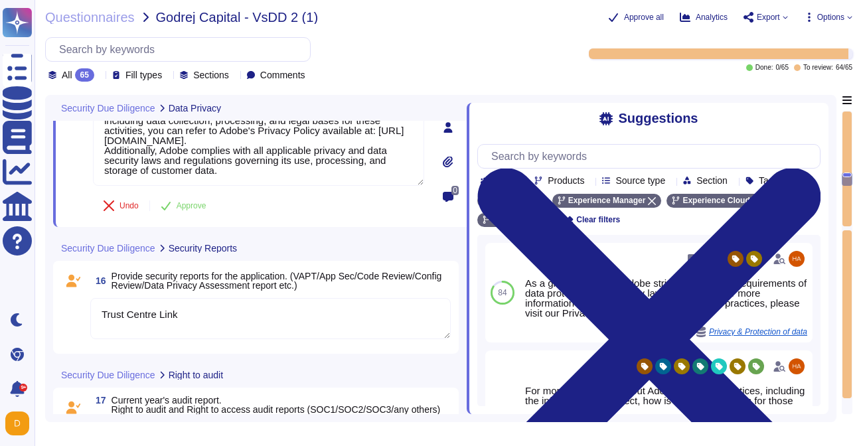
click at [218, 319] on textarea "Trust Centre Link" at bounding box center [270, 318] width 360 height 41
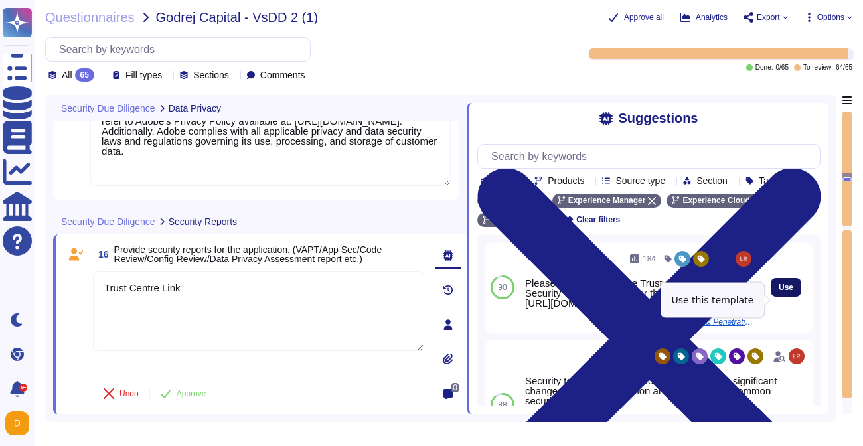
click at [788, 291] on span "Use" at bounding box center [785, 287] width 15 height 8
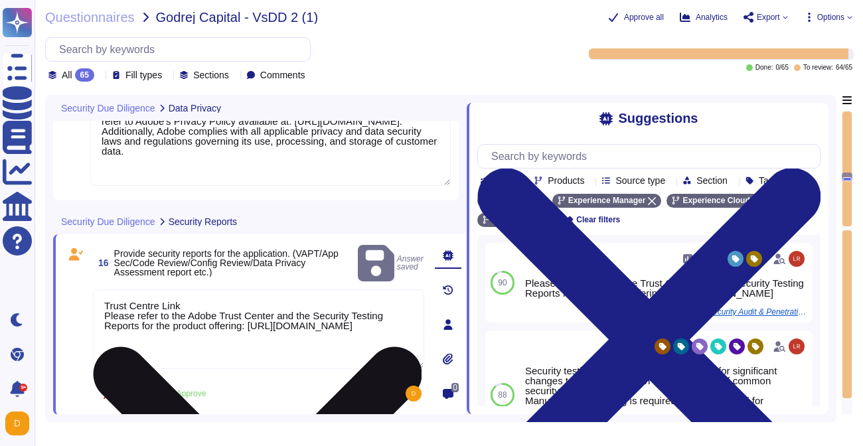
drag, startPoint x: 210, startPoint y: 291, endPoint x: 98, endPoint y: 289, distance: 111.5
click at [98, 289] on textarea "Trust Centre Link Please refer to the Adobe Trust Center and the Security Testi…" at bounding box center [258, 329] width 331 height 80
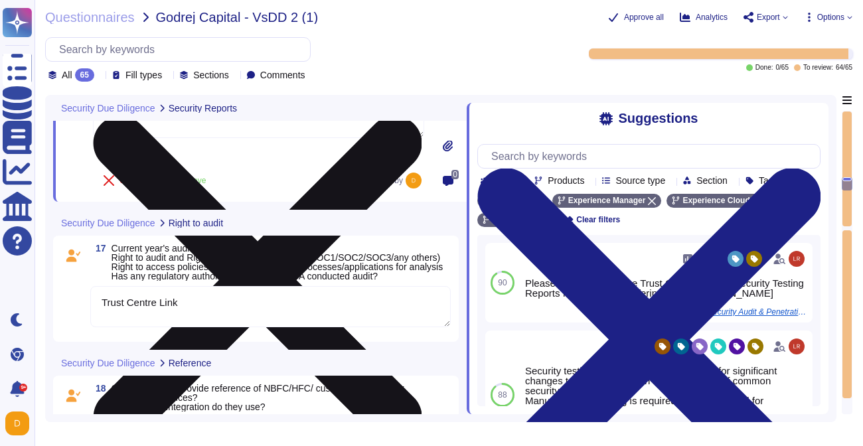
scroll to position [3628, 0]
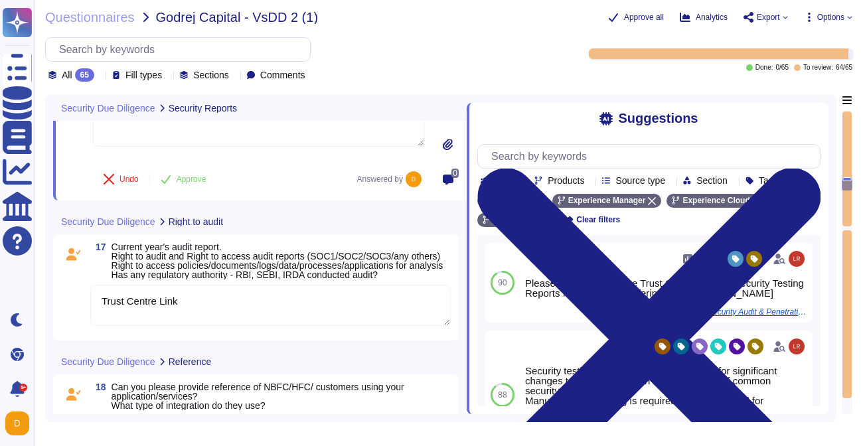
click at [192, 314] on textarea "Trust Centre Link" at bounding box center [270, 305] width 360 height 41
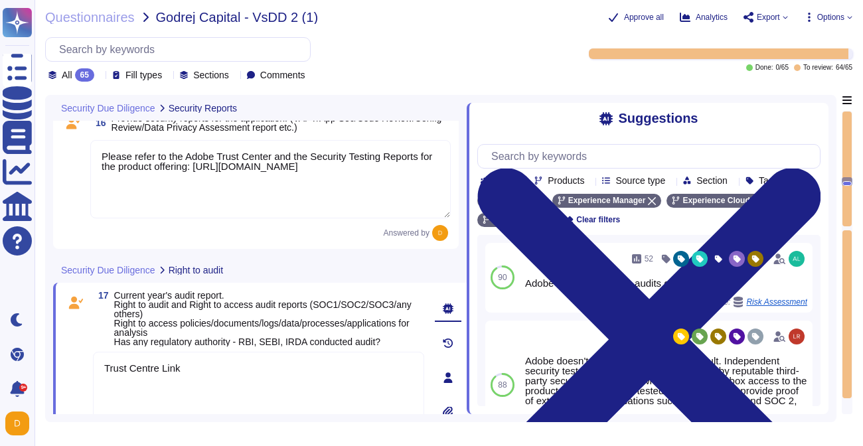
scroll to position [3537, 0]
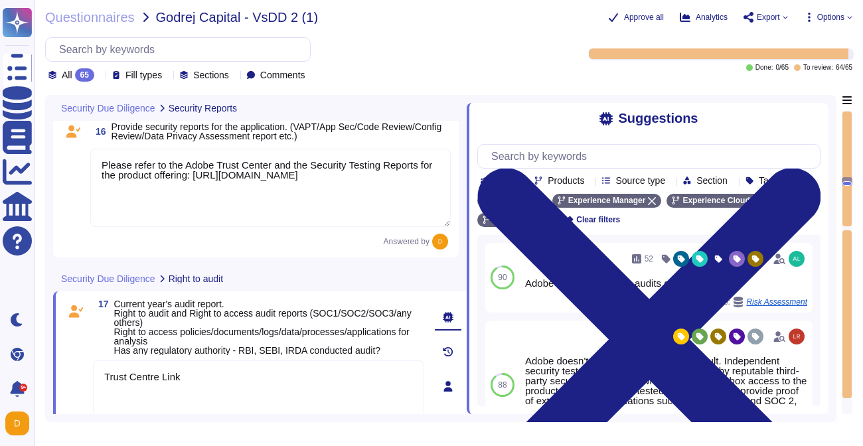
drag, startPoint x: 360, startPoint y: 201, endPoint x: 220, endPoint y: 191, distance: 140.4
click at [220, 190] on textarea "Please refer to the Adobe Trust Center and the Security Testing Reports for the…" at bounding box center [270, 188] width 360 height 78
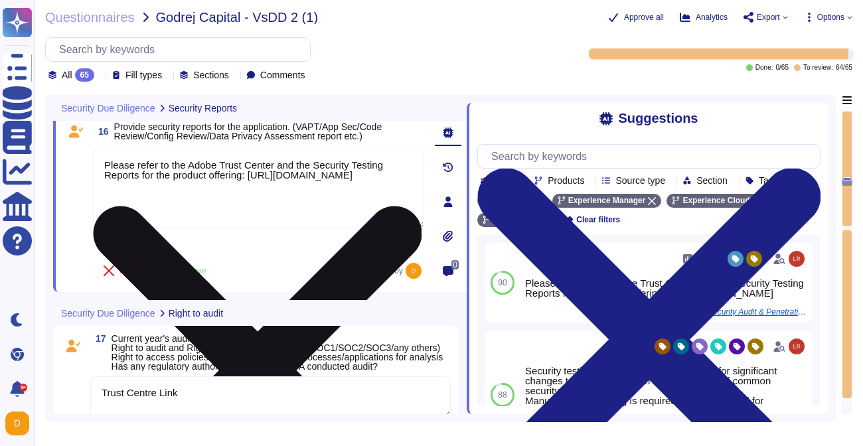
click at [277, 190] on textarea "Please refer to the Adobe Trust Center and the Security Testing Reports for the…" at bounding box center [258, 189] width 331 height 80
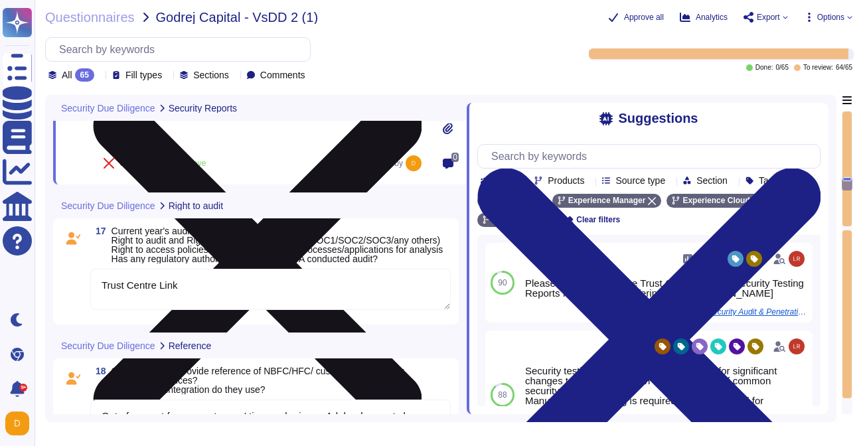
scroll to position [3652, 0]
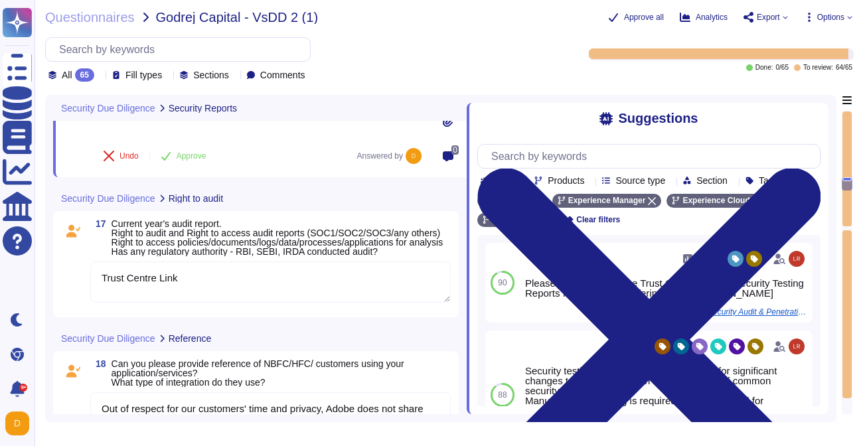
click at [202, 301] on textarea "Trust Centre Link" at bounding box center [270, 281] width 360 height 41
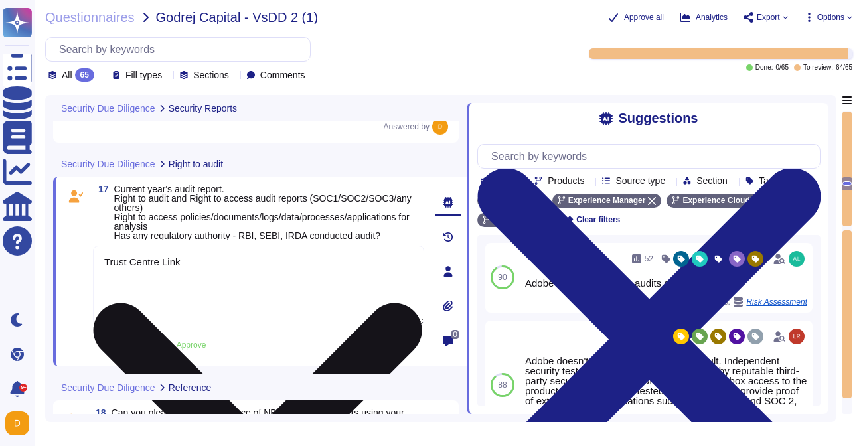
drag, startPoint x: 203, startPoint y: 271, endPoint x: 107, endPoint y: 257, distance: 96.5
click at [107, 257] on textarea "Trust Centre Link" at bounding box center [258, 286] width 331 height 80
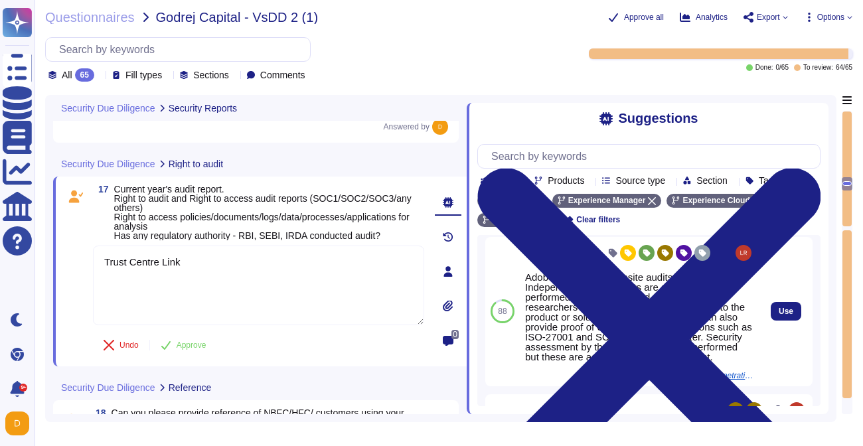
scroll to position [76, 0]
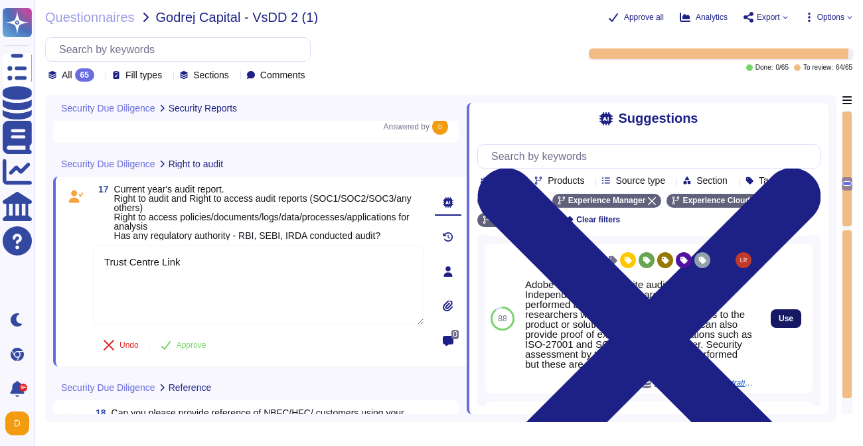
click at [771, 328] on button "Use" at bounding box center [785, 318] width 31 height 19
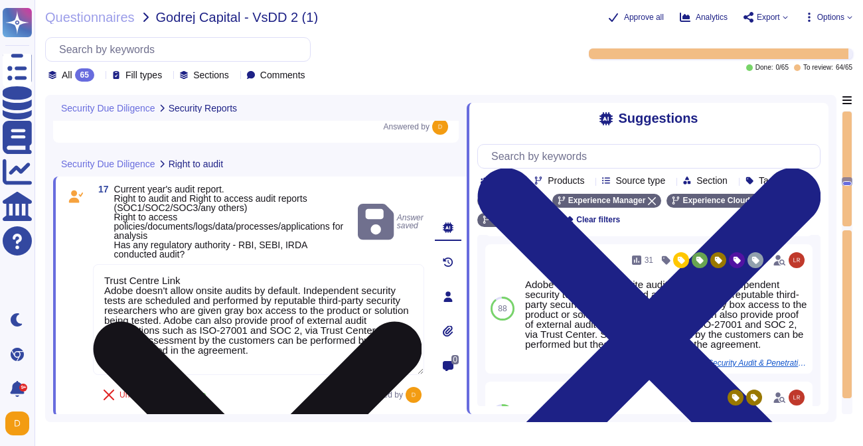
click at [267, 275] on textarea "Trust Centre Link Adobe doesn't allow onsite audits by default. Independent sec…" at bounding box center [258, 319] width 331 height 111
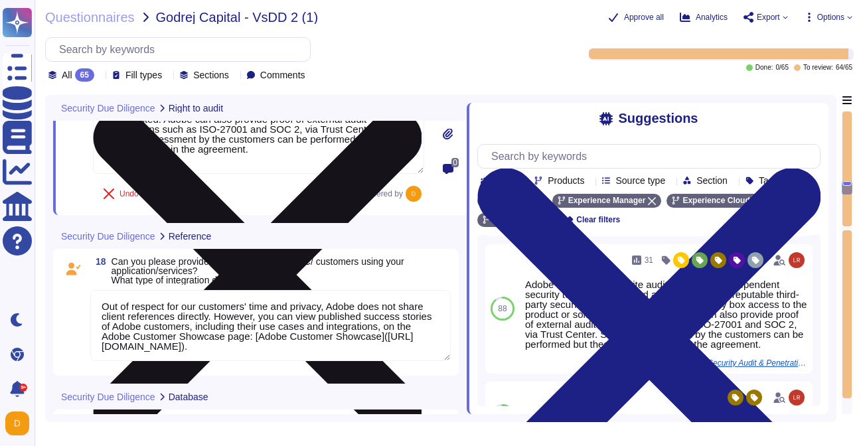
scroll to position [3837, 0]
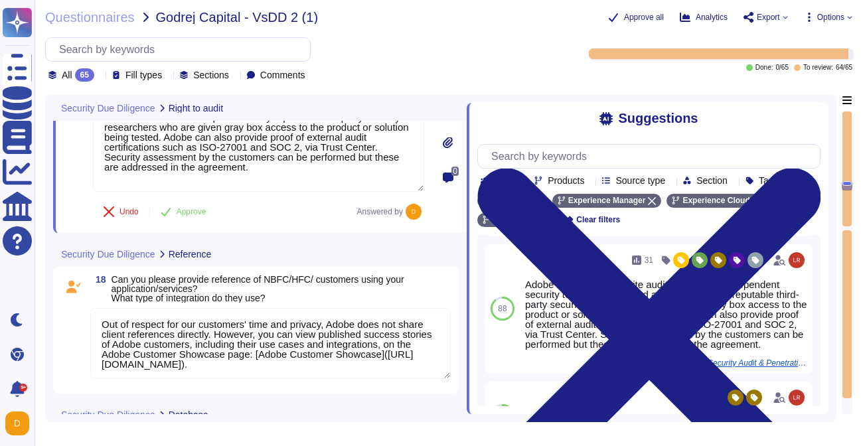
click at [206, 328] on textarea "Out of respect for our customers' time and privacy, Adobe does not share client…" at bounding box center [270, 343] width 360 height 71
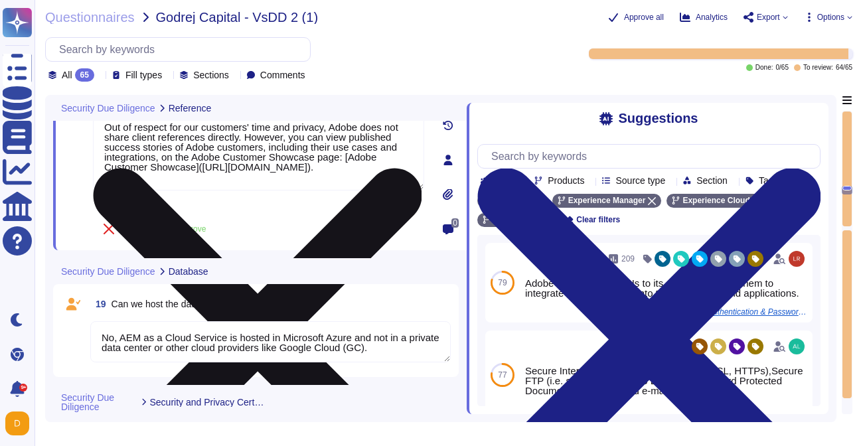
scroll to position [3997, 0]
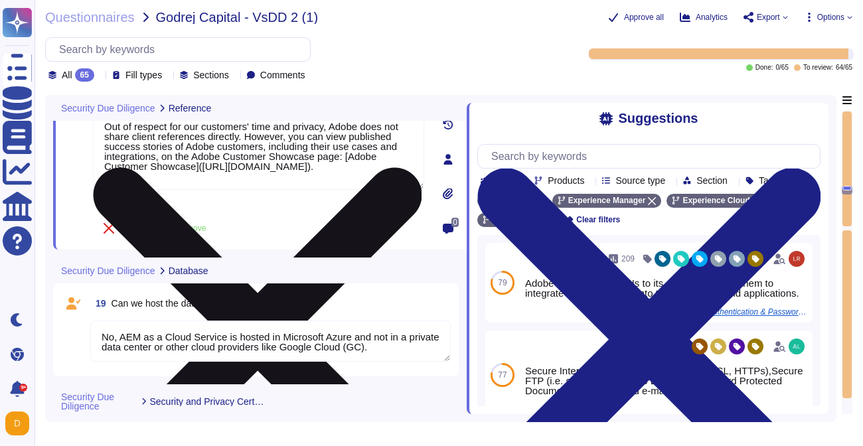
click at [280, 328] on textarea "No, AEM as a Cloud Service is hosted in Microsoft Azure and not in a private da…" at bounding box center [270, 341] width 360 height 41
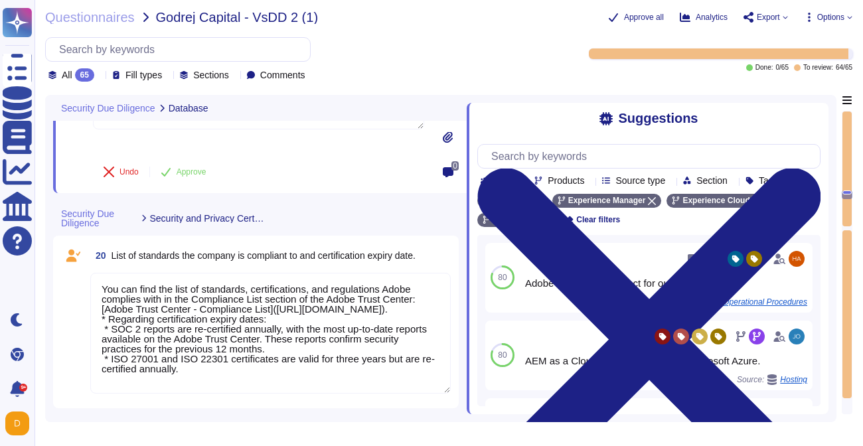
scroll to position [1, 0]
click at [291, 331] on textarea "You can find the list of standards, certifications, and regulations Adobe compl…" at bounding box center [270, 333] width 360 height 121
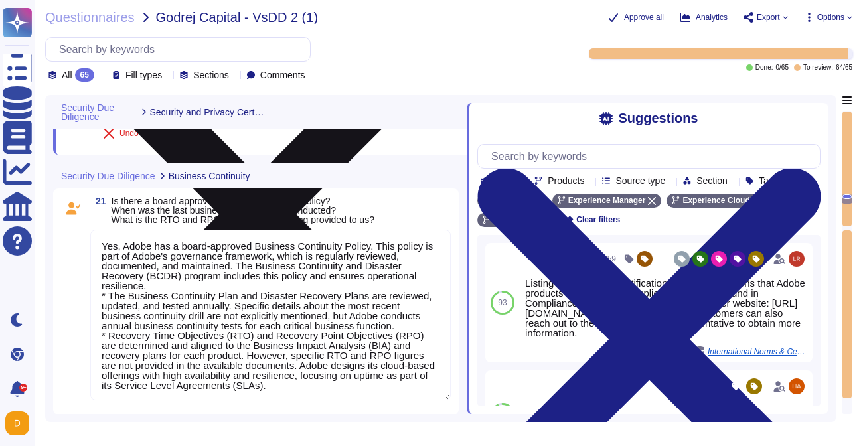
scroll to position [4394, 0]
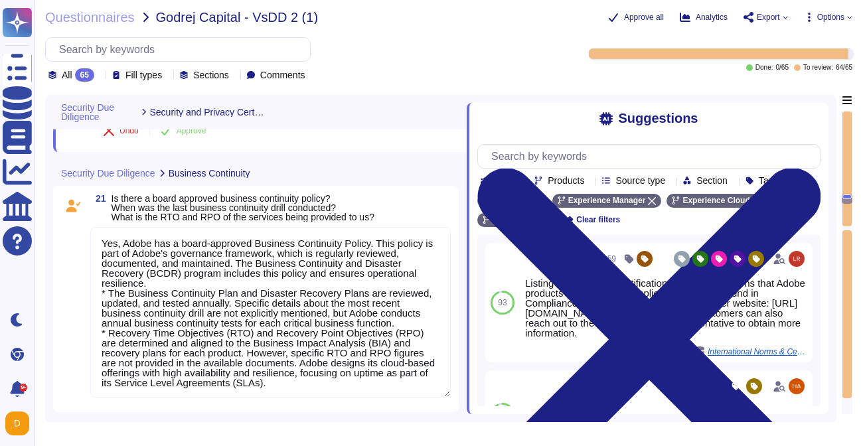
click at [188, 299] on textarea "Yes, Adobe has a board-approved Business Continuity Policy. This policy is part…" at bounding box center [270, 312] width 360 height 171
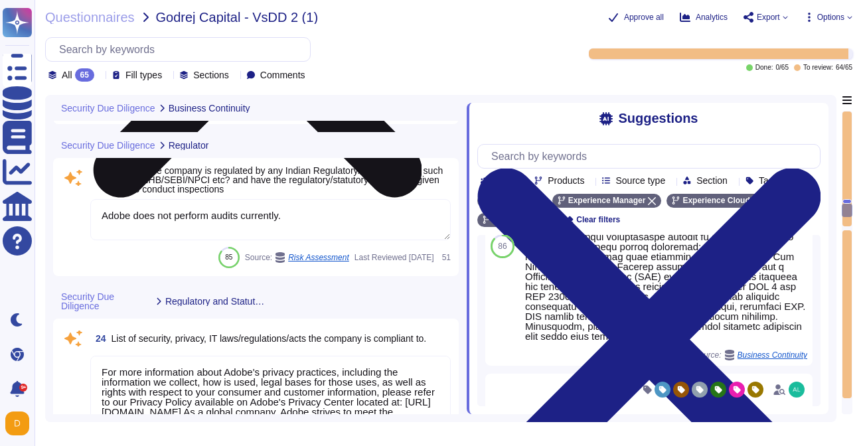
scroll to position [4777, 0]
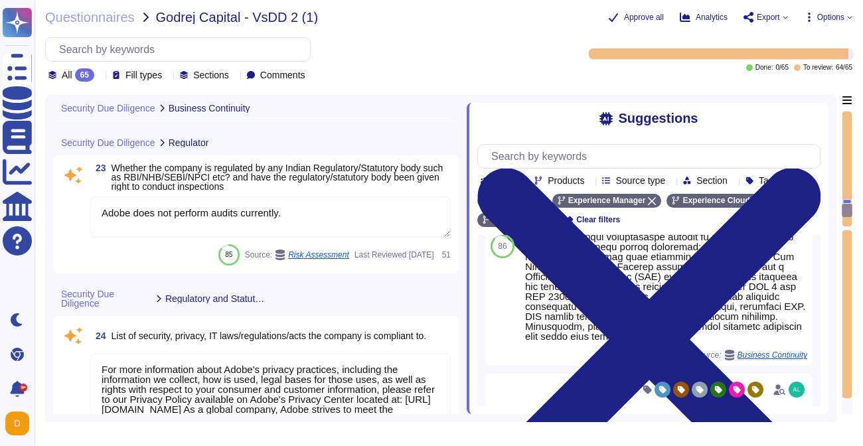
click at [262, 228] on textarea "Adobe does not perform audits currently." at bounding box center [270, 216] width 360 height 41
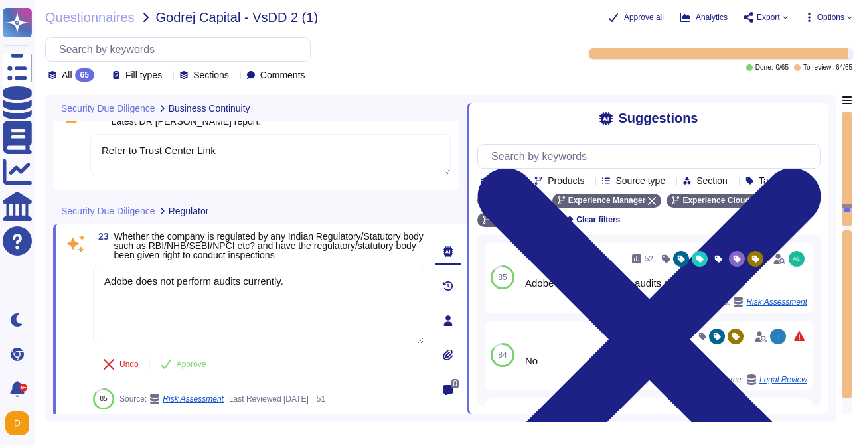
scroll to position [4682, 0]
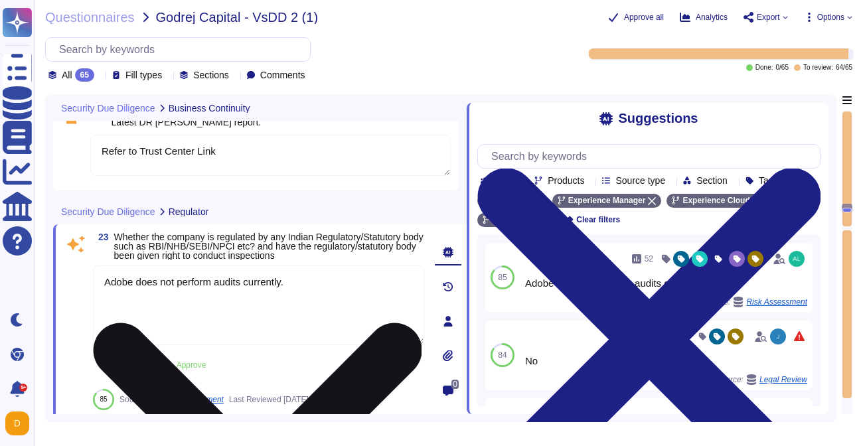
click at [272, 298] on textarea "Adobe does not perform audits currently." at bounding box center [258, 305] width 331 height 80
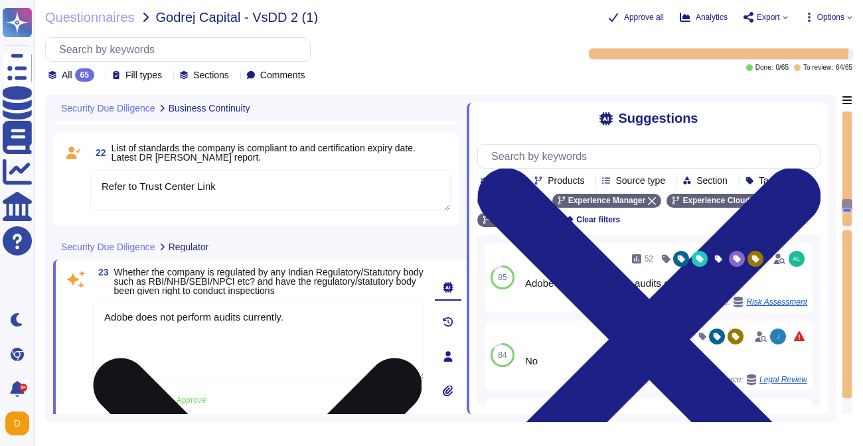
scroll to position [4632, 0]
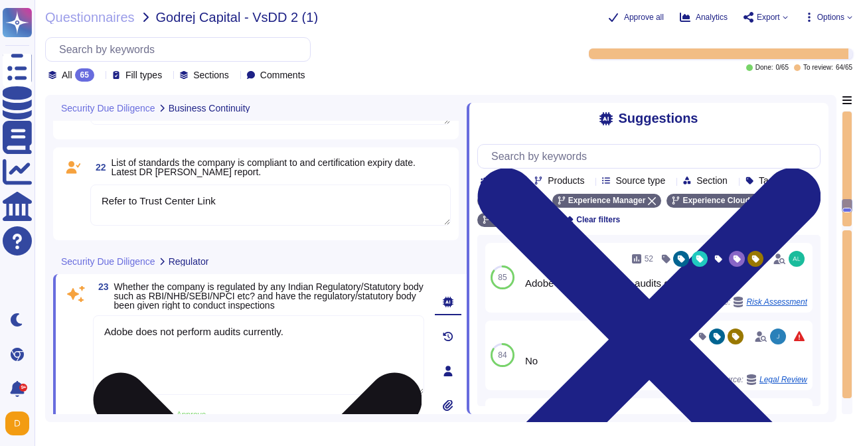
drag, startPoint x: 307, startPoint y: 334, endPoint x: 126, endPoint y: 320, distance: 181.0
click at [126, 320] on textarea "Adobe does not perform audits currently." at bounding box center [258, 355] width 331 height 80
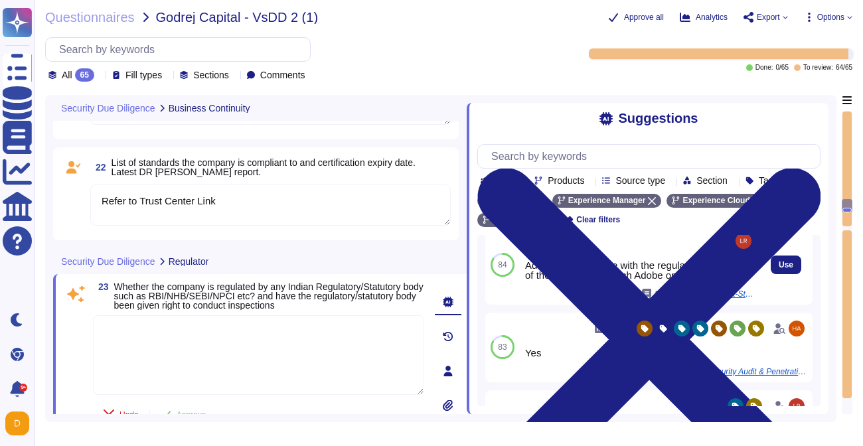
scroll to position [179, 0]
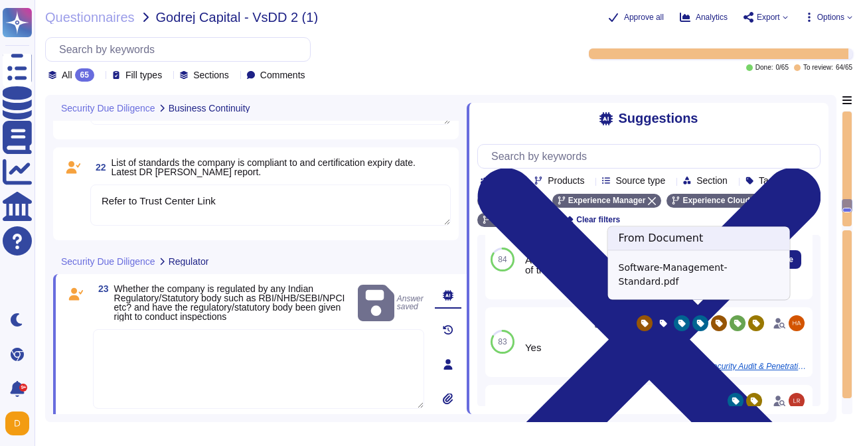
click at [681, 293] on span "Software-Management-Standard.pdf" at bounding box center [704, 289] width 100 height 8
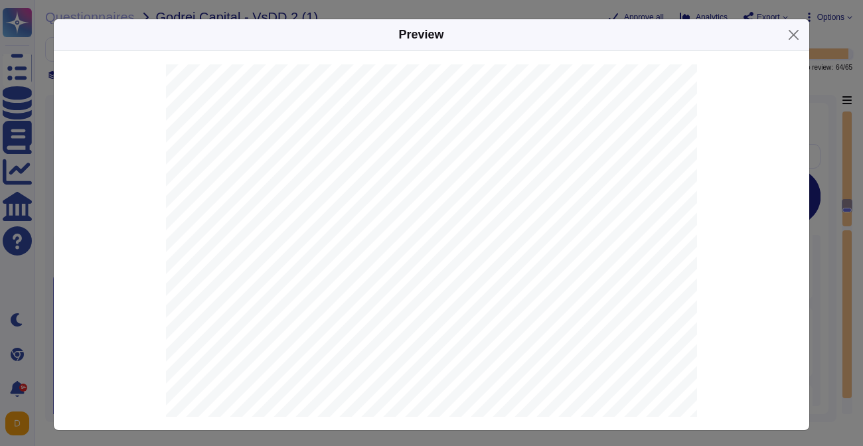
scroll to position [3, 0]
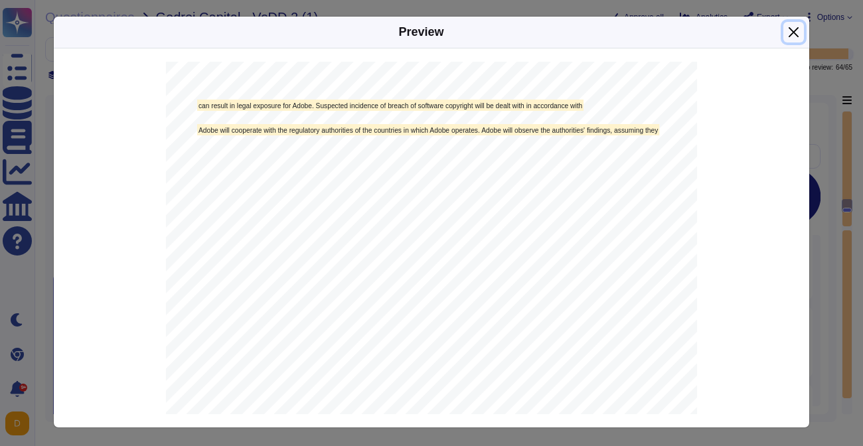
click at [792, 31] on button "Close" at bounding box center [793, 32] width 21 height 21
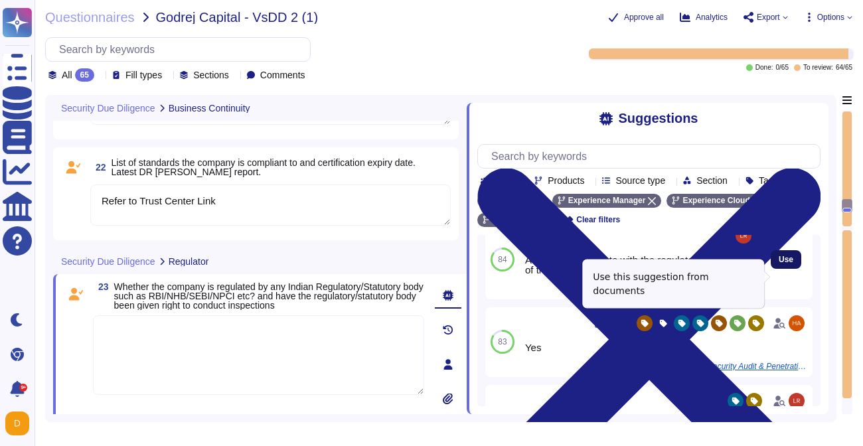
click at [776, 267] on button "Use" at bounding box center [785, 259] width 31 height 19
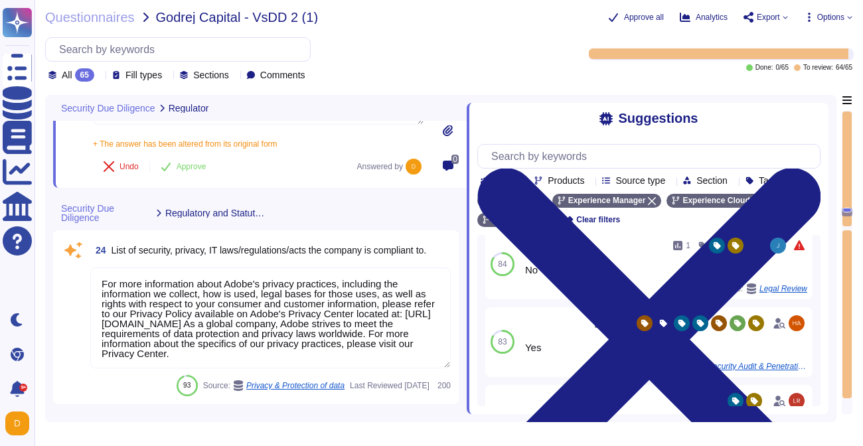
scroll to position [4888, 0]
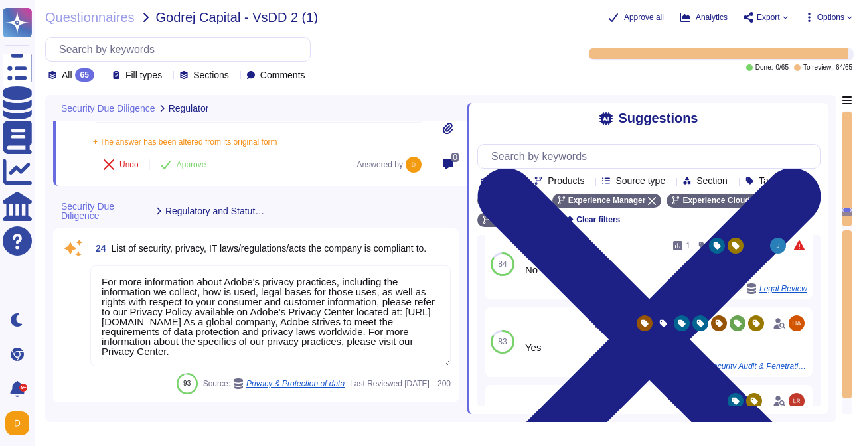
click at [218, 353] on textarea "For more information about Adobe's privacy practices, including the information…" at bounding box center [270, 315] width 360 height 101
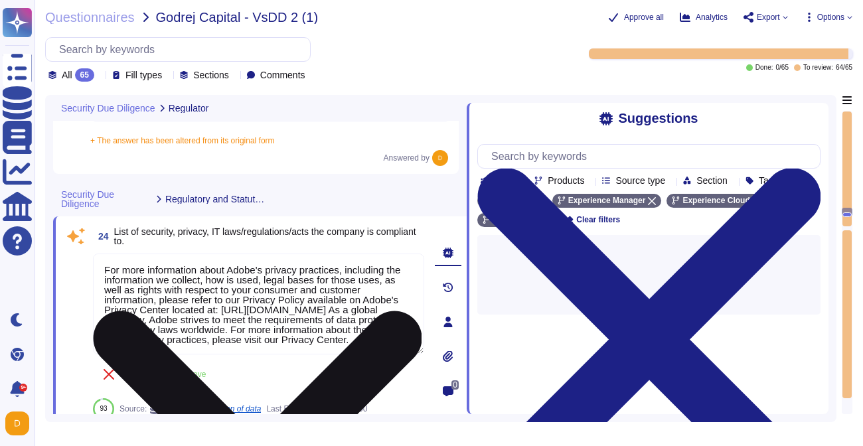
scroll to position [0, 0]
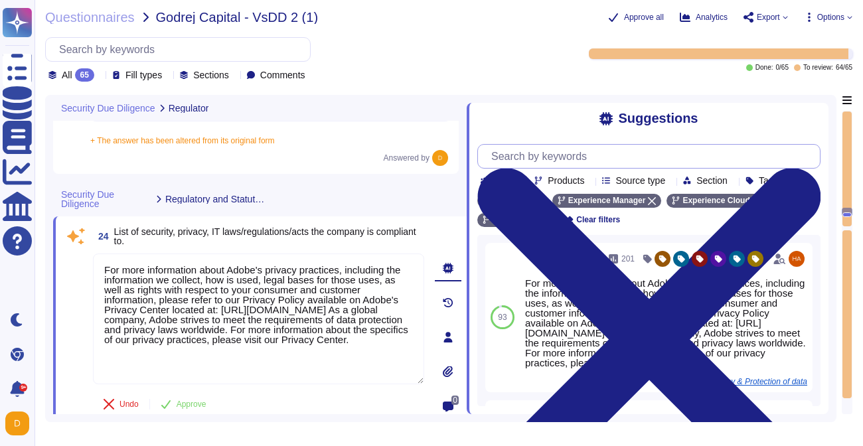
click at [564, 159] on input "text" at bounding box center [651, 156] width 335 height 23
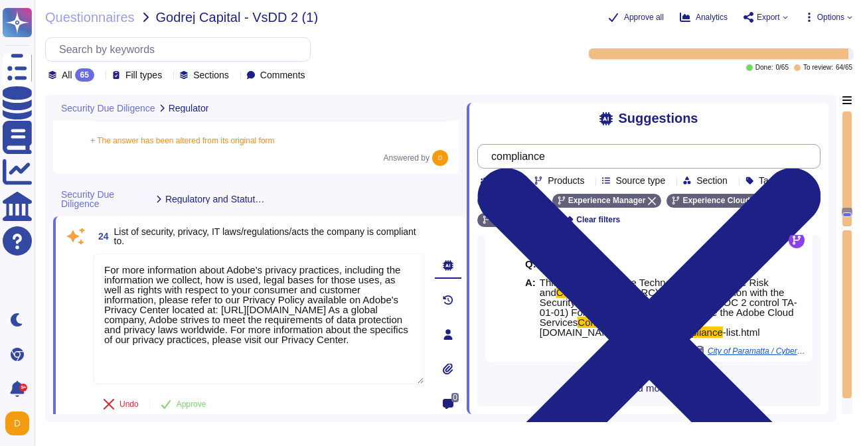
scroll to position [291, 0]
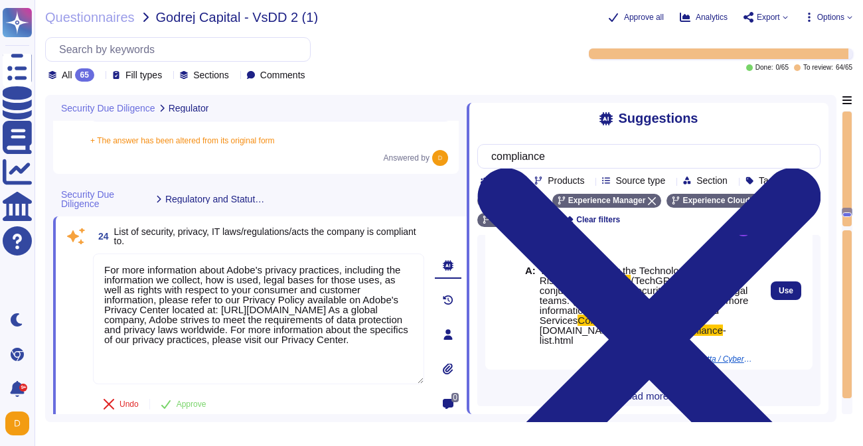
drag, startPoint x: 624, startPoint y: 301, endPoint x: 646, endPoint y: 338, distance: 43.5
click at [646, 338] on div "Q: Compliance A: This is handled by the Technology Governance Risk and Complian…" at bounding box center [639, 296] width 229 height 115
copy span "For more information, please see the Adobe Cloud Services Compliance Overview: …"
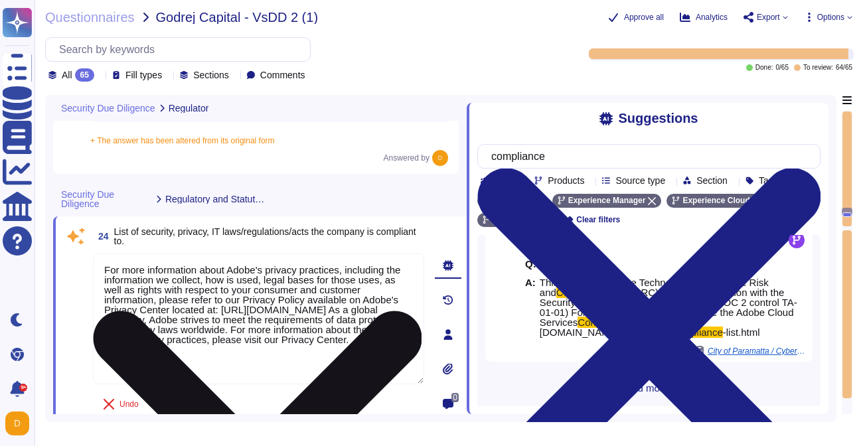
click at [212, 368] on textarea "For more information about Adobe's privacy practices, including the information…" at bounding box center [258, 318] width 331 height 131
paste textarea "For more information, please see the Adobe Cloud Services Compliance Overview: …"
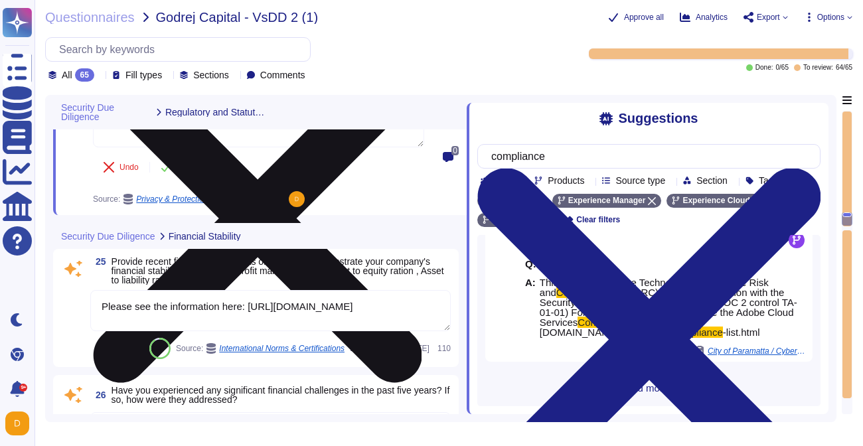
scroll to position [5169, 0]
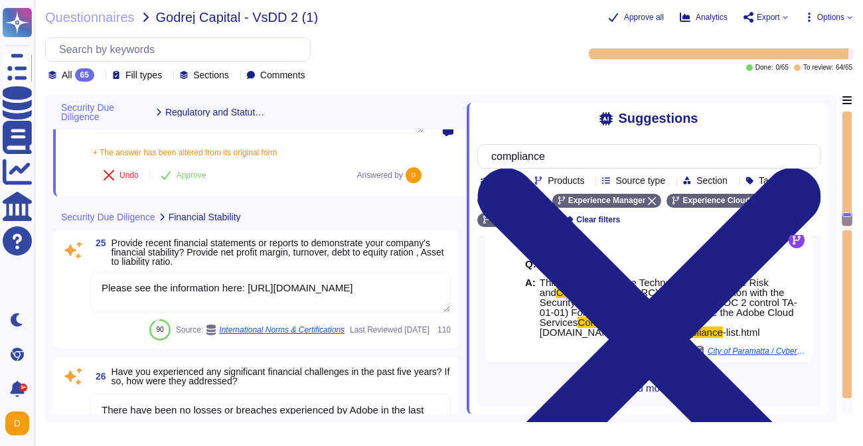
drag, startPoint x: 279, startPoint y: 287, endPoint x: 75, endPoint y: 244, distance: 209.0
click at [75, 244] on div "25 Provide recent financial statements or reports to demonstrate your company's…" at bounding box center [256, 289] width 390 height 102
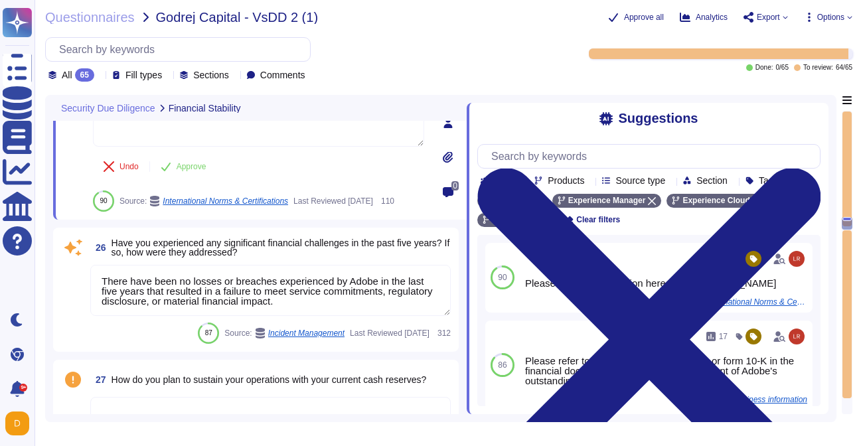
scroll to position [5375, 0]
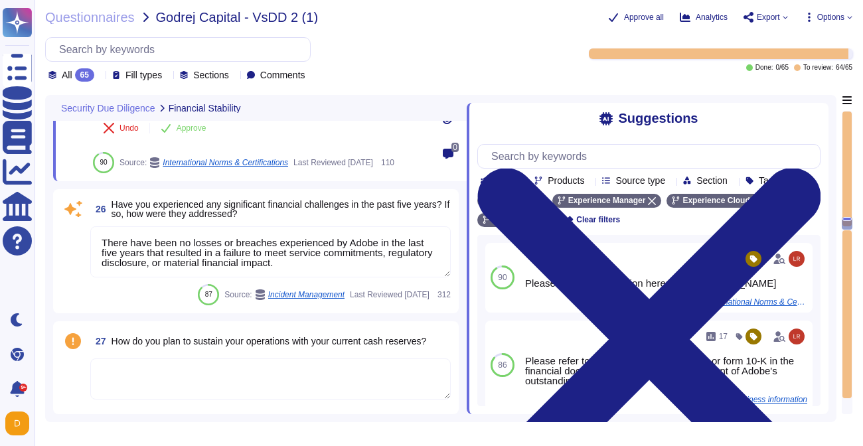
click at [285, 261] on textarea "There have been no losses or breaches experienced by Adobe in the last five yea…" at bounding box center [270, 251] width 360 height 51
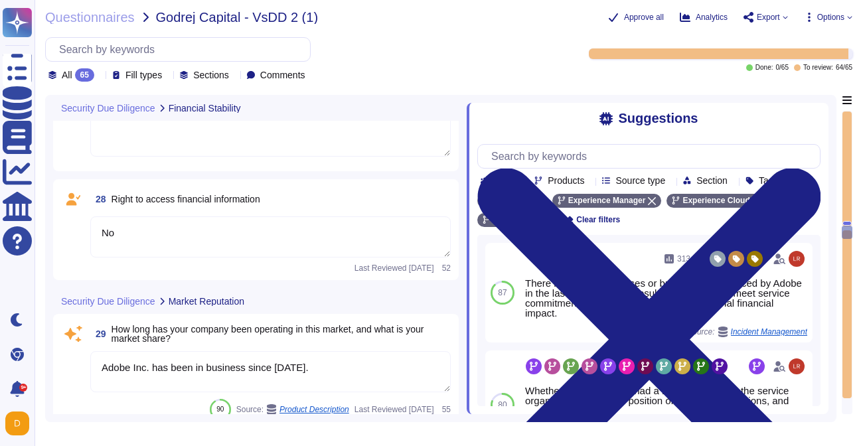
scroll to position [5633, 0]
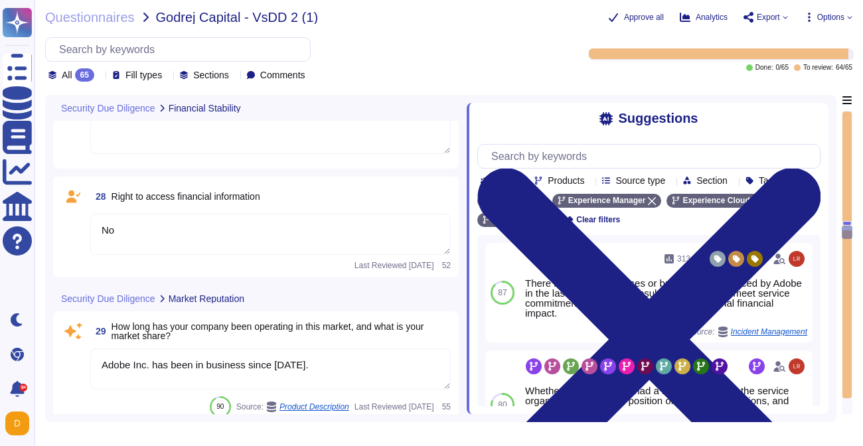
click at [214, 244] on textarea "No" at bounding box center [270, 234] width 360 height 41
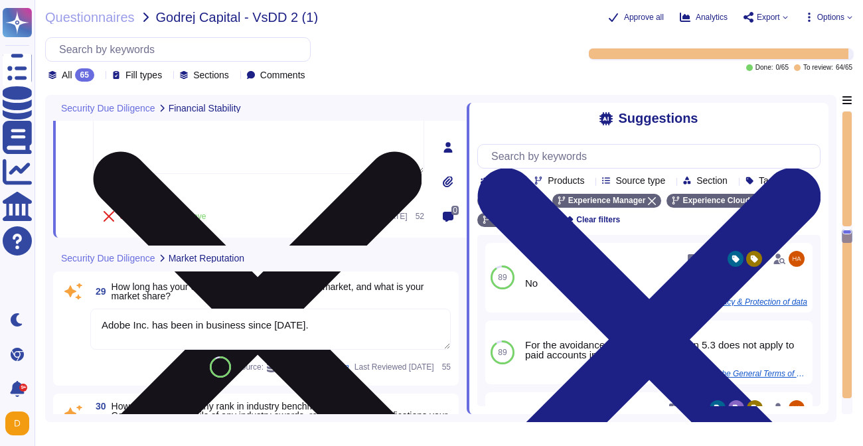
scroll to position [5737, 0]
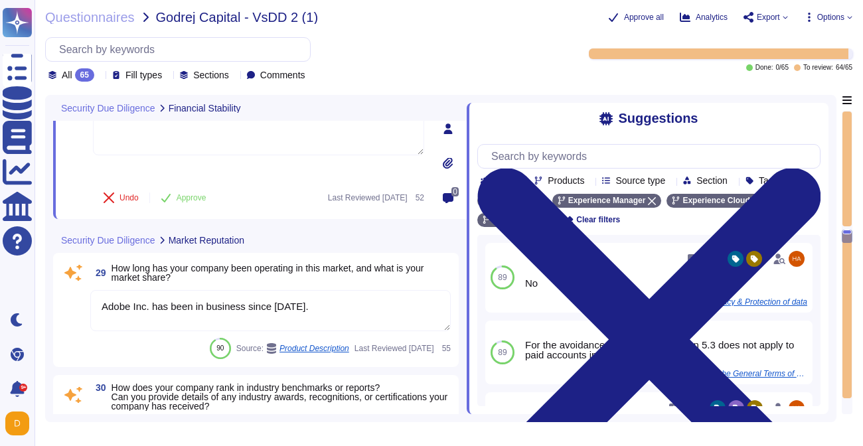
click at [180, 310] on textarea "Adobe Inc. has been in business since [DATE]." at bounding box center [270, 310] width 360 height 41
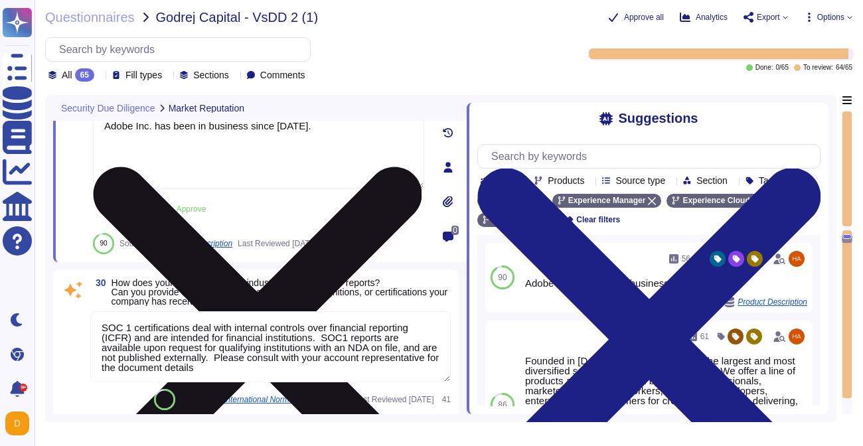
scroll to position [5886, 0]
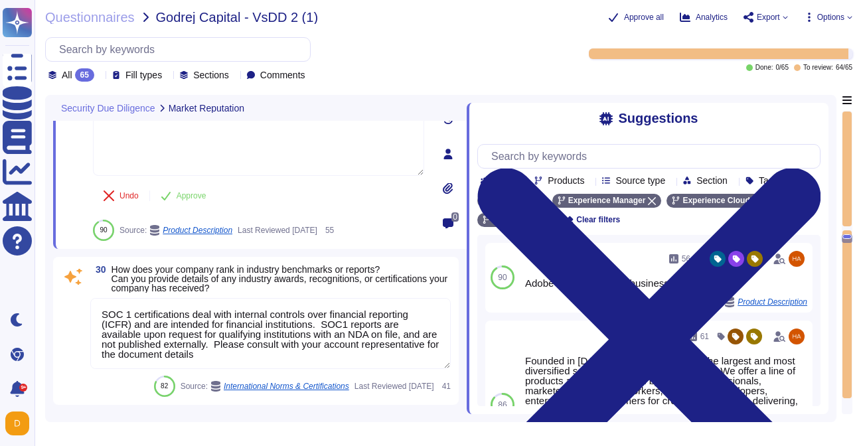
click at [317, 325] on textarea "SOC 1 certifications deal with internal controls over financial reporting (ICFR…" at bounding box center [270, 333] width 360 height 71
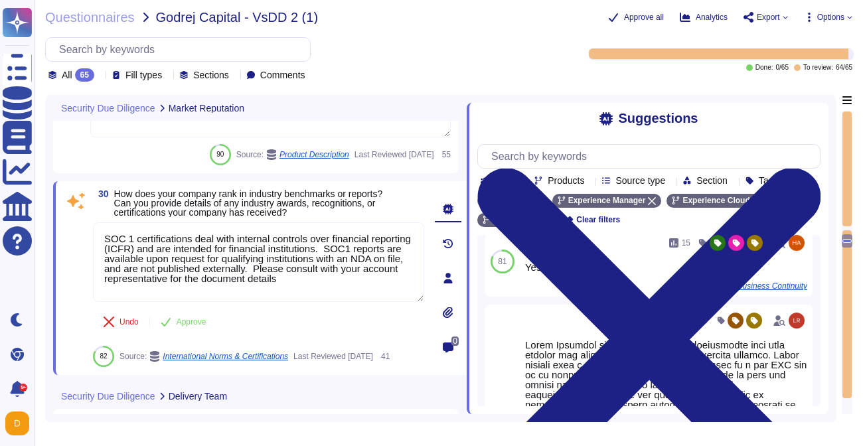
scroll to position [231, 0]
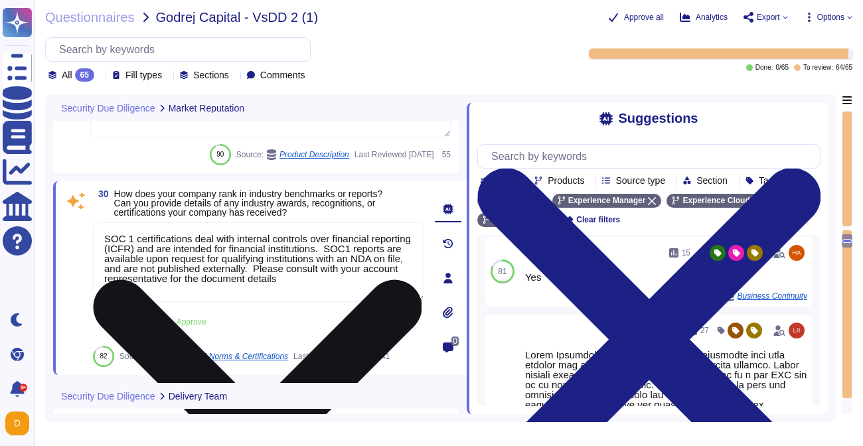
click at [392, 275] on textarea "SOC 1 certifications deal with internal controls over financial reporting (ICFR…" at bounding box center [258, 262] width 331 height 80
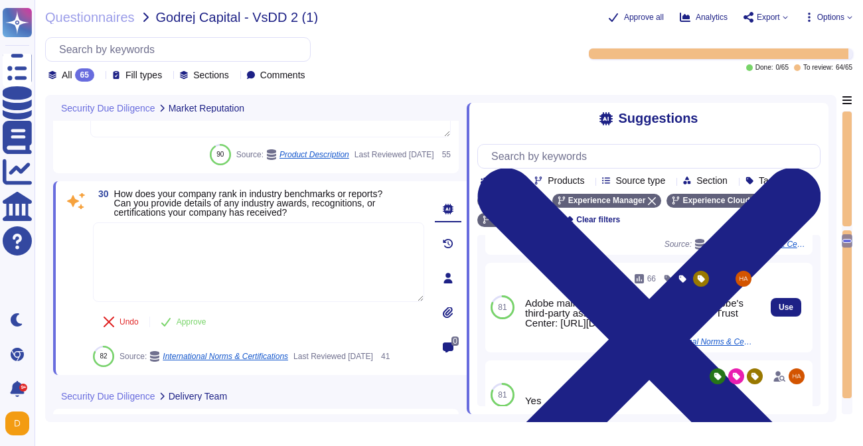
scroll to position [105, 0]
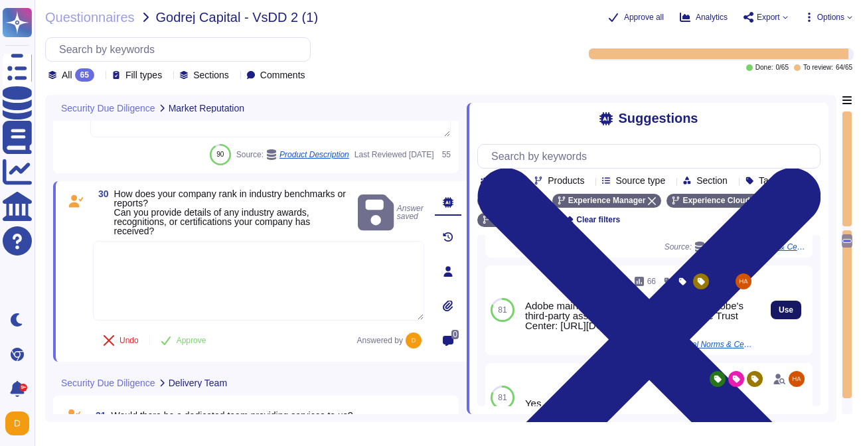
click at [780, 314] on span "Use" at bounding box center [785, 310] width 15 height 8
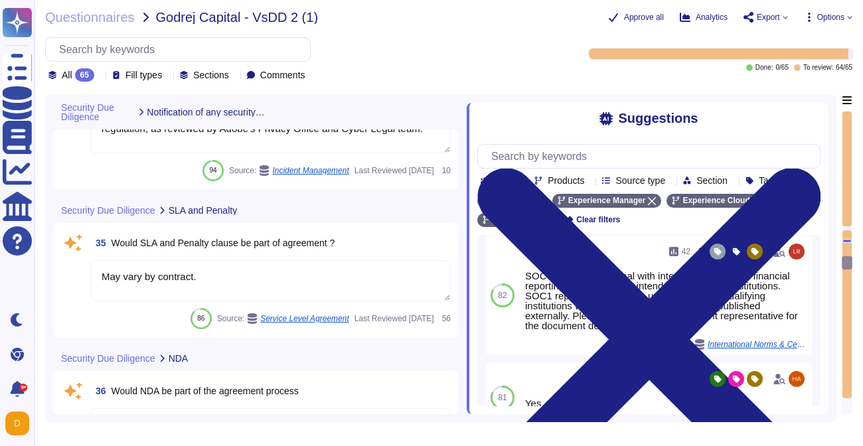
scroll to position [6594, 0]
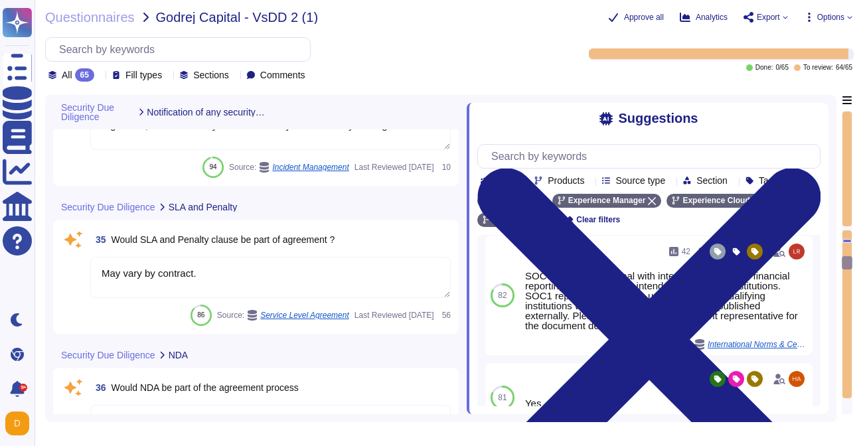
click at [288, 272] on textarea "May vary by contract." at bounding box center [270, 277] width 360 height 41
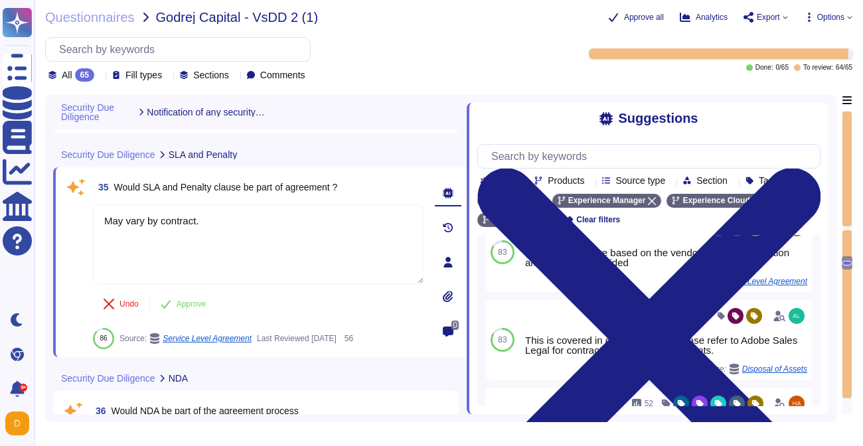
scroll to position [188, 0]
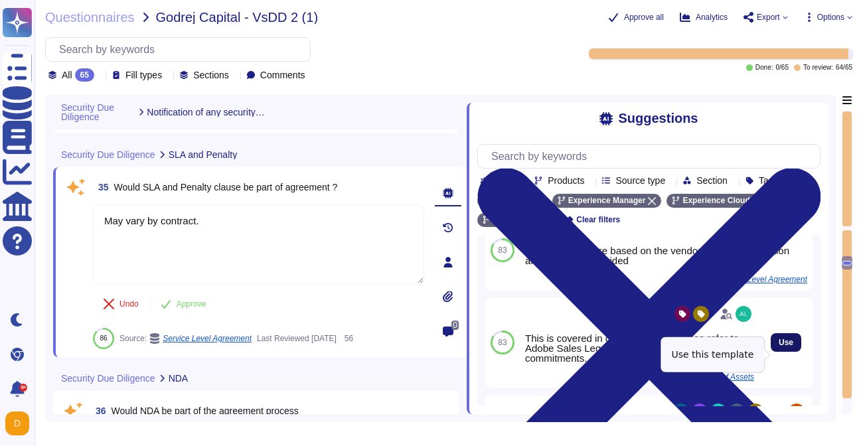
click at [794, 352] on button "Use" at bounding box center [785, 342] width 31 height 19
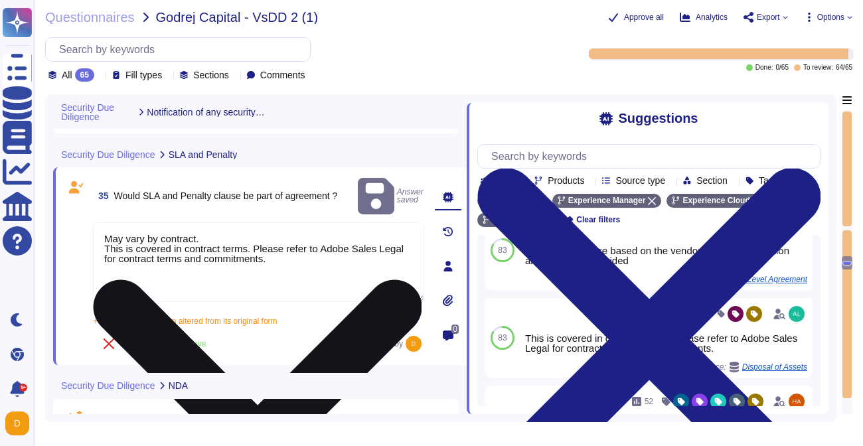
drag, startPoint x: 209, startPoint y: 221, endPoint x: 94, endPoint y: 224, distance: 114.8
click at [94, 224] on textarea "May vary by contract. This is covered in contract terms. Please refer to Adobe …" at bounding box center [258, 262] width 331 height 80
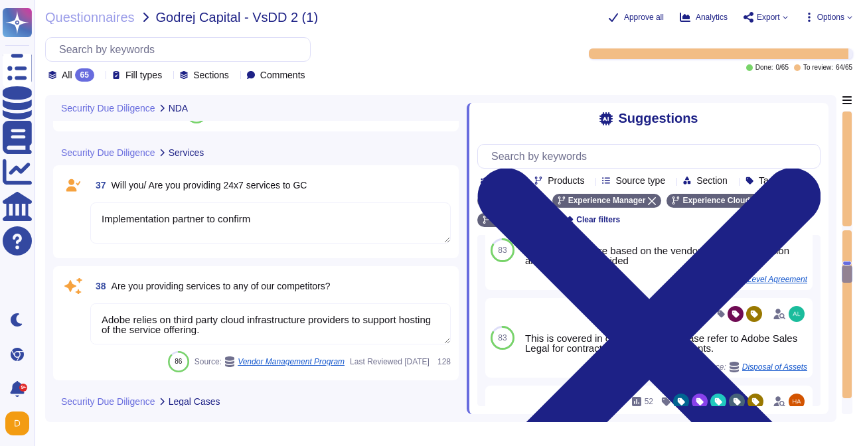
scroll to position [6995, 0]
click at [272, 328] on textarea "Adobe relies on third party cloud infrastructure providers to support hosting o…" at bounding box center [270, 322] width 360 height 41
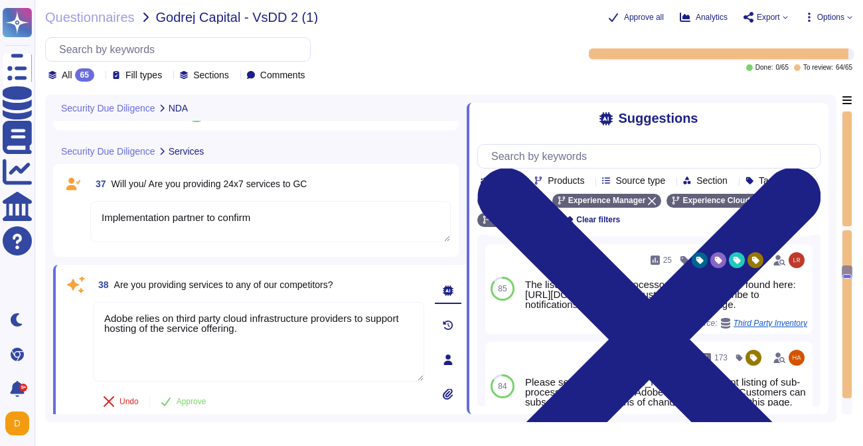
scroll to position [87, 0]
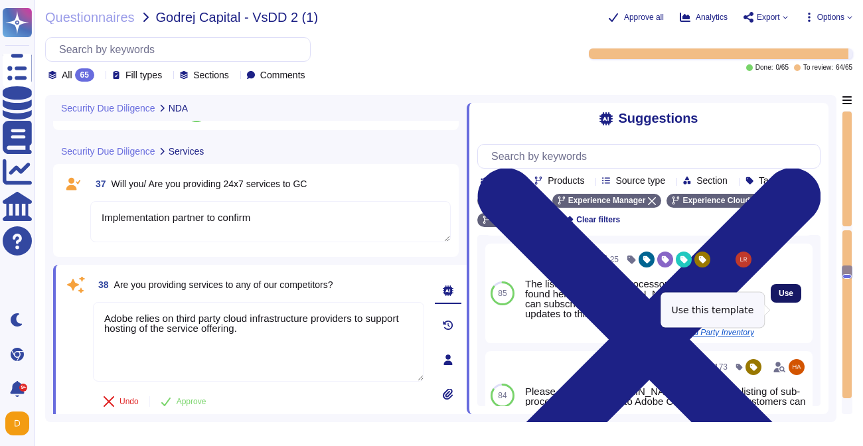
click at [778, 297] on span "Use" at bounding box center [785, 293] width 15 height 8
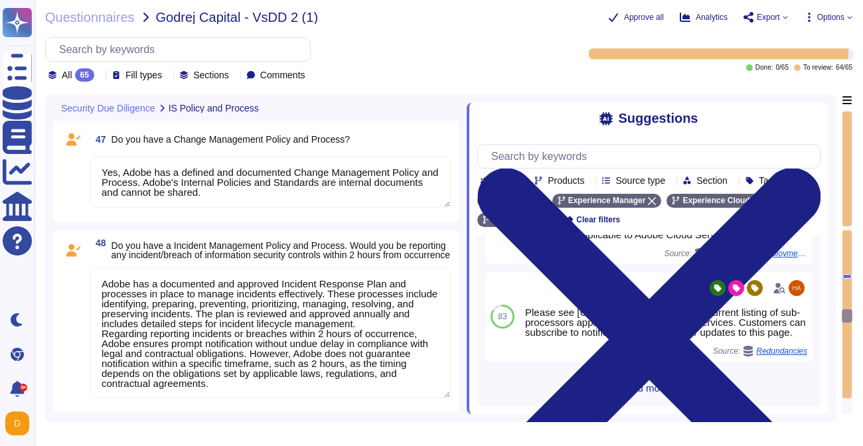
scroll to position [8713, 0]
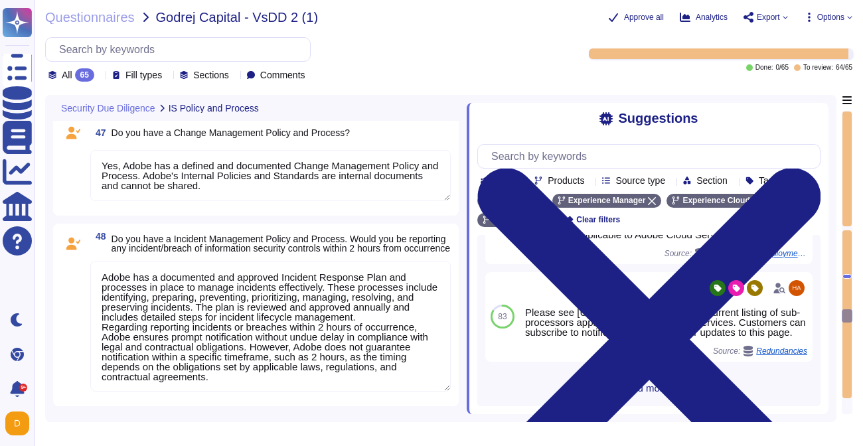
click at [282, 352] on textarea "Adobe has a documented and approved Incident Response Plan and processes in pla…" at bounding box center [270, 326] width 360 height 131
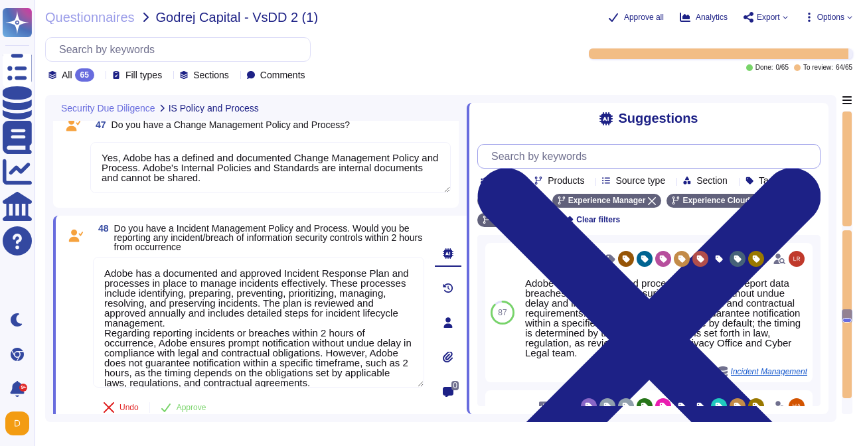
click at [549, 153] on input "text" at bounding box center [651, 156] width 335 height 23
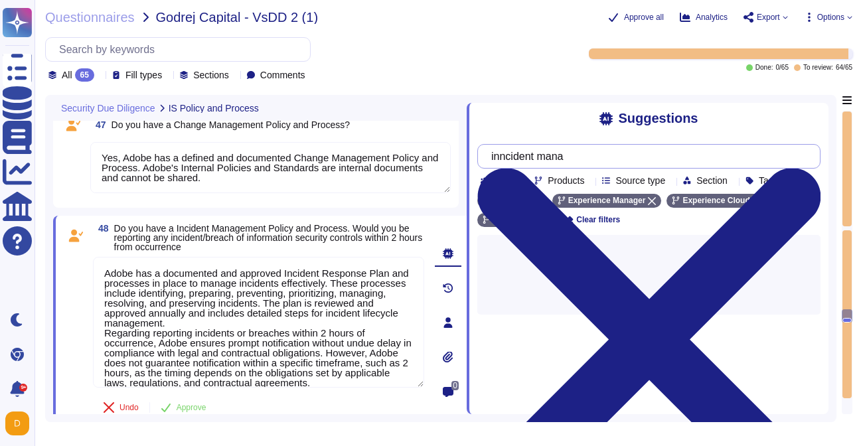
click at [514, 161] on input "inncident mana" at bounding box center [645, 156] width 322 height 23
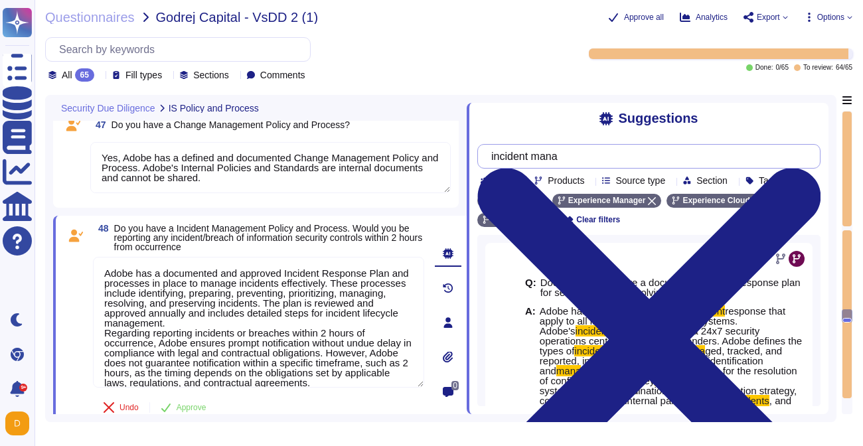
click at [593, 166] on input "incident mana" at bounding box center [645, 156] width 322 height 23
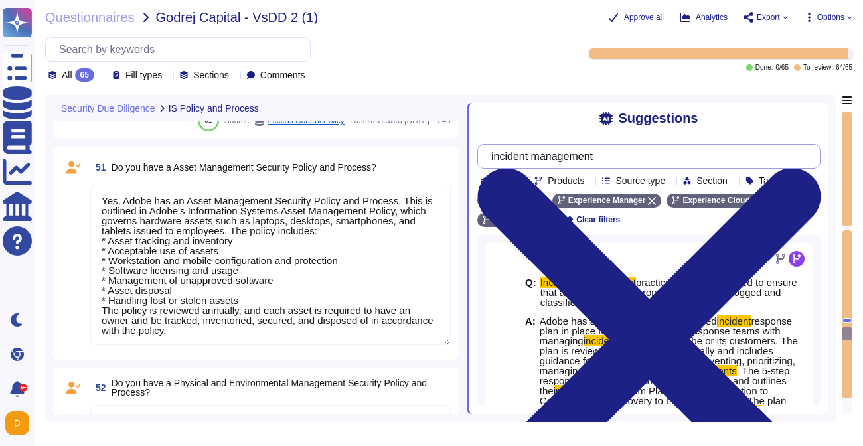
scroll to position [9388, 0]
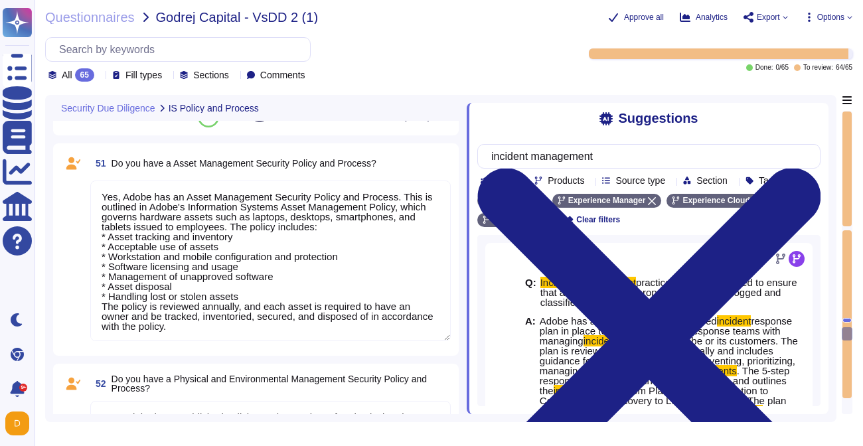
click at [294, 287] on textarea "Yes, Adobe has an Asset Management Security Policy and Process. This is outline…" at bounding box center [270, 260] width 360 height 161
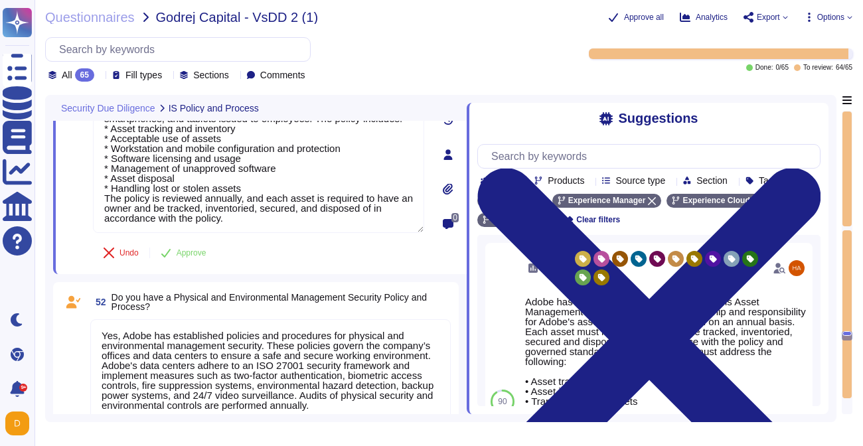
scroll to position [9504, 0]
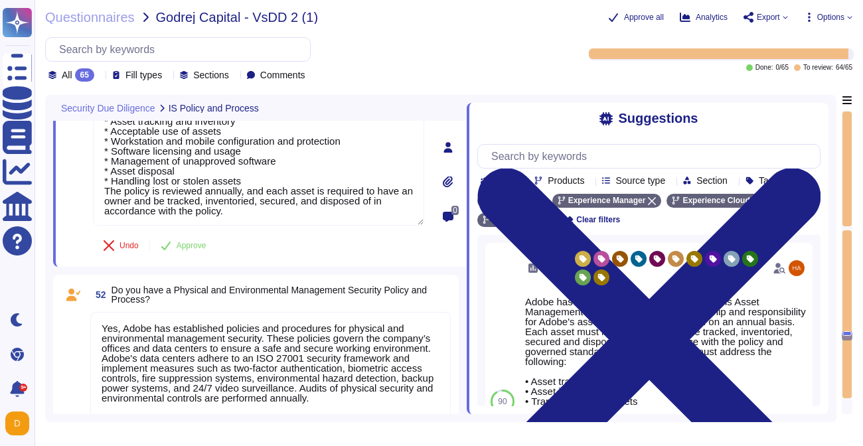
click at [287, 368] on textarea "Yes, Adobe has established policies and procedures for physical and environment…" at bounding box center [270, 367] width 360 height 111
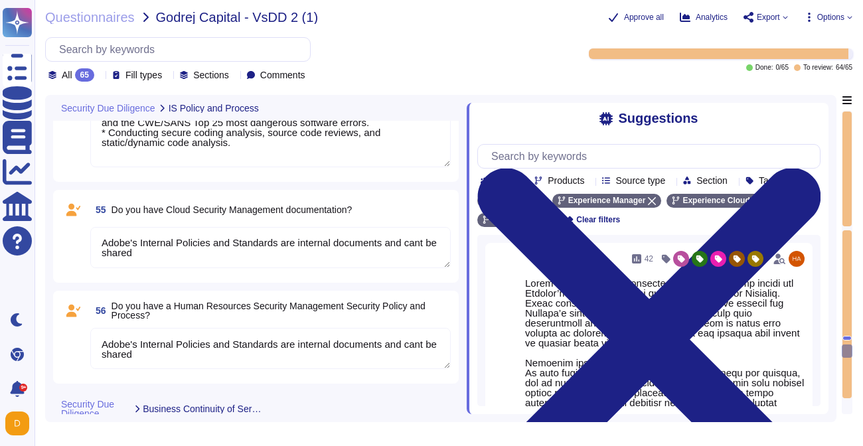
scroll to position [0, 0]
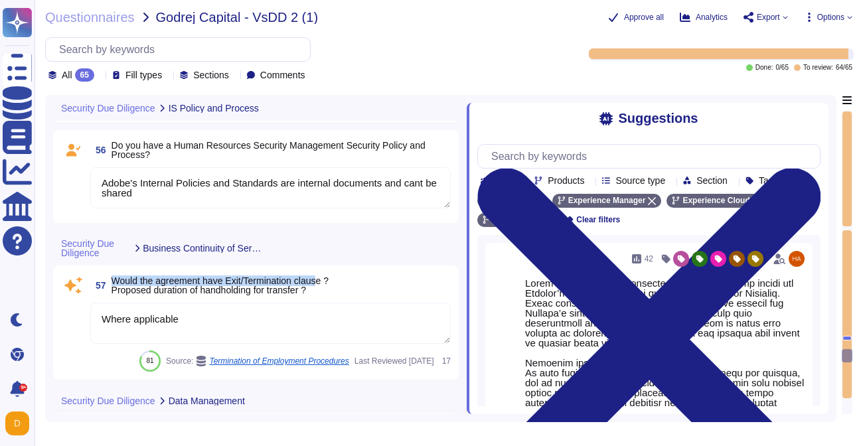
drag, startPoint x: 113, startPoint y: 279, endPoint x: 330, endPoint y: 281, distance: 217.0
click at [328, 281] on span "Would the agreement have Exit/Termination clause ? Proposed duration of handhol…" at bounding box center [219, 285] width 217 height 20
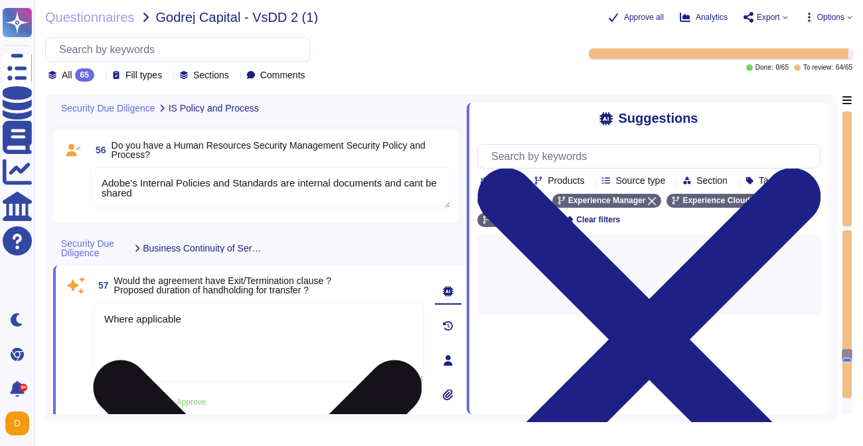
drag, startPoint x: 253, startPoint y: 333, endPoint x: 95, endPoint y: 317, distance: 158.7
click at [95, 317] on textarea "Where applicable" at bounding box center [258, 343] width 331 height 80
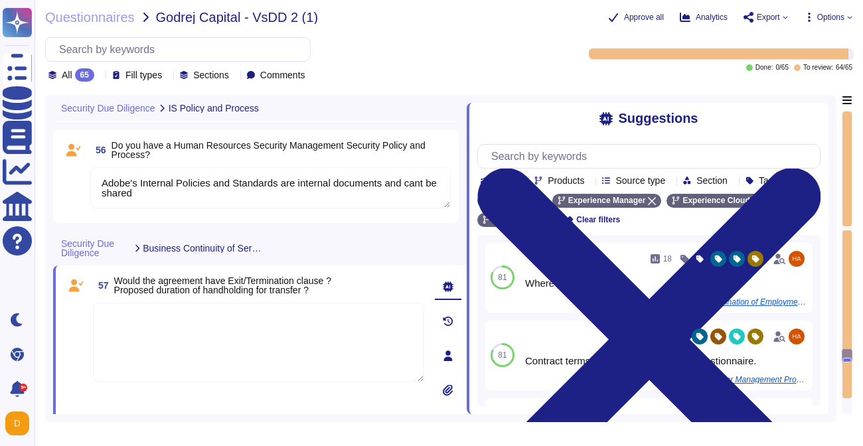
click at [271, 333] on textarea at bounding box center [258, 343] width 331 height 80
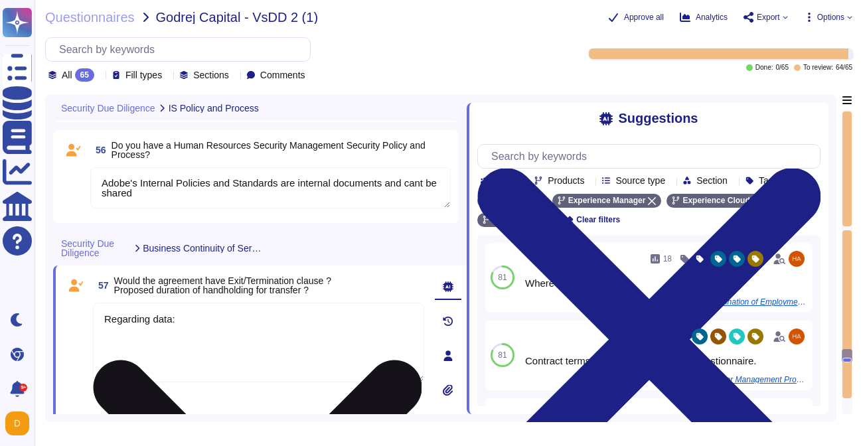
paste textarea "Adobe generally retains customer data for the length of the contract or until d…"
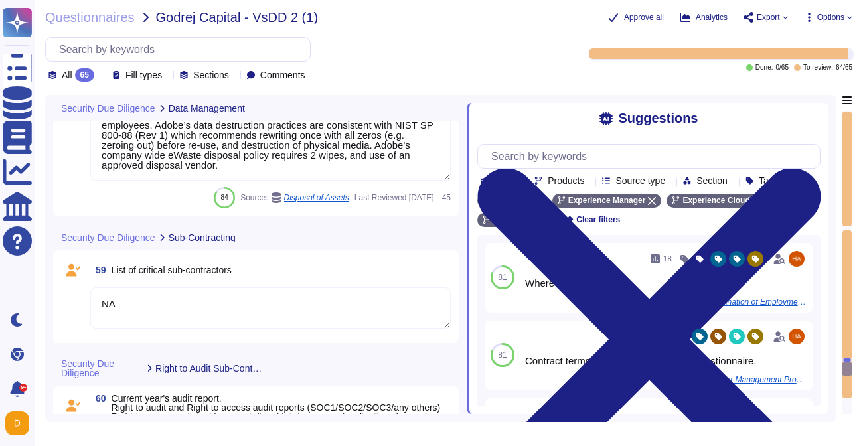
scroll to position [10595, 0]
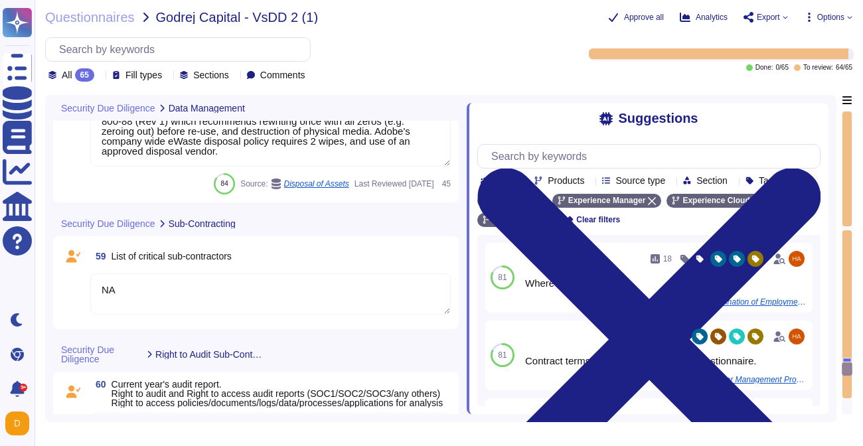
click at [123, 288] on textarea "NA" at bounding box center [270, 293] width 360 height 41
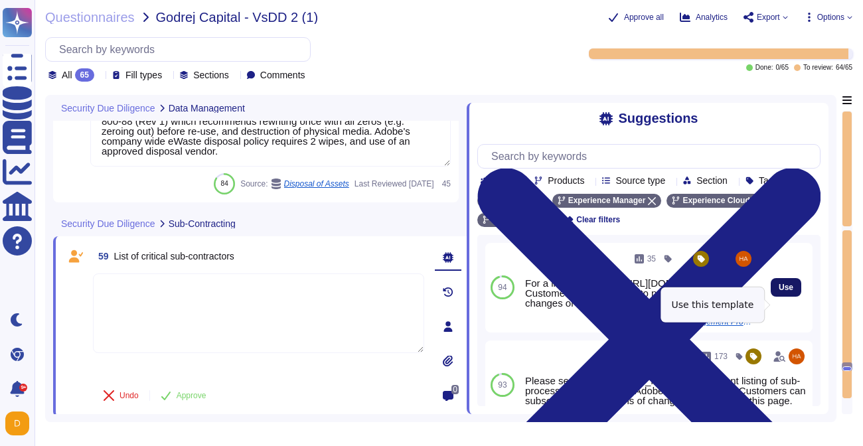
click at [788, 291] on span "Use" at bounding box center [785, 287] width 15 height 8
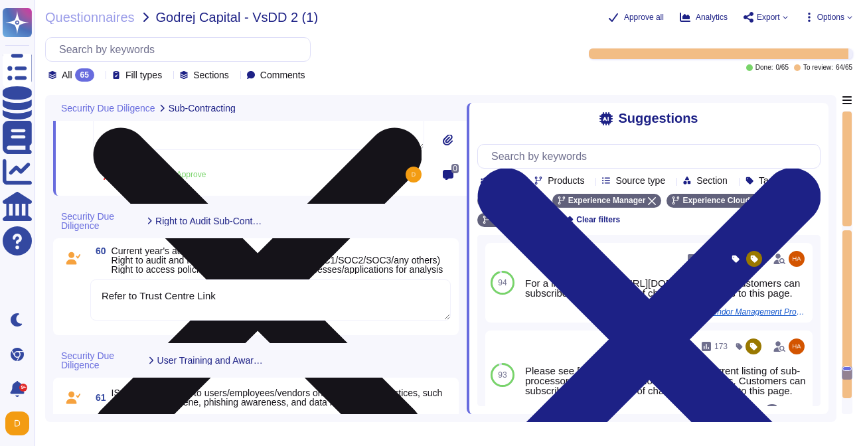
scroll to position [10810, 0]
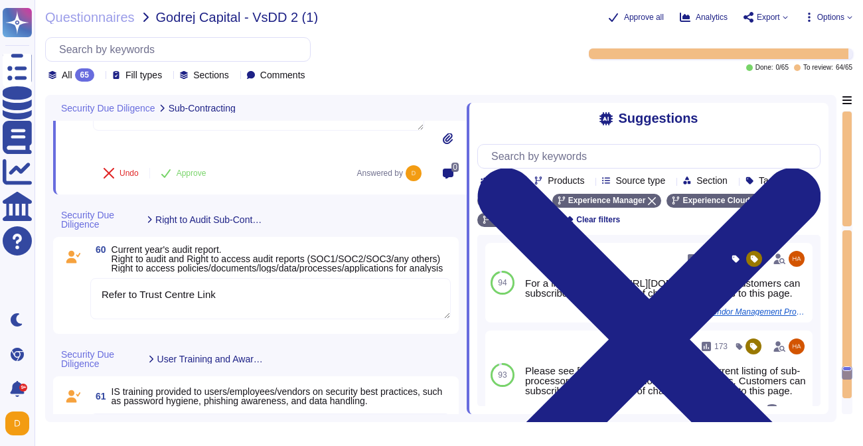
click at [358, 301] on textarea "Refer to Trust Centre Link" at bounding box center [270, 298] width 360 height 41
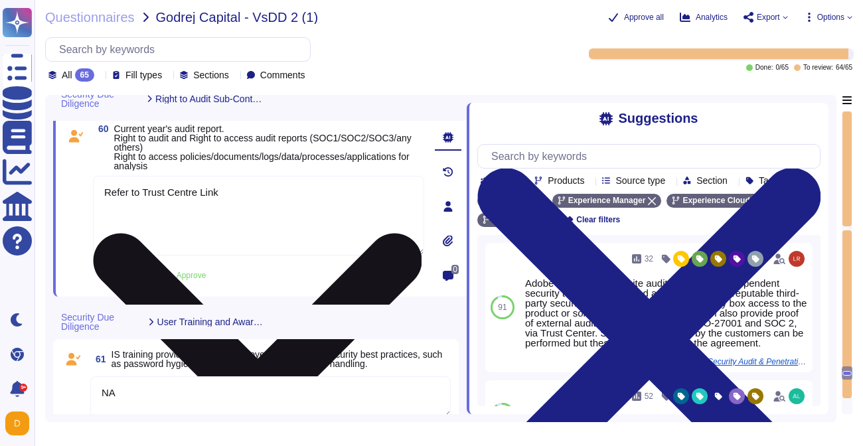
scroll to position [10925, 0]
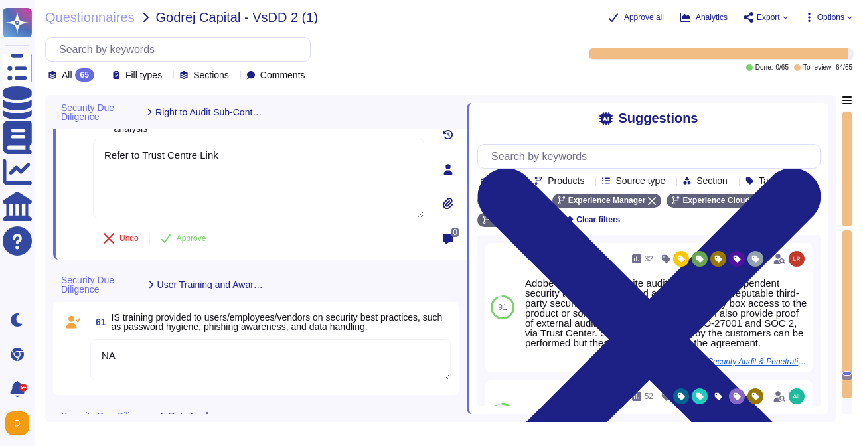
click at [283, 357] on textarea "NA" at bounding box center [270, 359] width 360 height 41
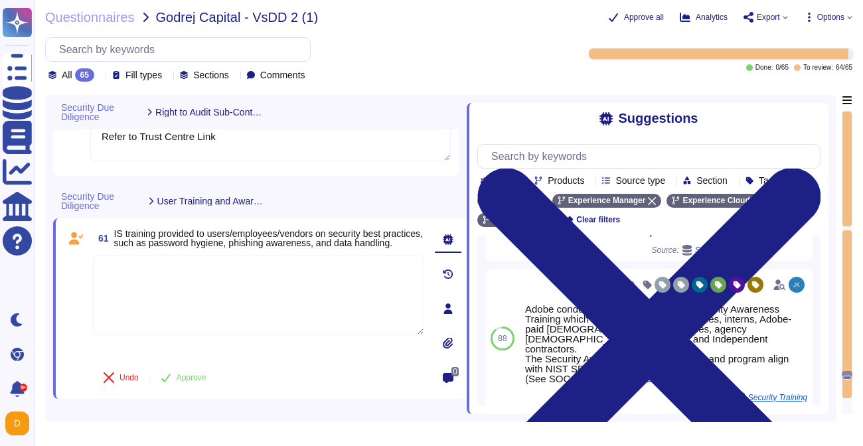
scroll to position [311, 0]
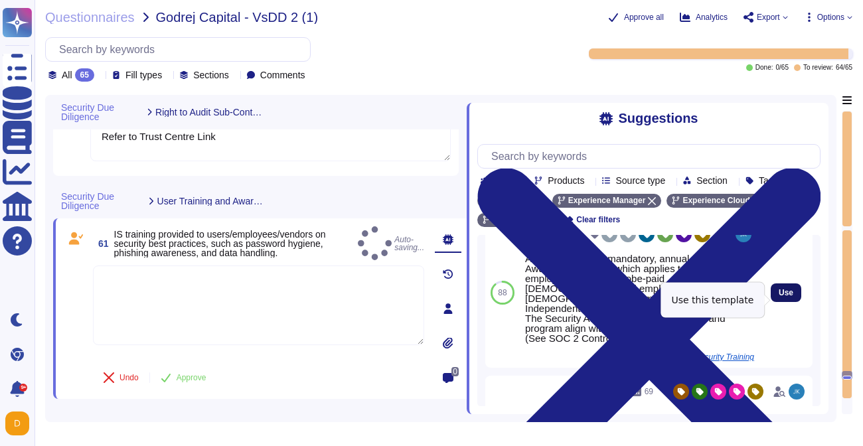
click at [780, 297] on span "Use" at bounding box center [785, 293] width 15 height 8
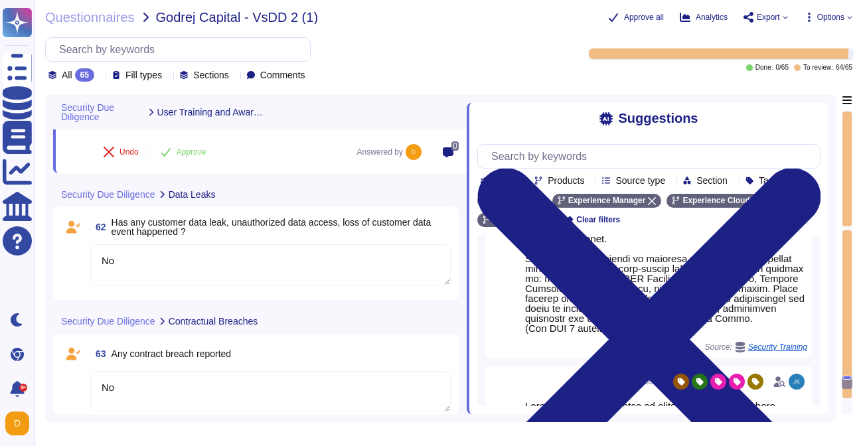
scroll to position [11162, 0]
click at [209, 251] on textarea "No" at bounding box center [270, 264] width 360 height 41
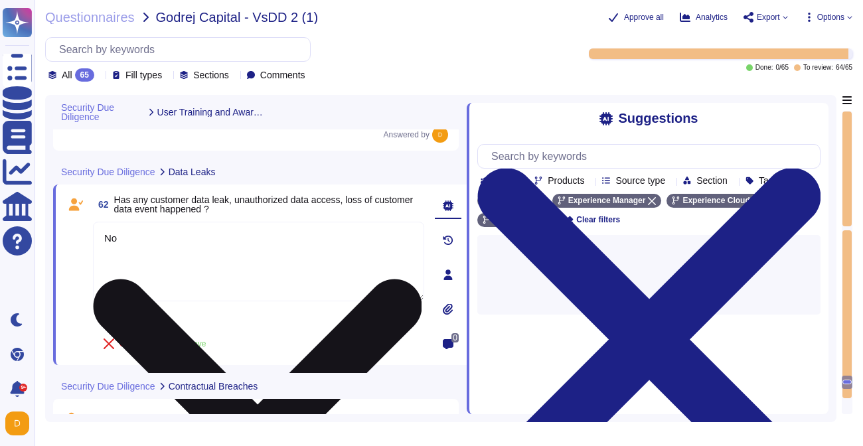
scroll to position [0, 0]
click at [209, 251] on textarea "No" at bounding box center [258, 262] width 331 height 80
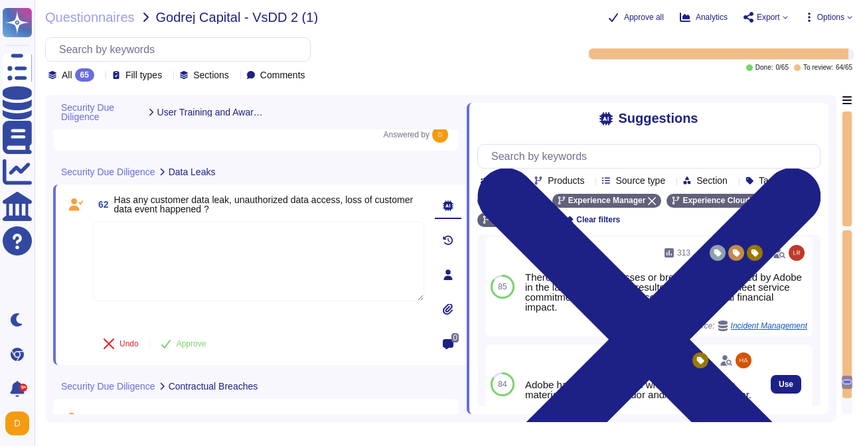
scroll to position [478, 0]
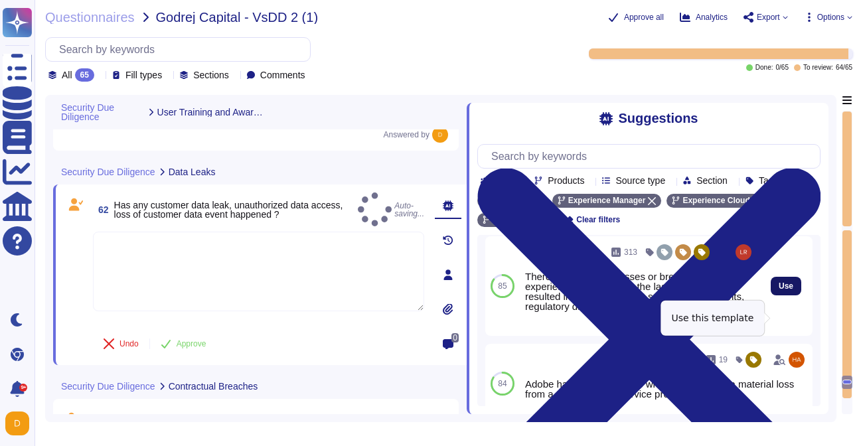
click at [786, 290] on span "Use" at bounding box center [785, 286] width 15 height 8
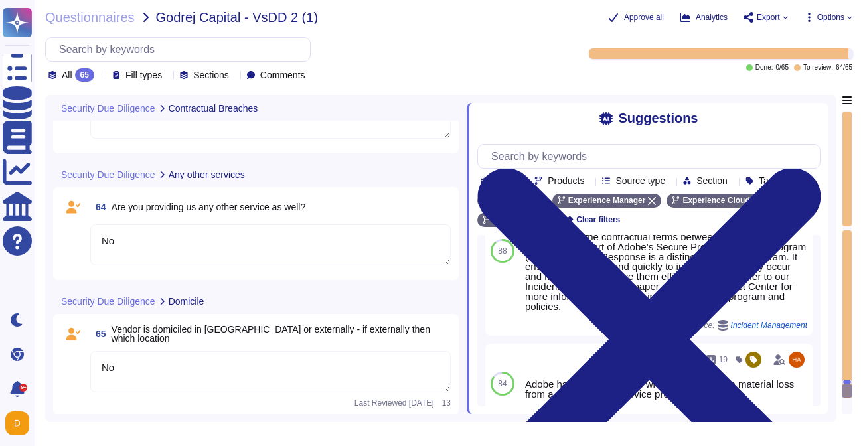
scroll to position [11492, 0]
click at [778, 17] on span "Export" at bounding box center [765, 17] width 44 height 11
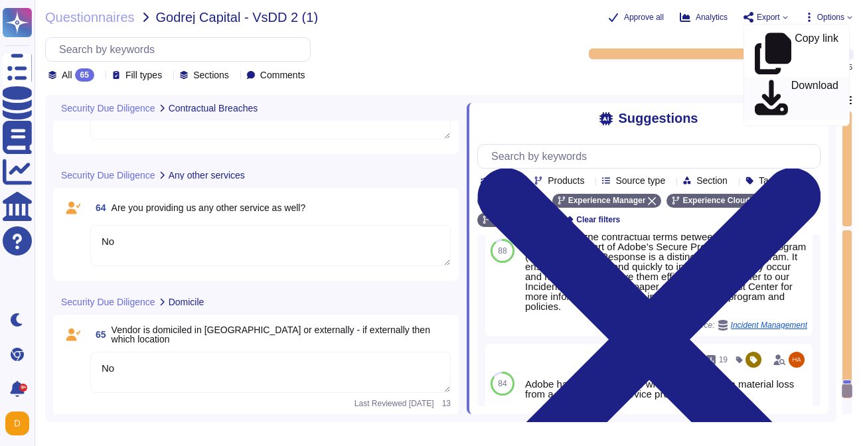
click at [791, 80] on p "Download" at bounding box center [814, 98] width 47 height 37
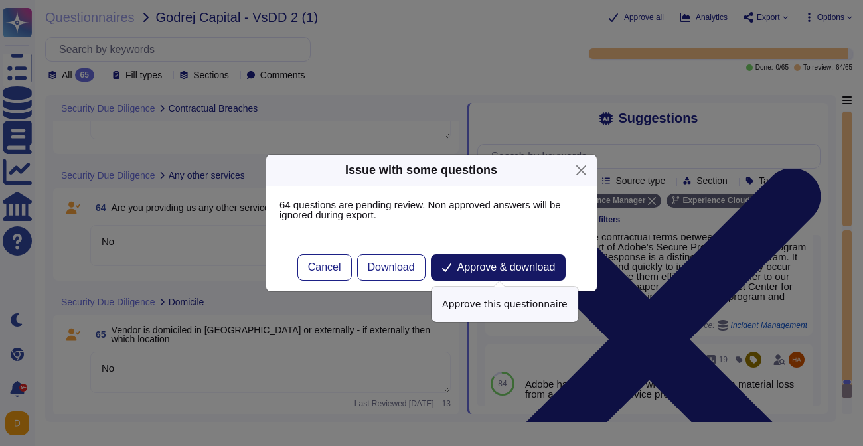
click at [491, 269] on span "Approve & download" at bounding box center [506, 267] width 98 height 11
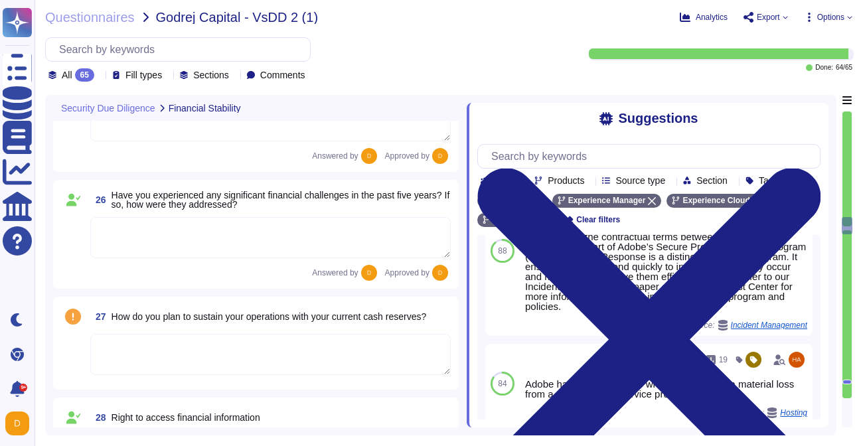
scroll to position [5265, 0]
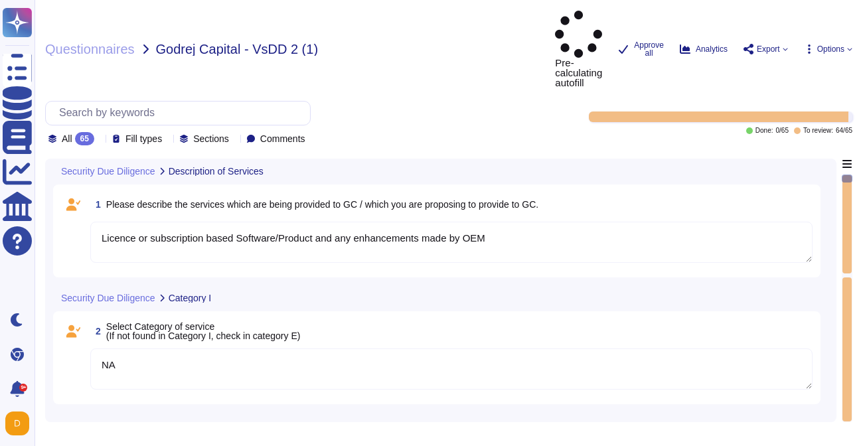
type textarea "Licence or subscription based Software/Product and any enhancements made by OEM"
type textarea "NA"
type textarea "Licence or subscription based Software/Product and any enhancements made by OEM"
type textarea "There are two groups of Adobe employees who may require and are granted access …"
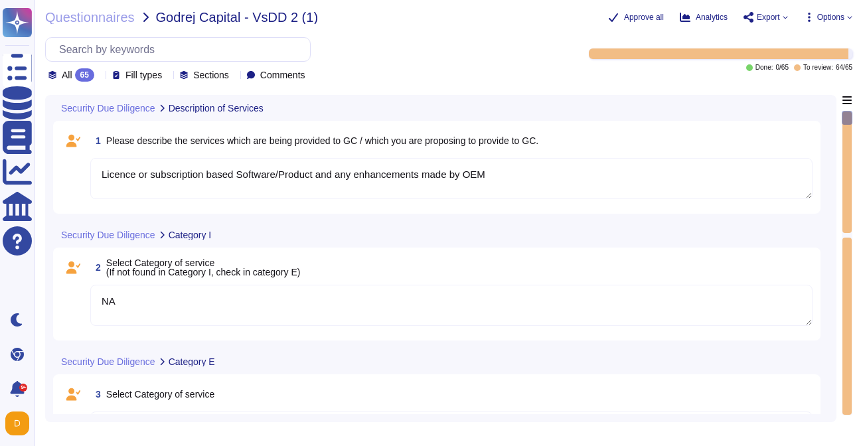
type textarea "The AEM as a Cloud Service solution is hosted by cloud providers in: [GEOGRAPHI…"
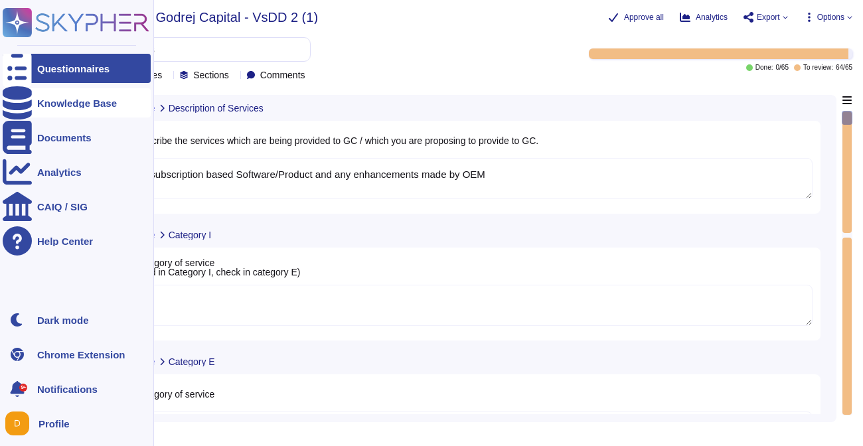
click at [18, 109] on div at bounding box center [17, 102] width 29 height 29
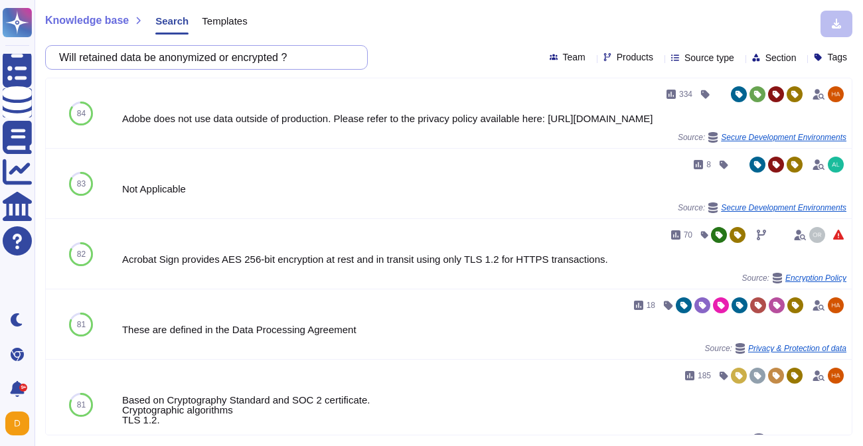
drag, startPoint x: 316, startPoint y: 52, endPoint x: 60, endPoint y: 51, distance: 256.1
click at [60, 51] on div "Will retained data be anonymized or encrypted ?" at bounding box center [206, 57] width 322 height 25
paste input "hether customer data is kept segregated in the systems"
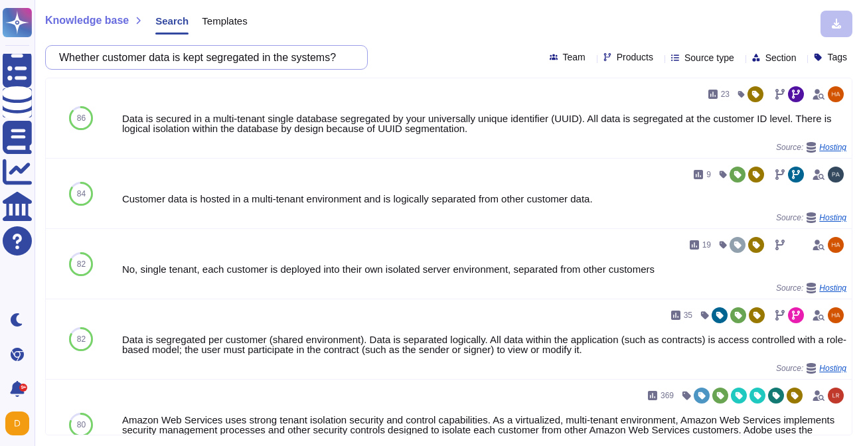
click at [210, 60] on input "Whether customer data is kept segregated in the systems?" at bounding box center [202, 57] width 301 height 23
paste input "Is it possible to have direct API integration using secure communication instea…"
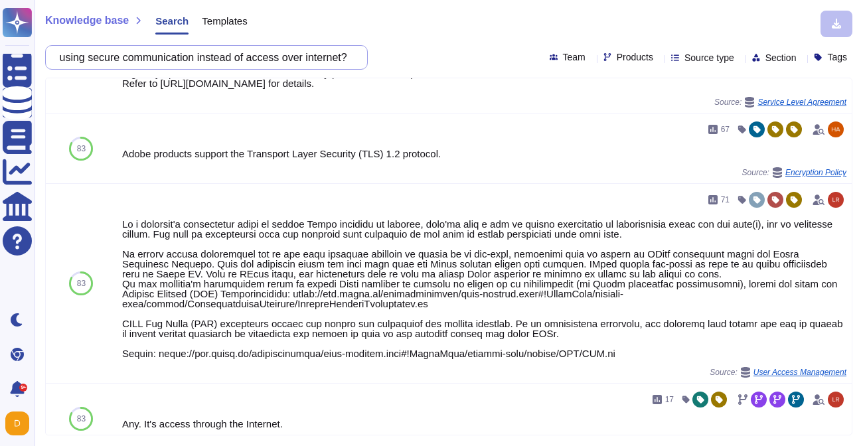
scroll to position [869, 0]
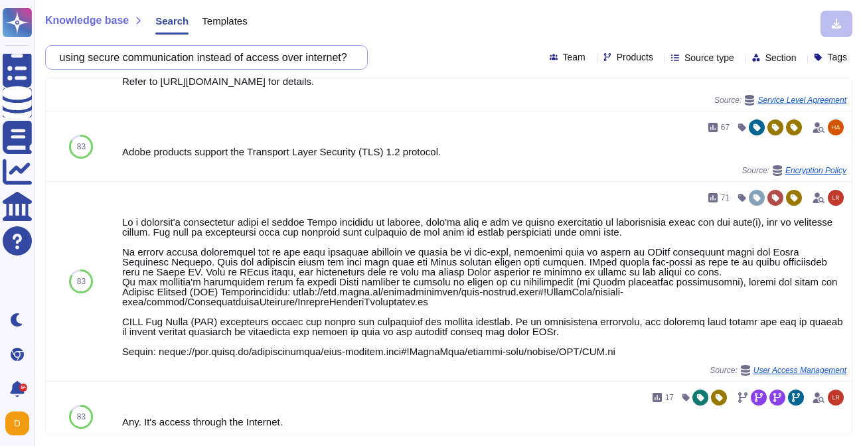
type input "Is it possible to have direct API integration using secure communication instea…"
